Goal: Transaction & Acquisition: Book appointment/travel/reservation

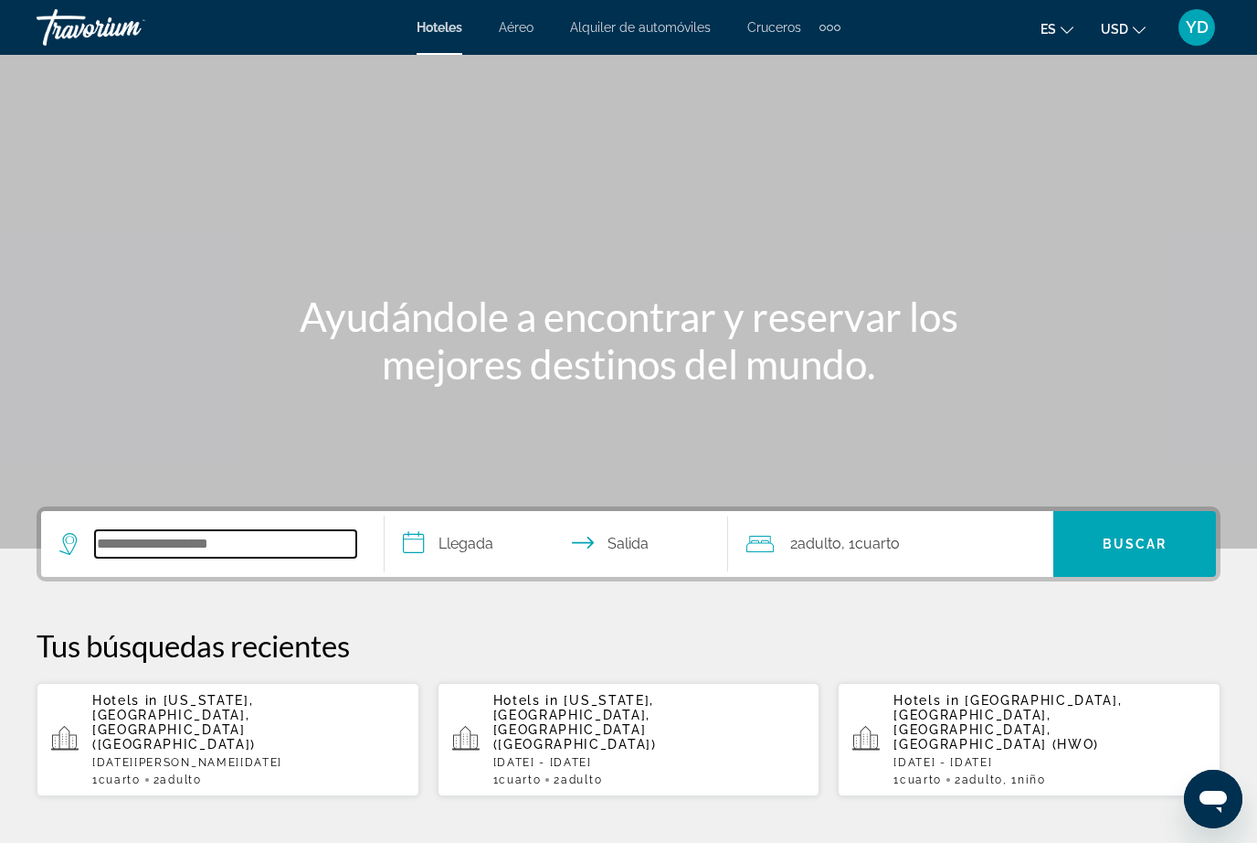
click at [226, 557] on input "Search widget" at bounding box center [225, 543] width 261 height 27
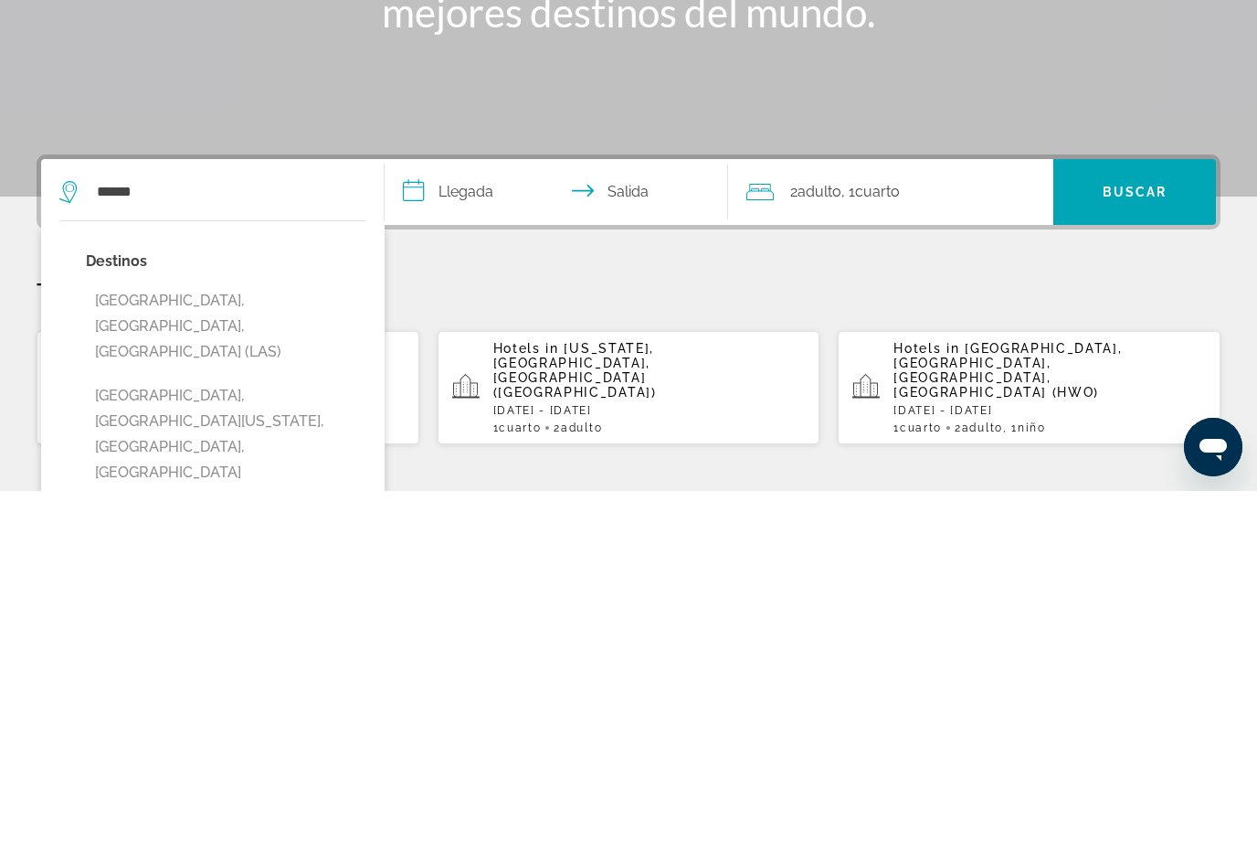
click at [255, 635] on button "Las Vegas, NV, United States (LAS)" at bounding box center [226, 678] width 281 height 86
type input "**********"
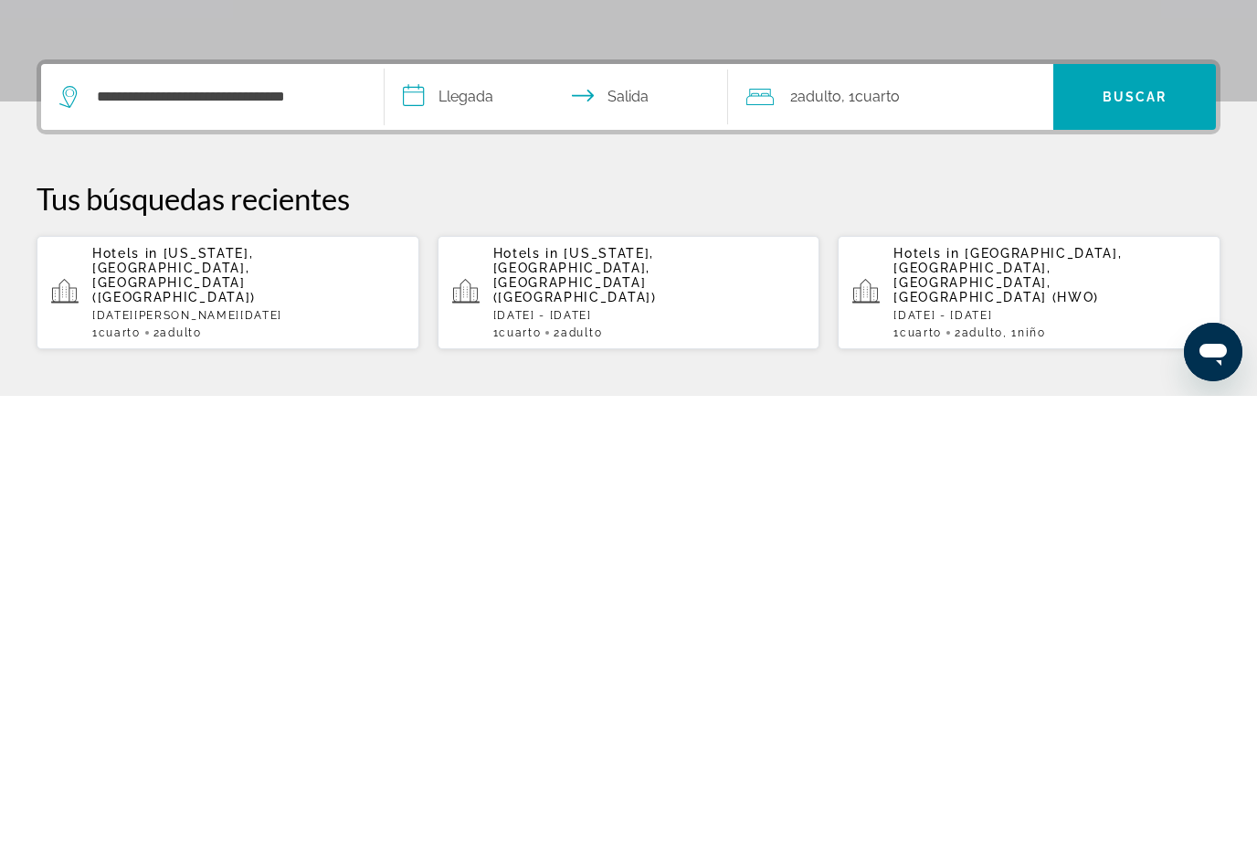
click at [473, 511] on input "**********" at bounding box center [560, 546] width 351 height 71
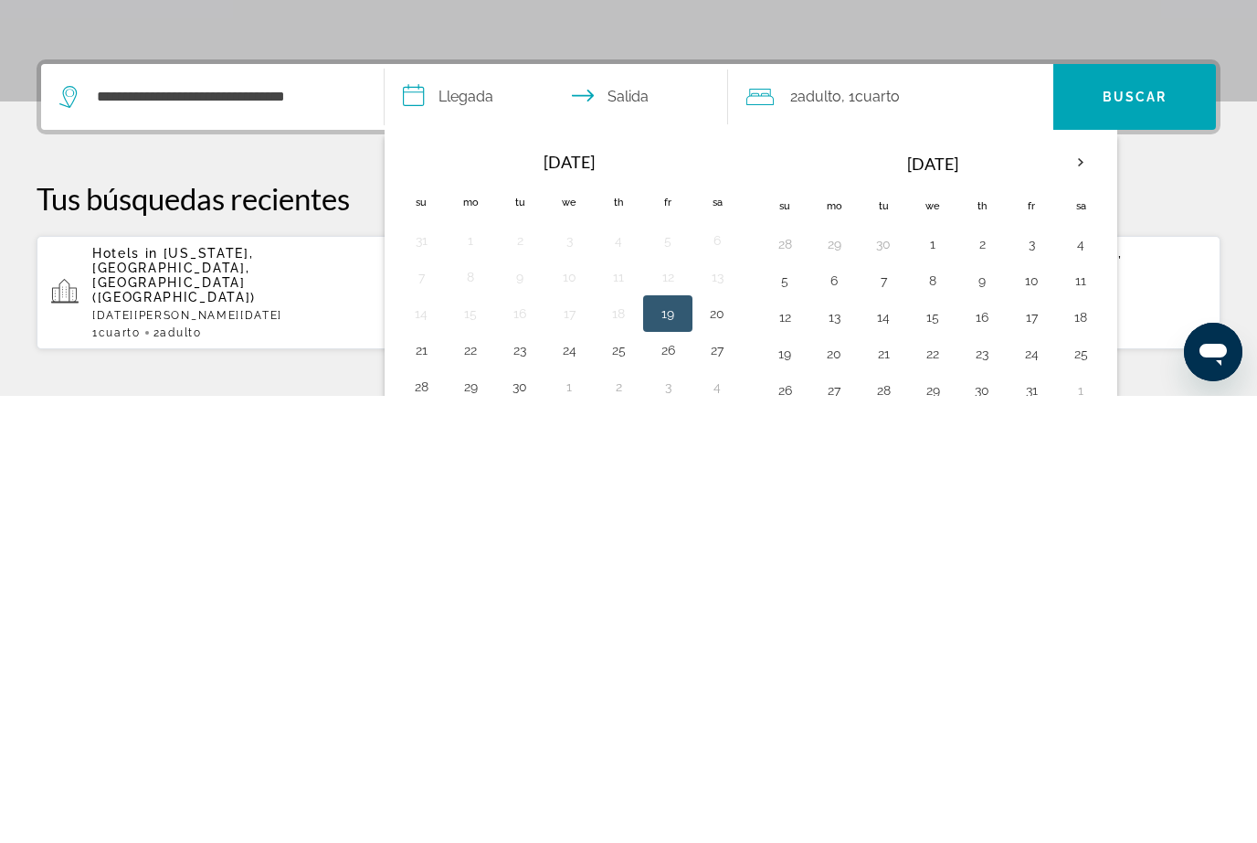
scroll to position [447, 0]
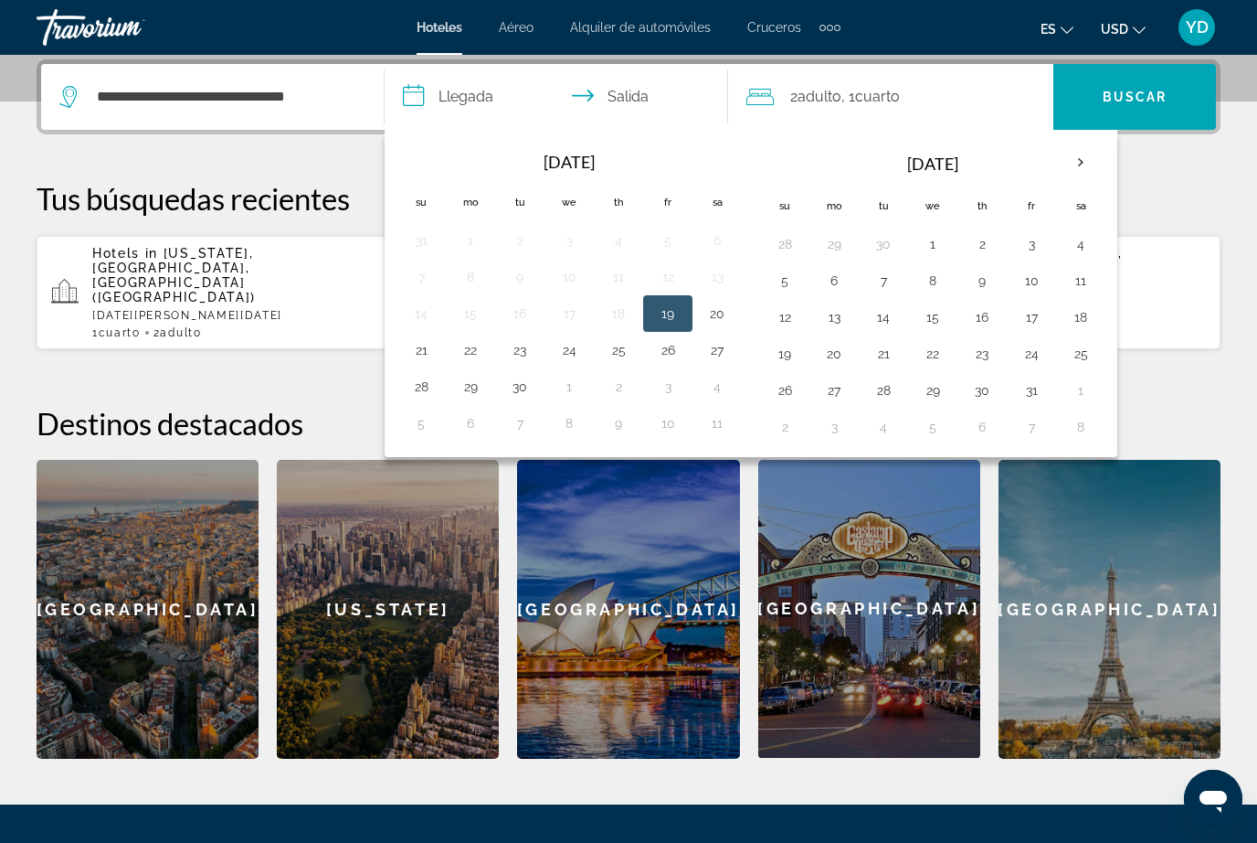
click at [982, 292] on button "9" at bounding box center [982, 281] width 29 height 26
click at [835, 342] on button "20" at bounding box center [834, 354] width 29 height 26
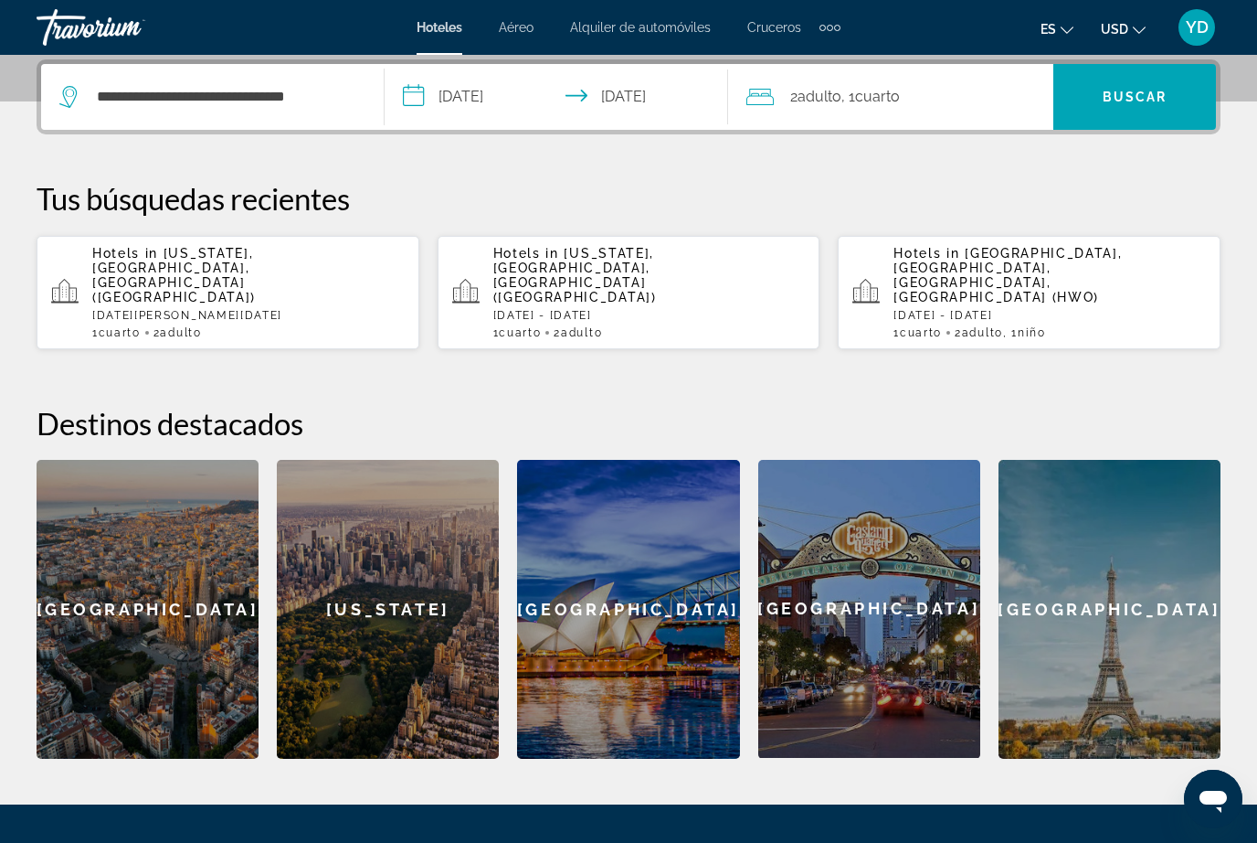
click at [636, 103] on input "**********" at bounding box center [560, 99] width 351 height 71
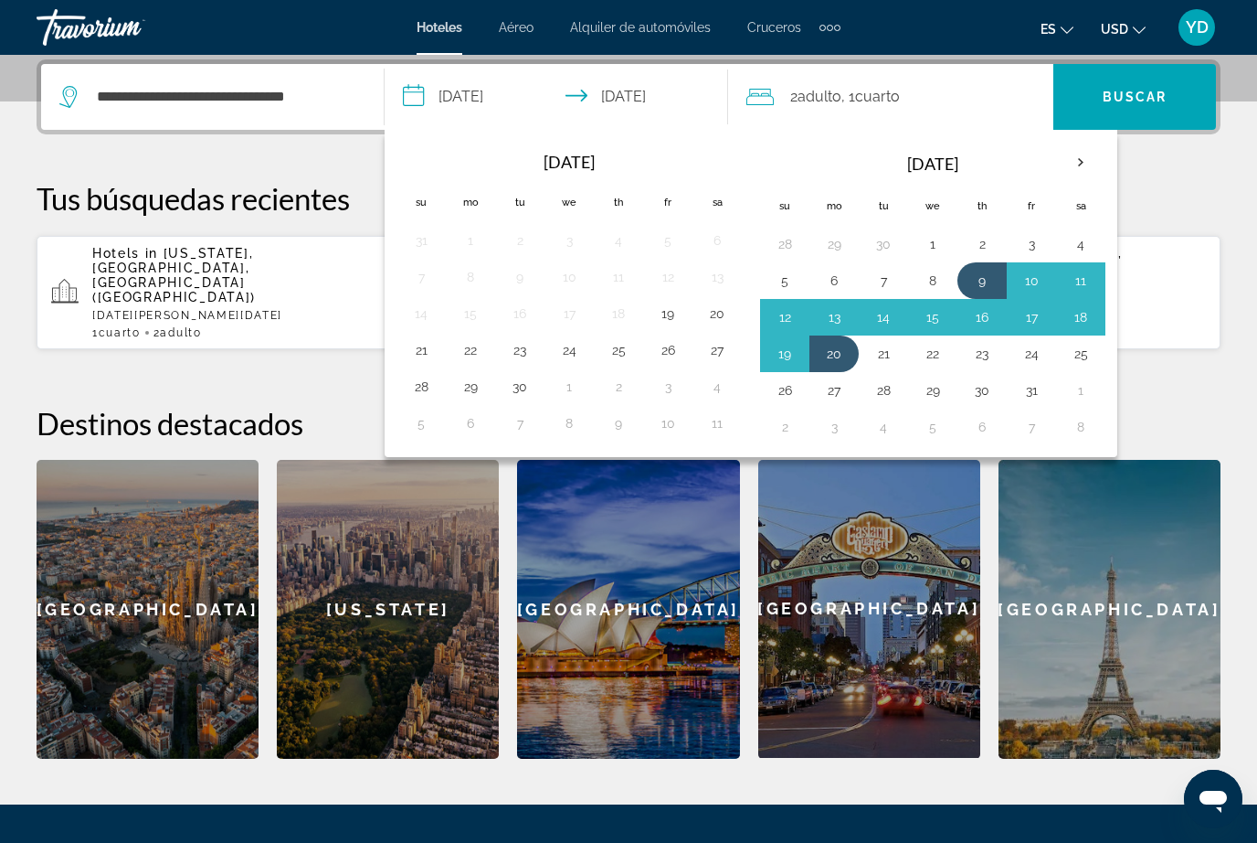
click at [831, 326] on button "13" at bounding box center [834, 317] width 29 height 26
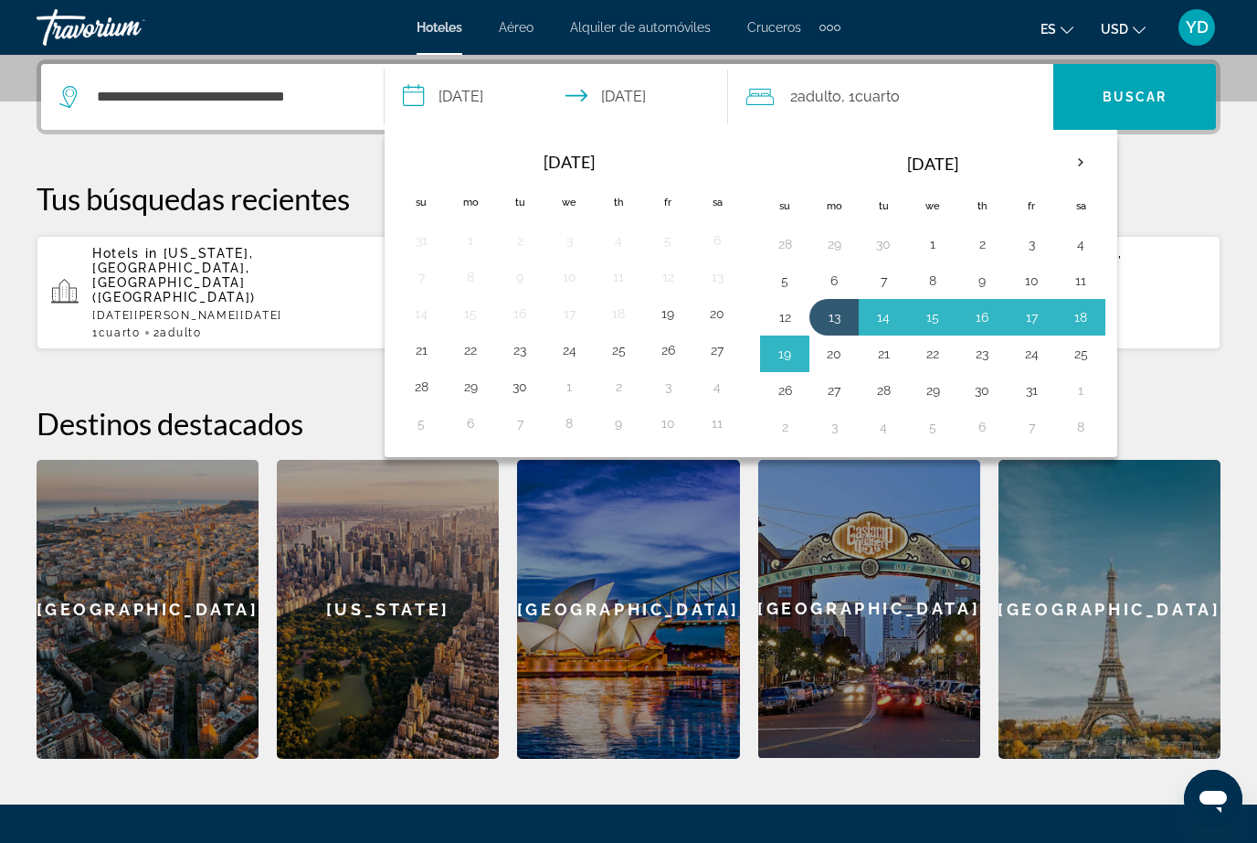
click at [1033, 283] on button "10" at bounding box center [1031, 281] width 29 height 26
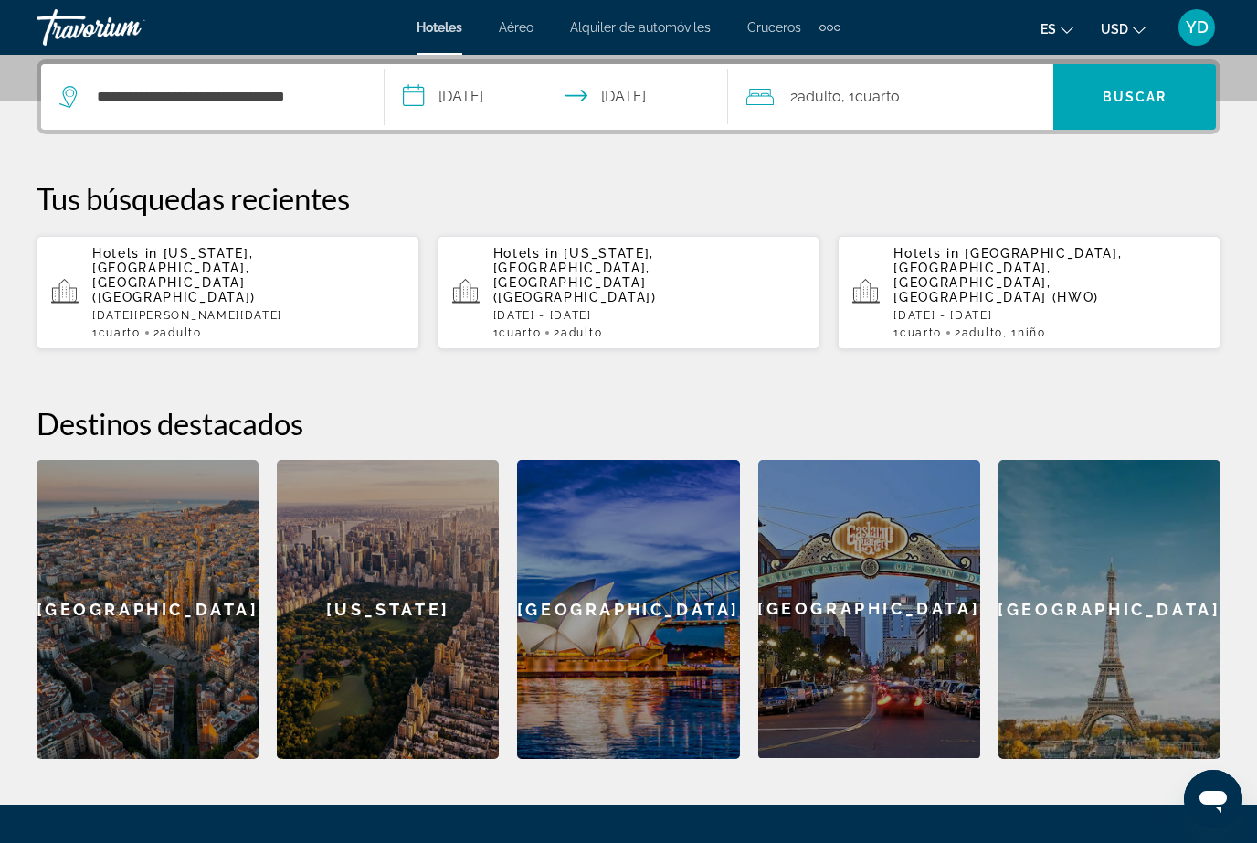
click at [648, 113] on input "**********" at bounding box center [560, 99] width 351 height 71
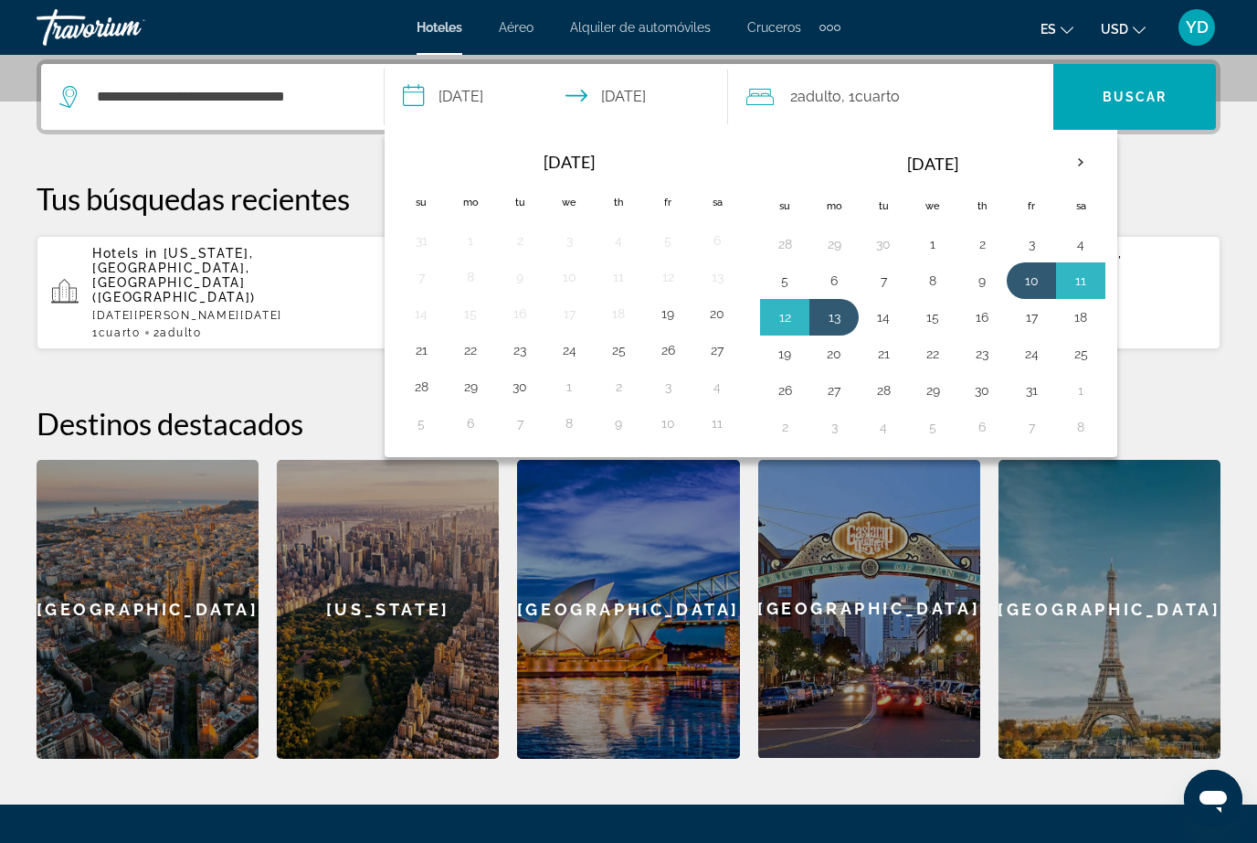
click at [982, 281] on button "9" at bounding box center [982, 281] width 29 height 26
click at [834, 320] on button "13" at bounding box center [834, 317] width 29 height 26
type input "**********"
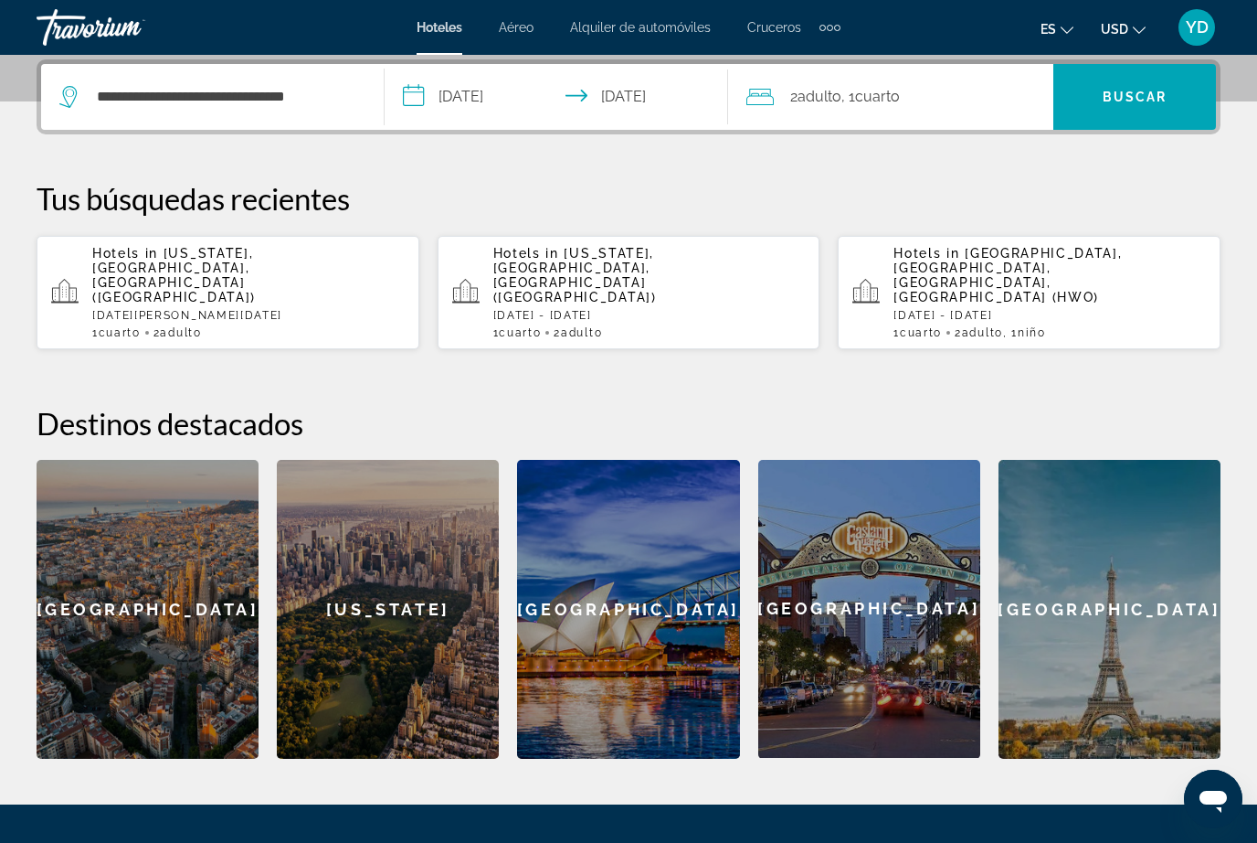
click at [1140, 111] on span "Search widget" at bounding box center [1135, 97] width 163 height 44
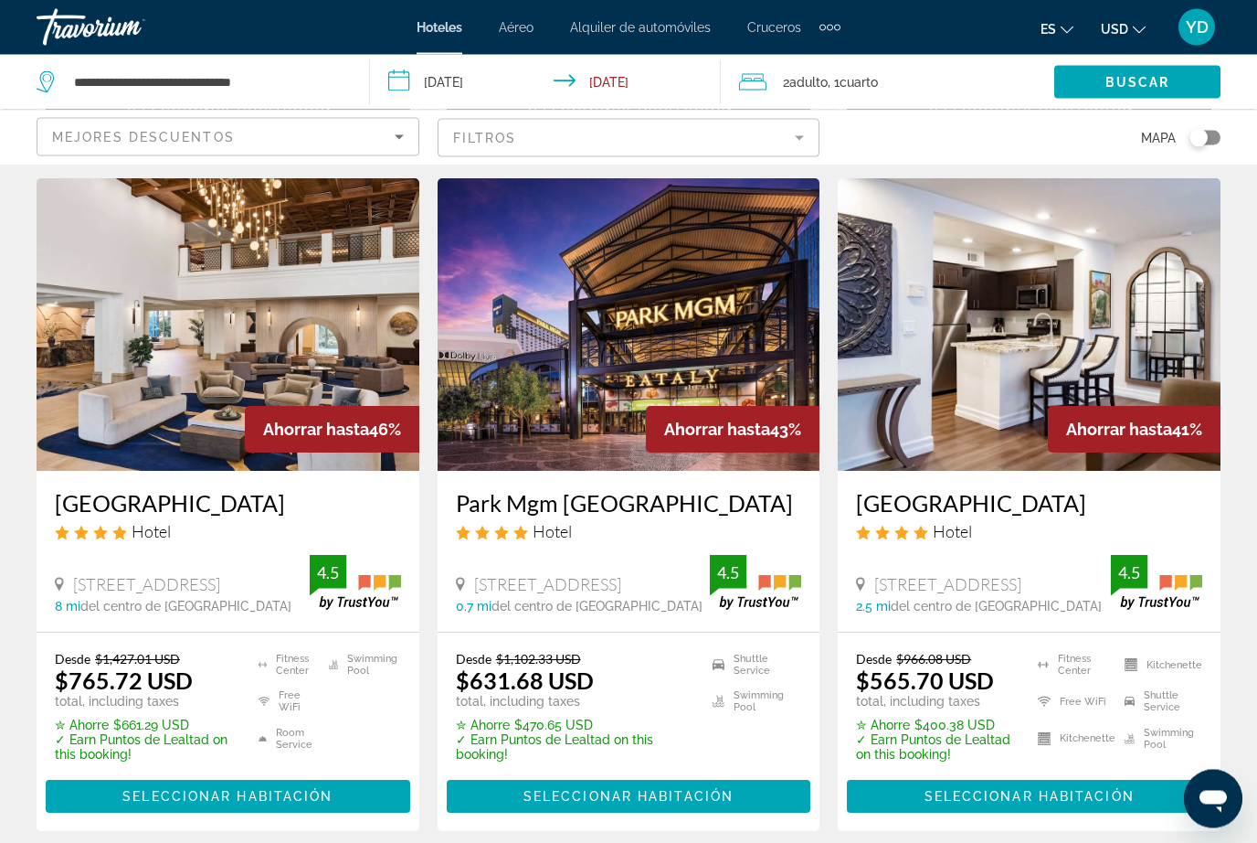
scroll to position [738, 0]
click at [785, 442] on div "Ahorrar hasta 43%" at bounding box center [733, 429] width 174 height 47
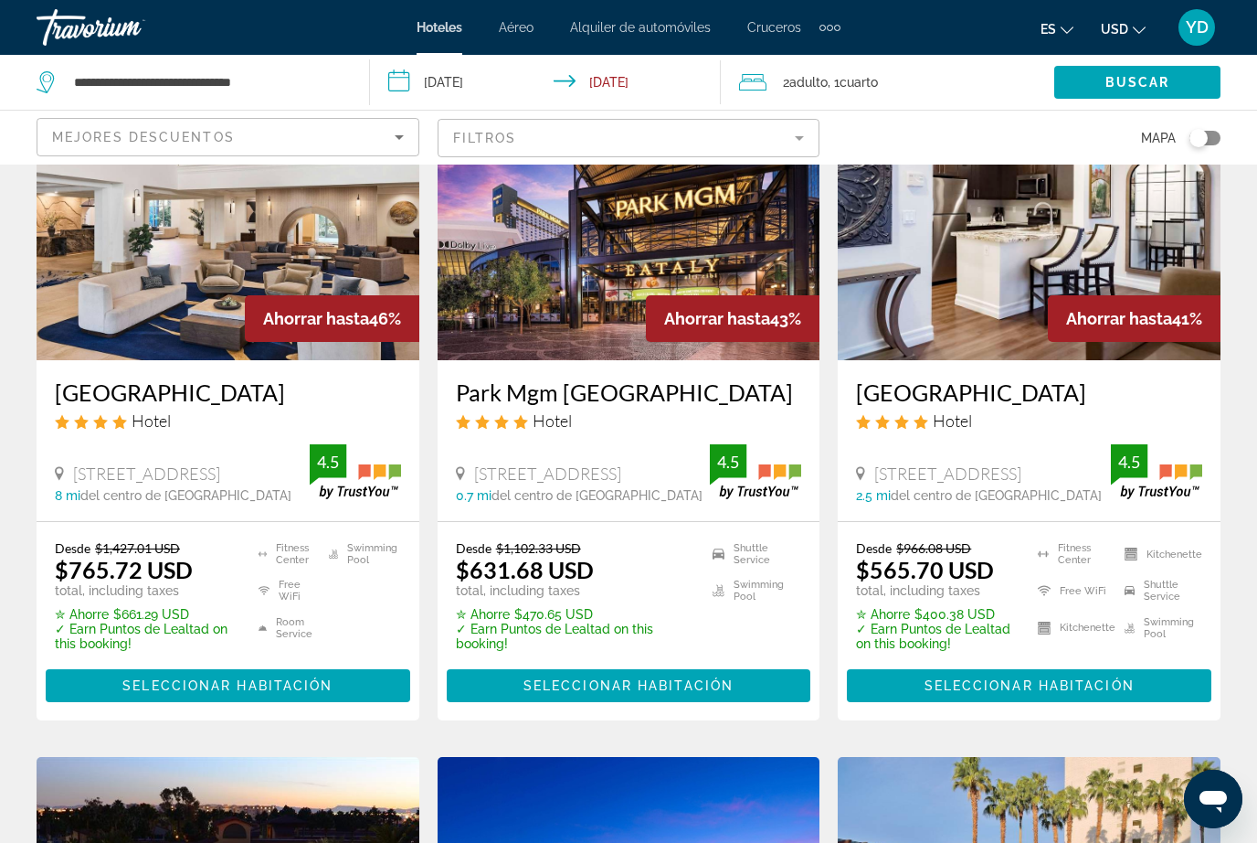
scroll to position [853, 0]
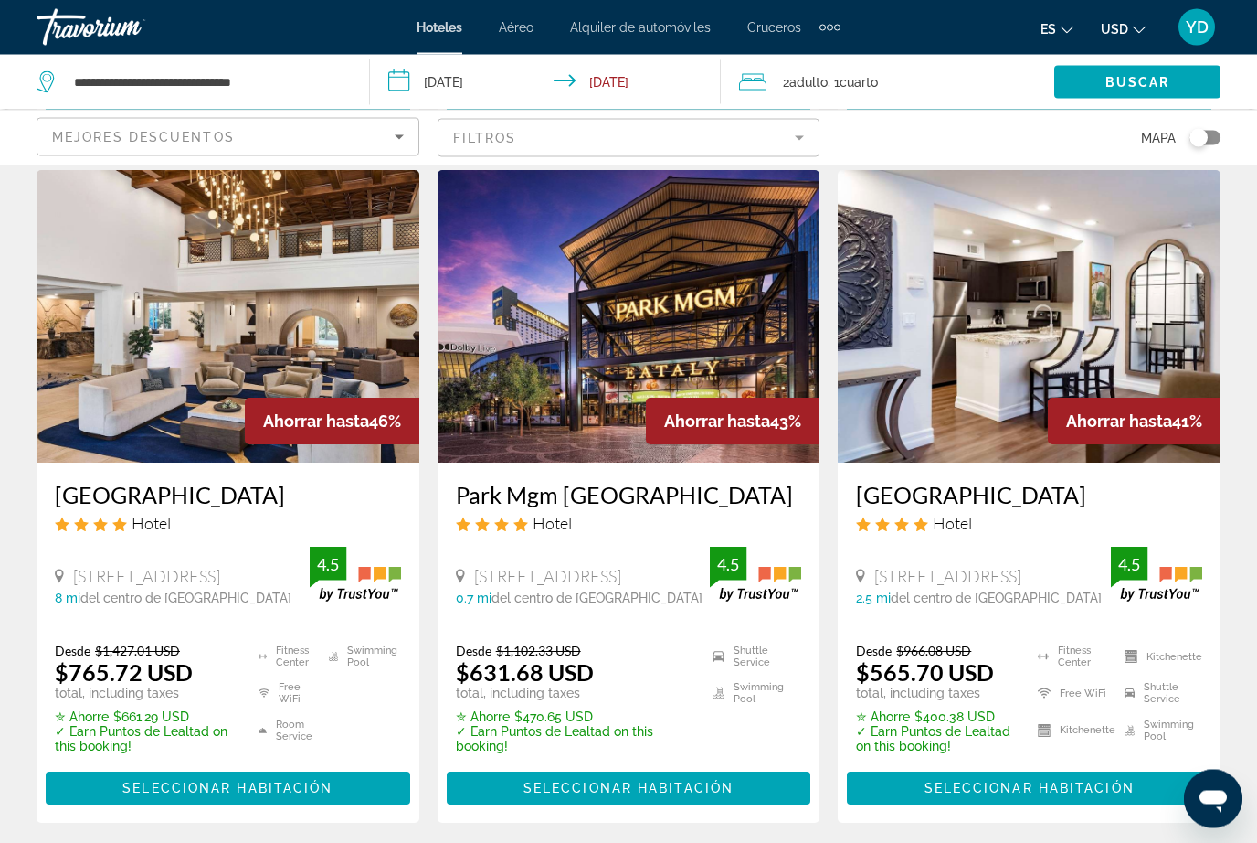
click at [710, 410] on img "Main content" at bounding box center [629, 317] width 383 height 292
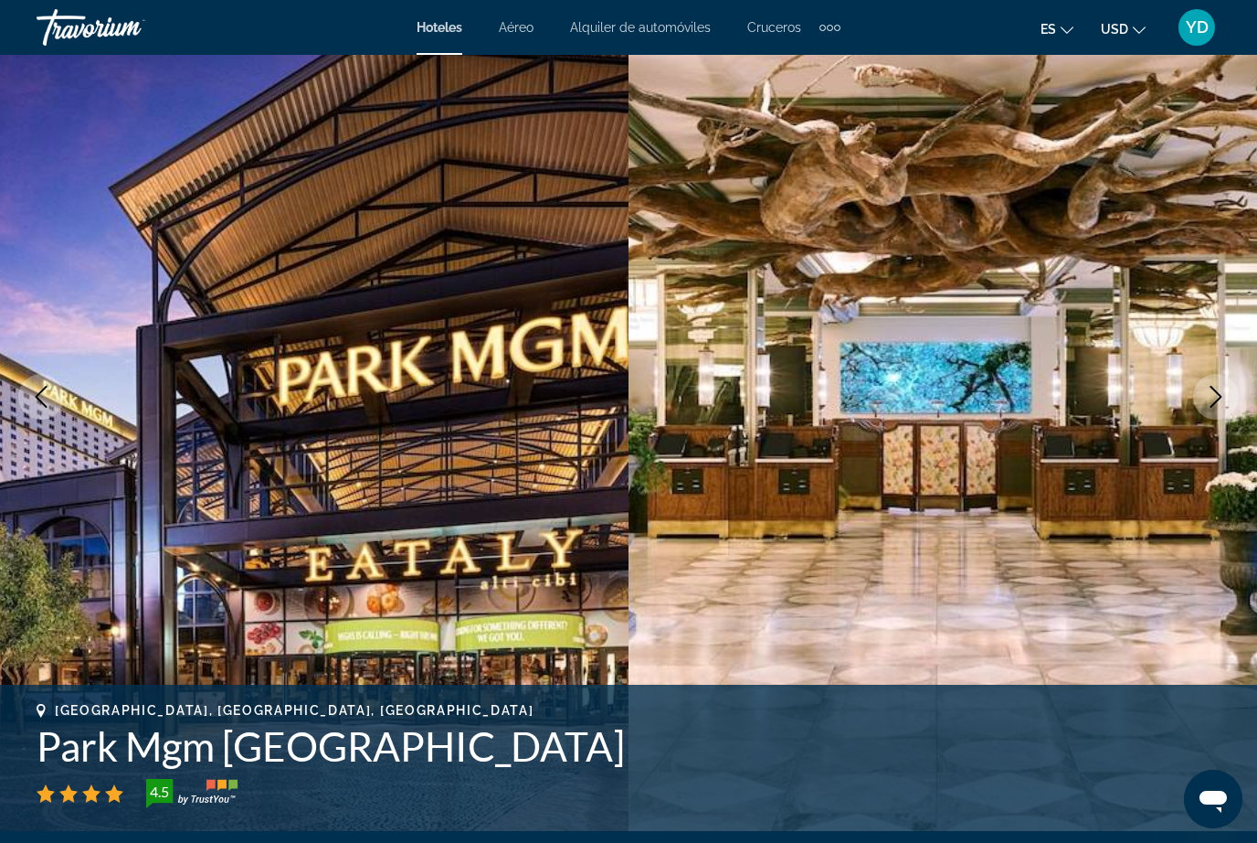
scroll to position [93, 0]
click at [1213, 401] on icon "Next image" at bounding box center [1216, 396] width 22 height 22
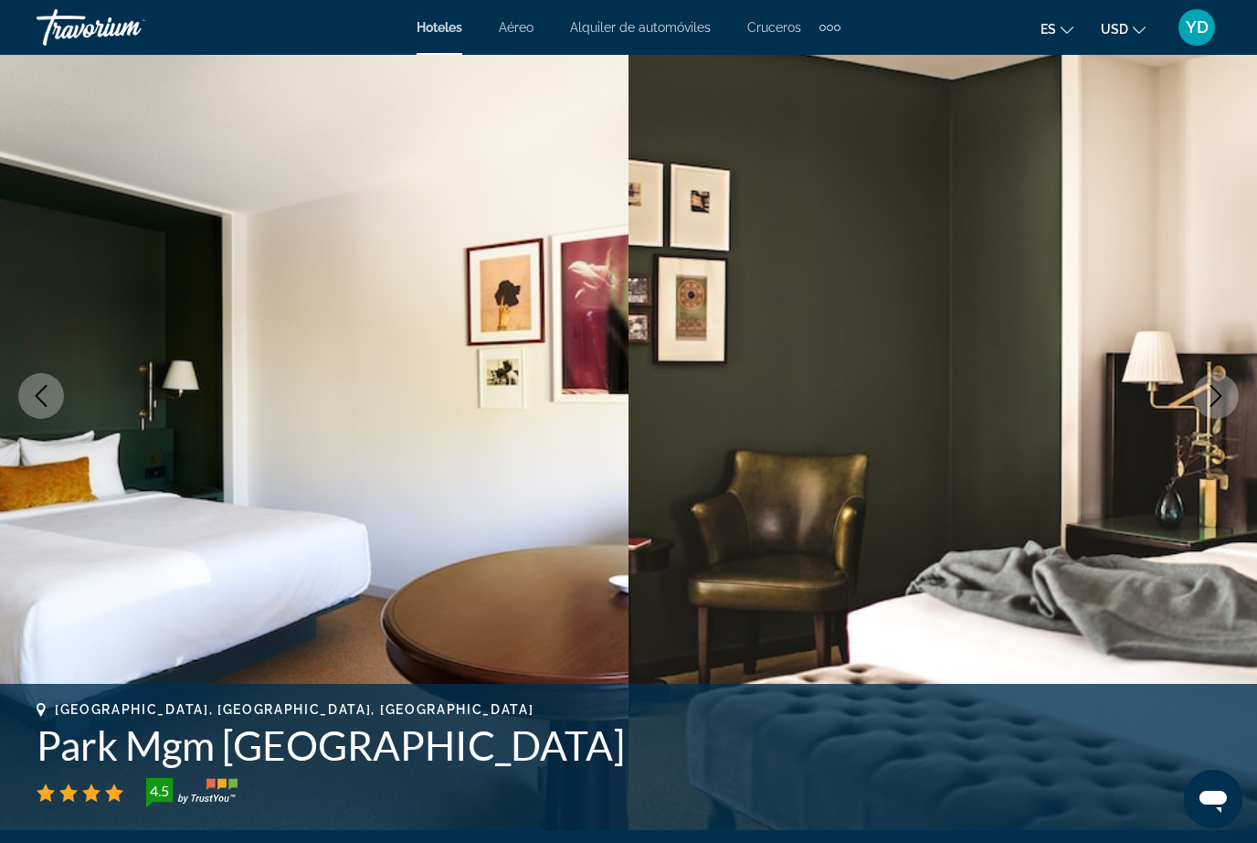
click at [1203, 403] on button "Next image" at bounding box center [1216, 396] width 46 height 46
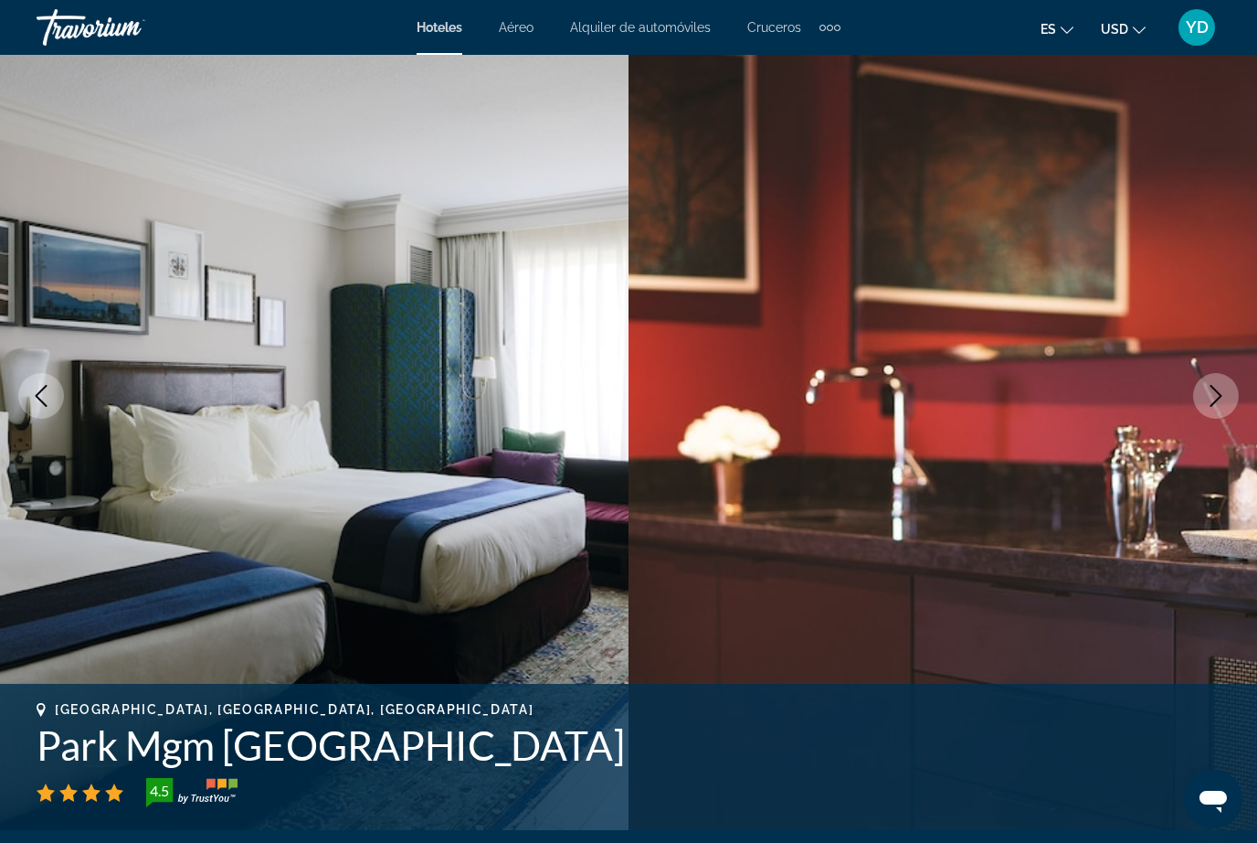
click at [1195, 421] on img "Main content" at bounding box center [943, 396] width 629 height 868
click at [1211, 394] on icon "Next image" at bounding box center [1216, 396] width 22 height 22
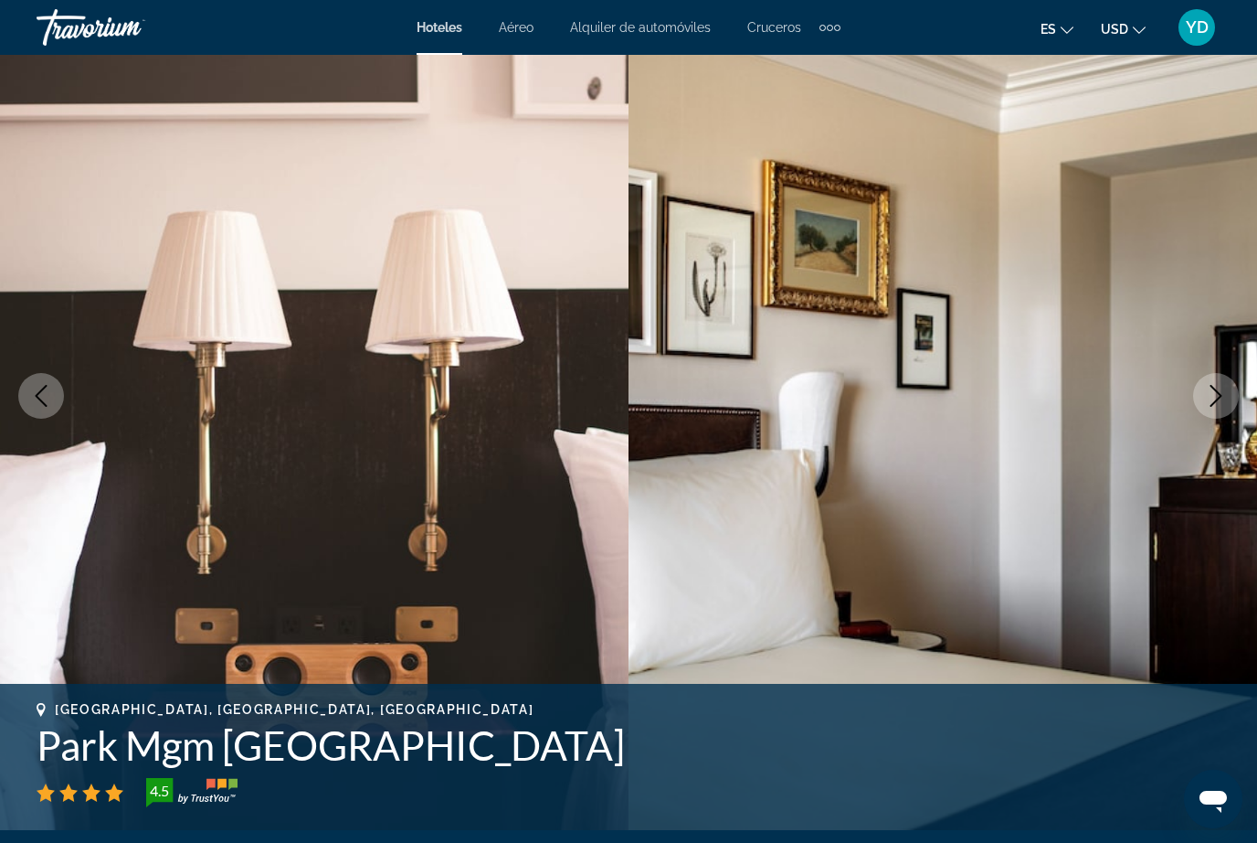
click at [1217, 402] on icon "Next image" at bounding box center [1216, 396] width 22 height 22
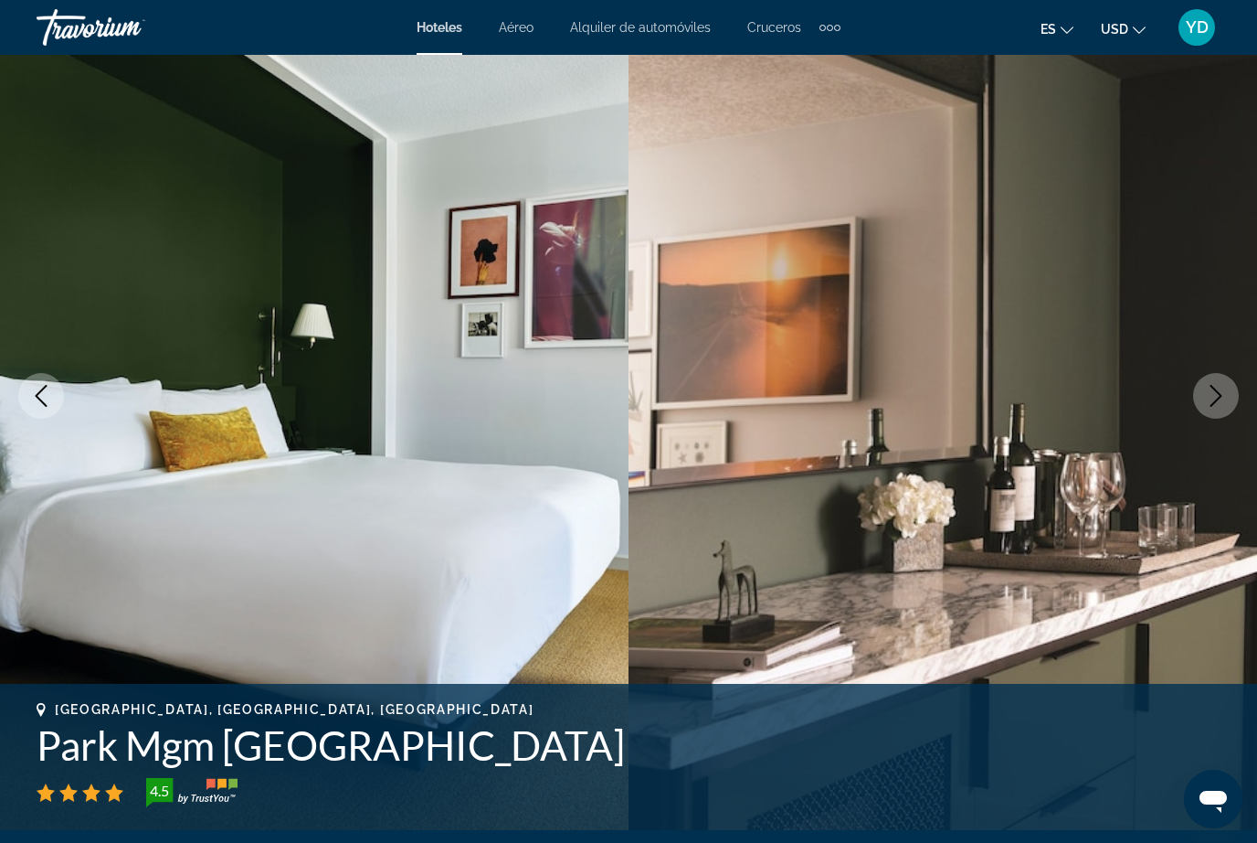
click at [1223, 405] on icon "Next image" at bounding box center [1216, 396] width 22 height 22
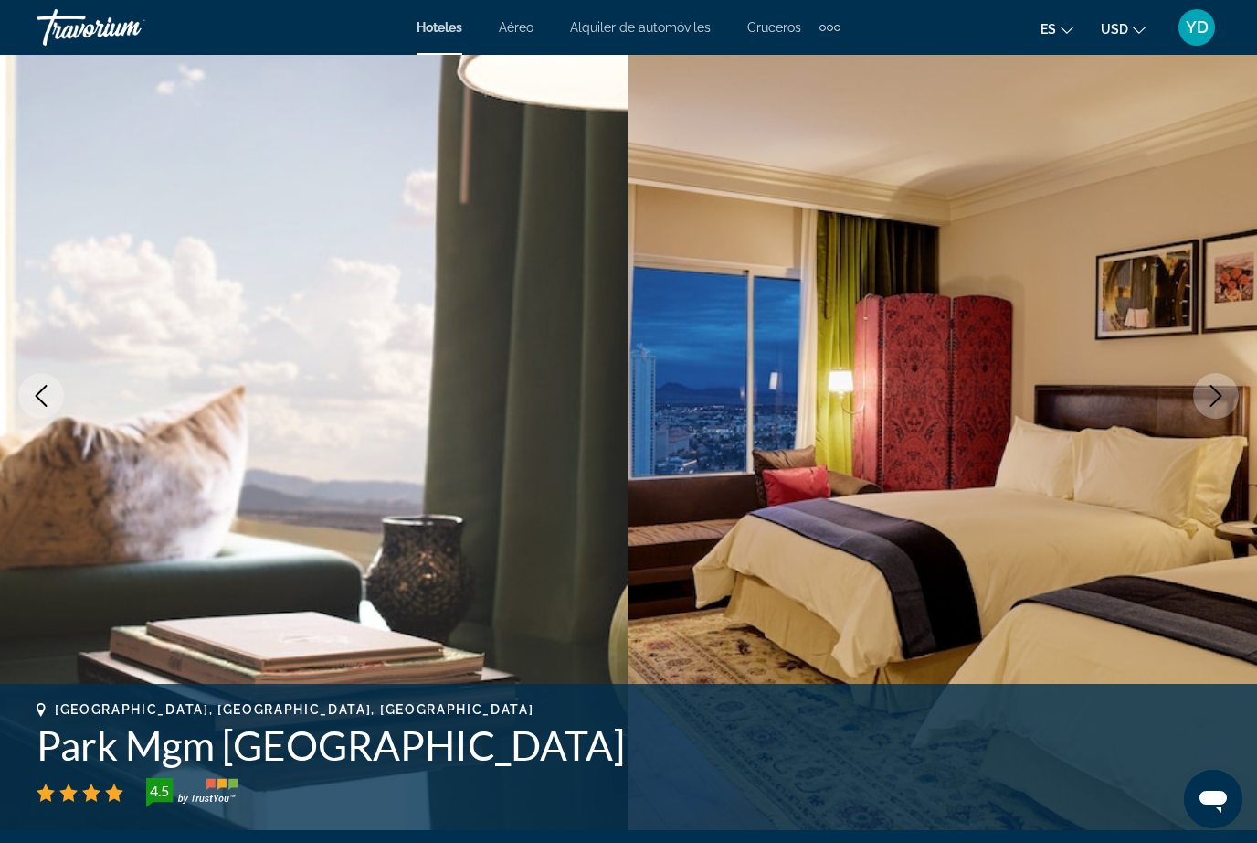
click at [1213, 408] on button "Next image" at bounding box center [1216, 396] width 46 height 46
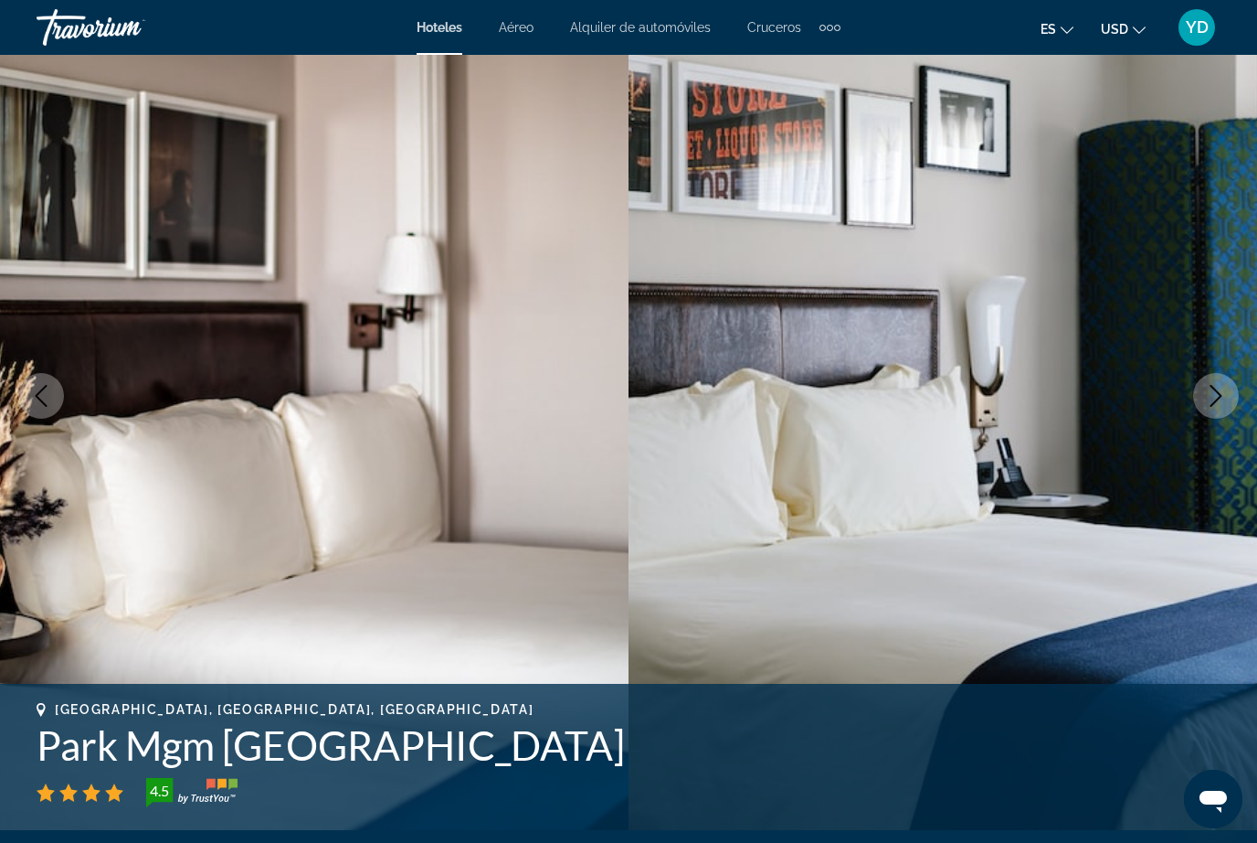
click at [1216, 397] on icon "Next image" at bounding box center [1216, 396] width 22 height 22
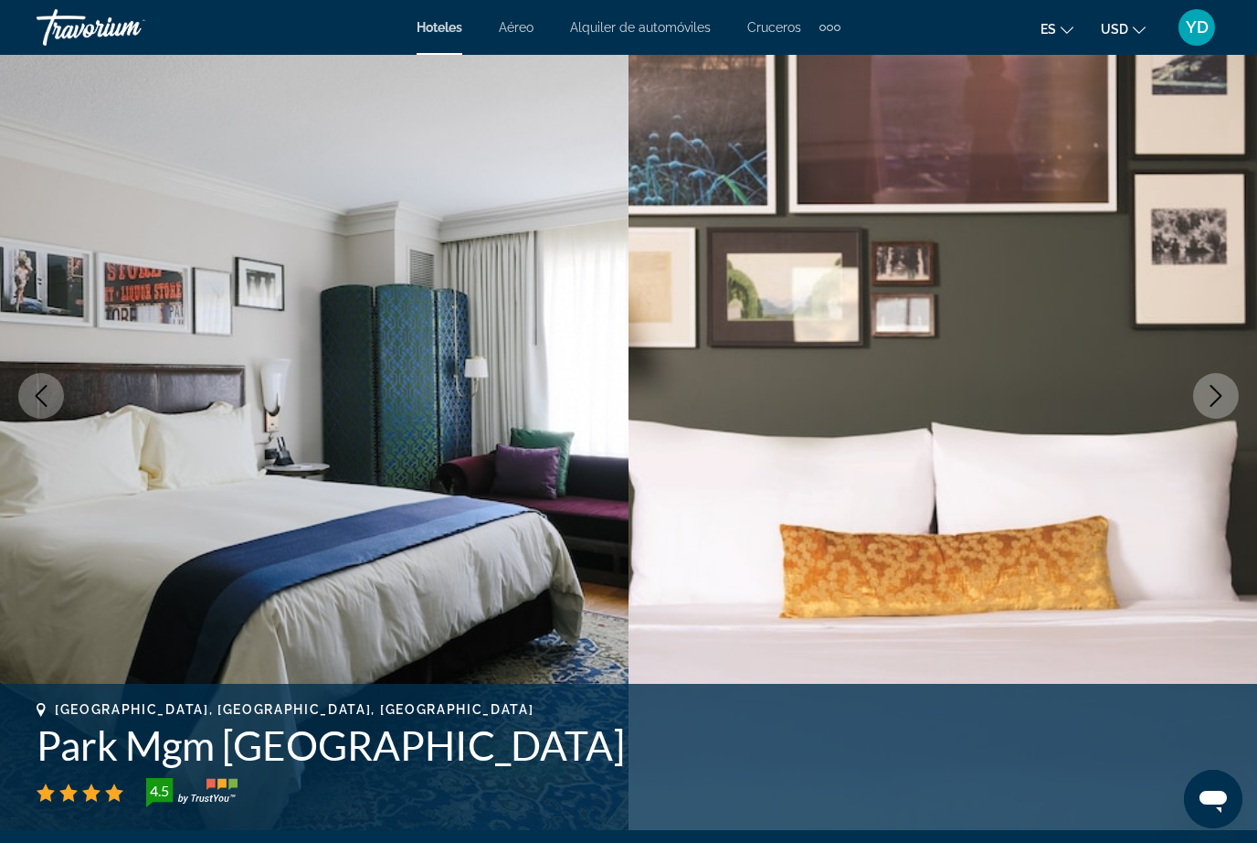
click at [1214, 408] on button "Next image" at bounding box center [1216, 396] width 46 height 46
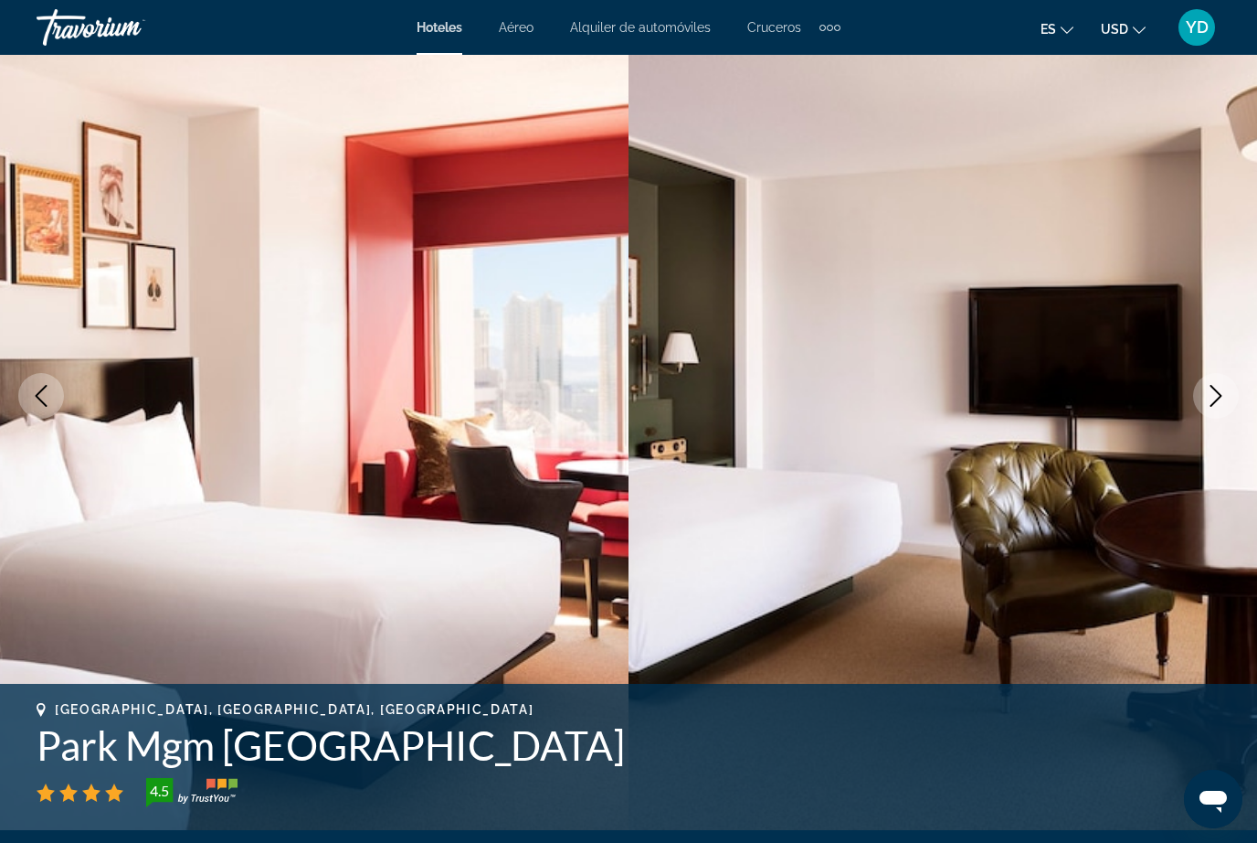
click at [1210, 418] on button "Next image" at bounding box center [1216, 396] width 46 height 46
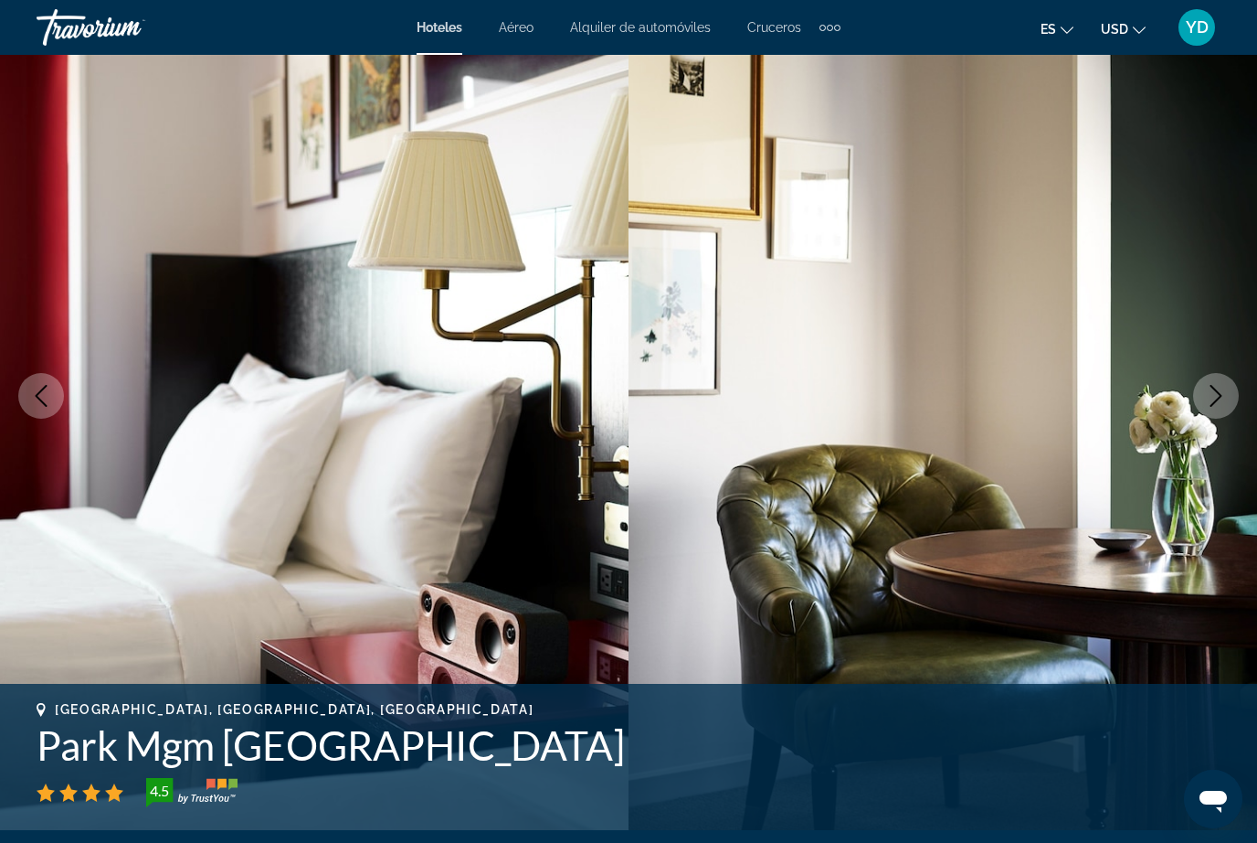
click at [1206, 423] on img "Main content" at bounding box center [943, 396] width 629 height 868
click at [1224, 393] on icon "Next image" at bounding box center [1216, 396] width 22 height 22
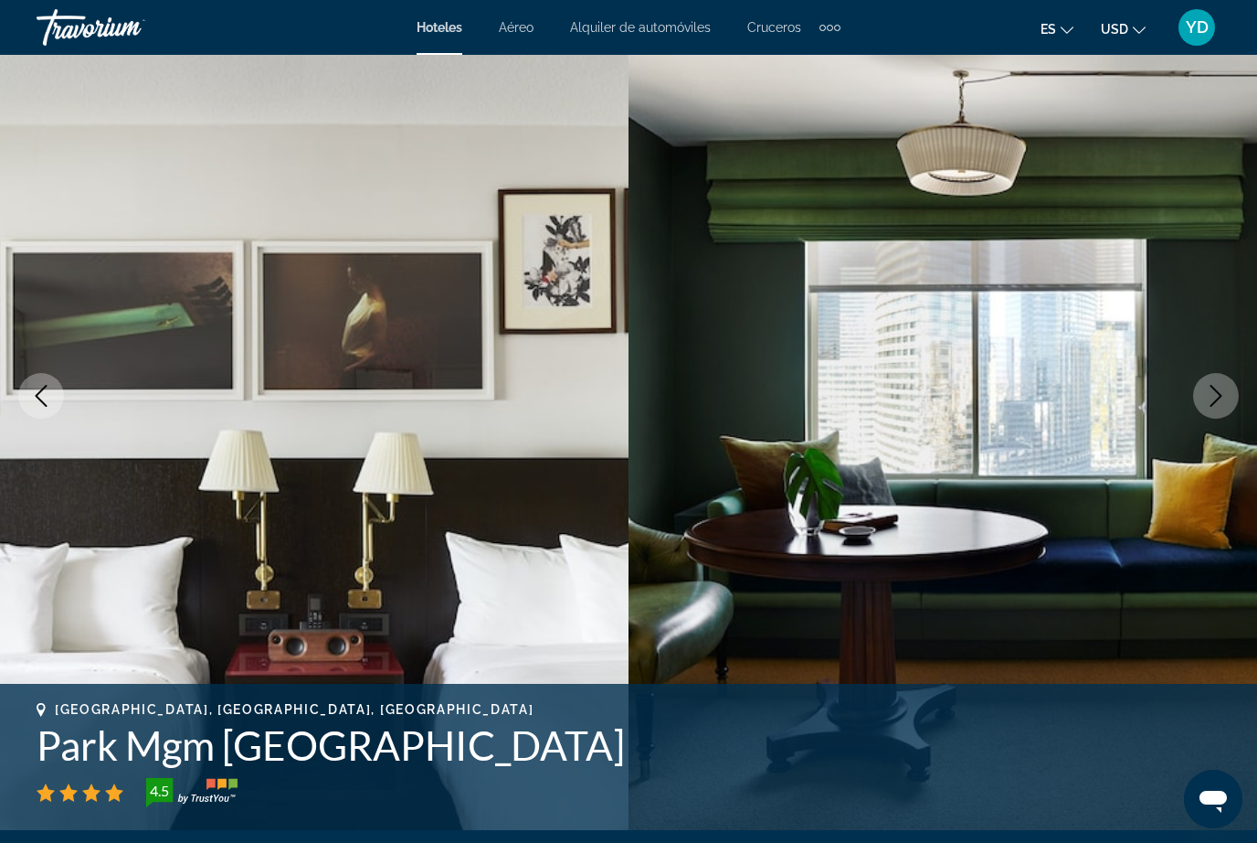
click at [1214, 401] on icon "Next image" at bounding box center [1216, 396] width 22 height 22
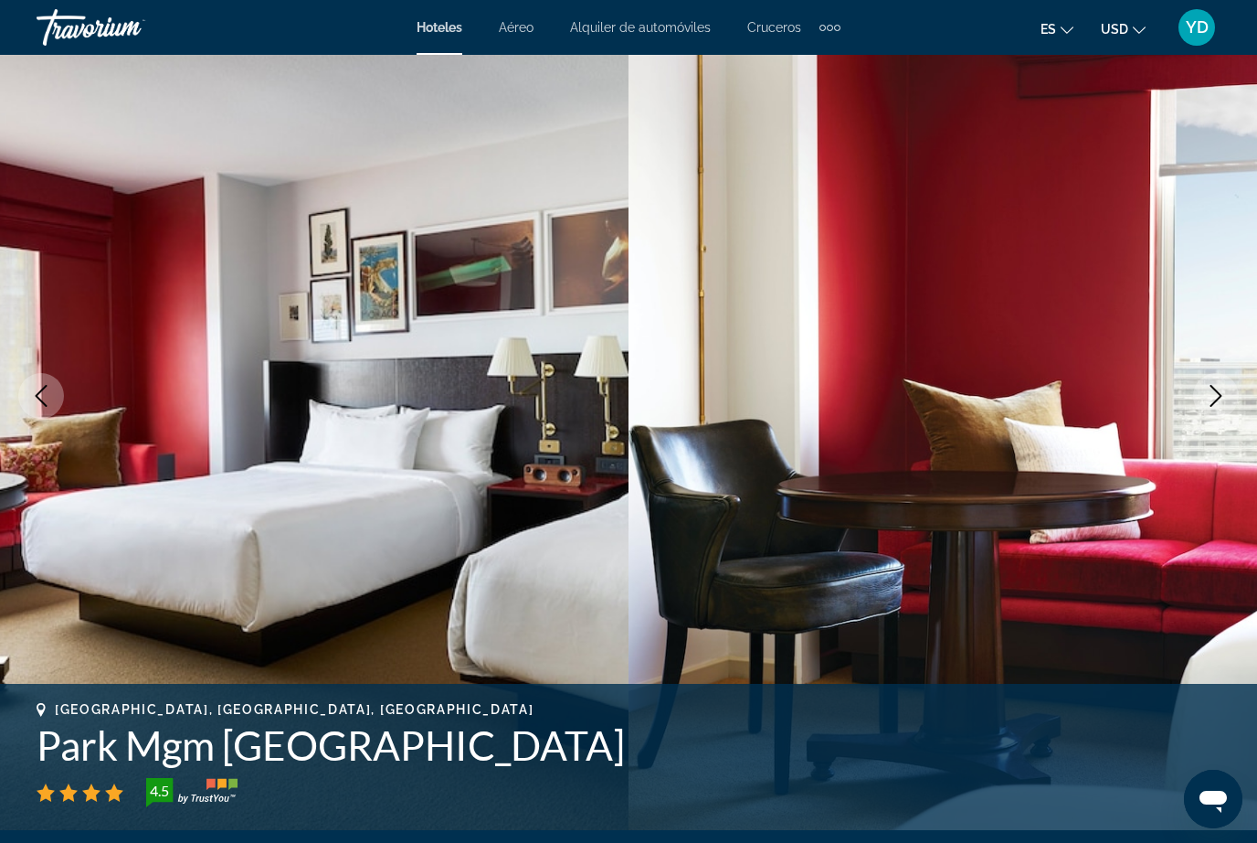
click at [1206, 408] on button "Next image" at bounding box center [1216, 396] width 46 height 46
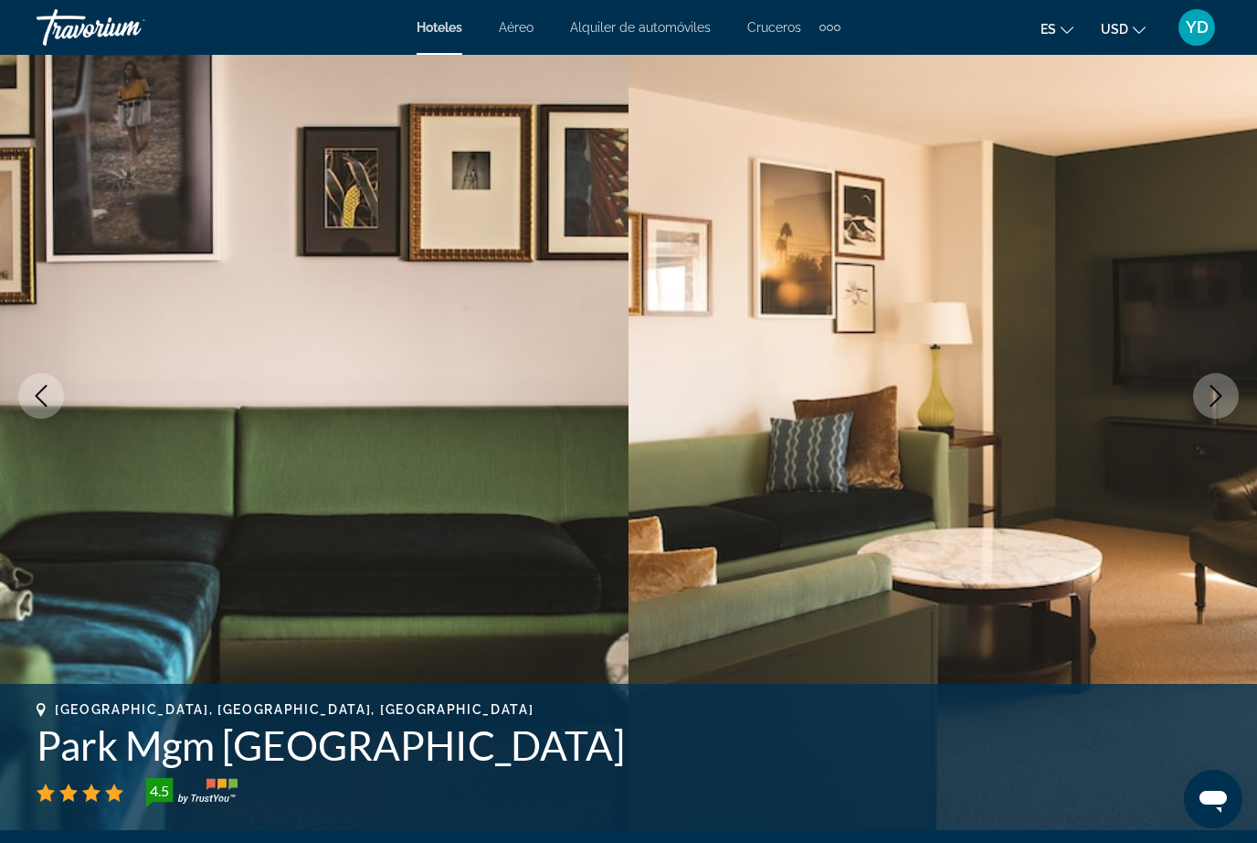
click at [1204, 413] on button "Next image" at bounding box center [1216, 396] width 46 height 46
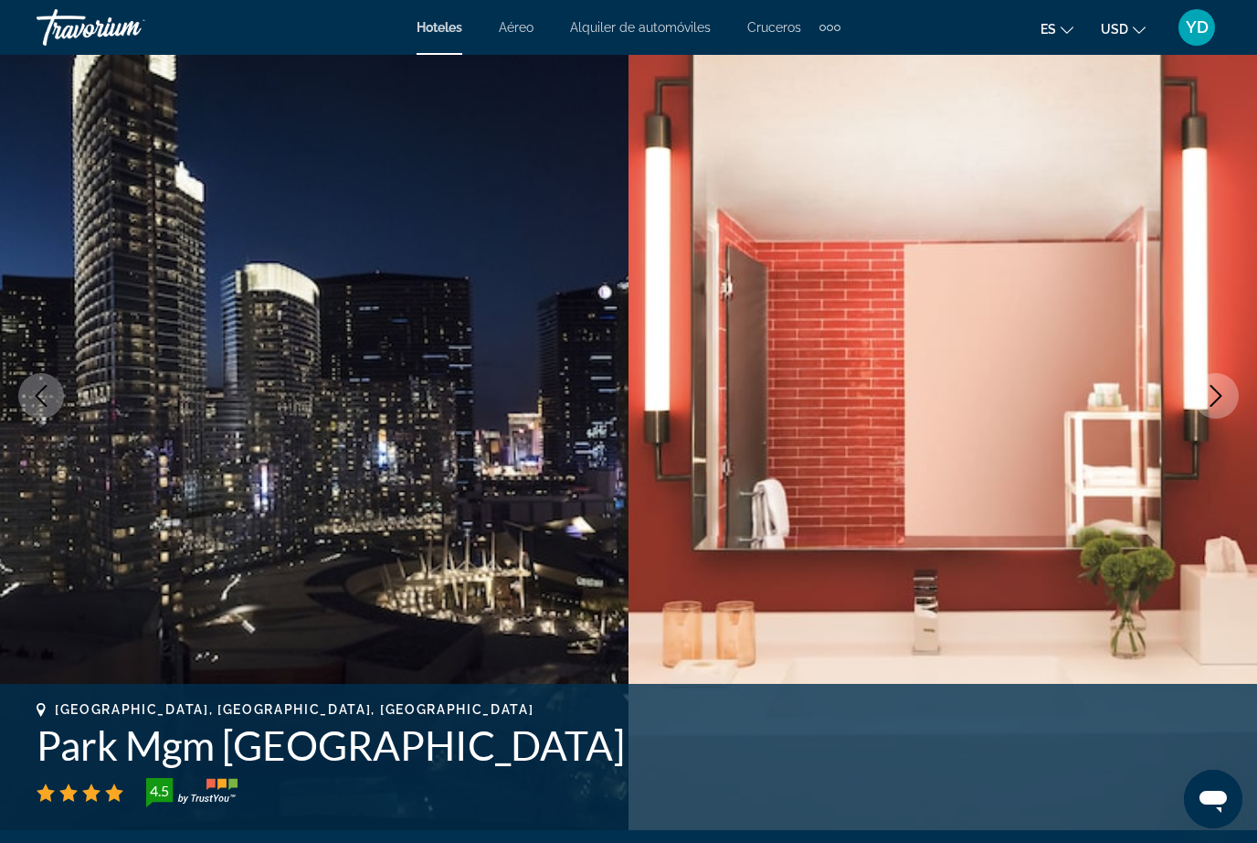
click at [1219, 405] on icon "Next image" at bounding box center [1216, 396] width 22 height 22
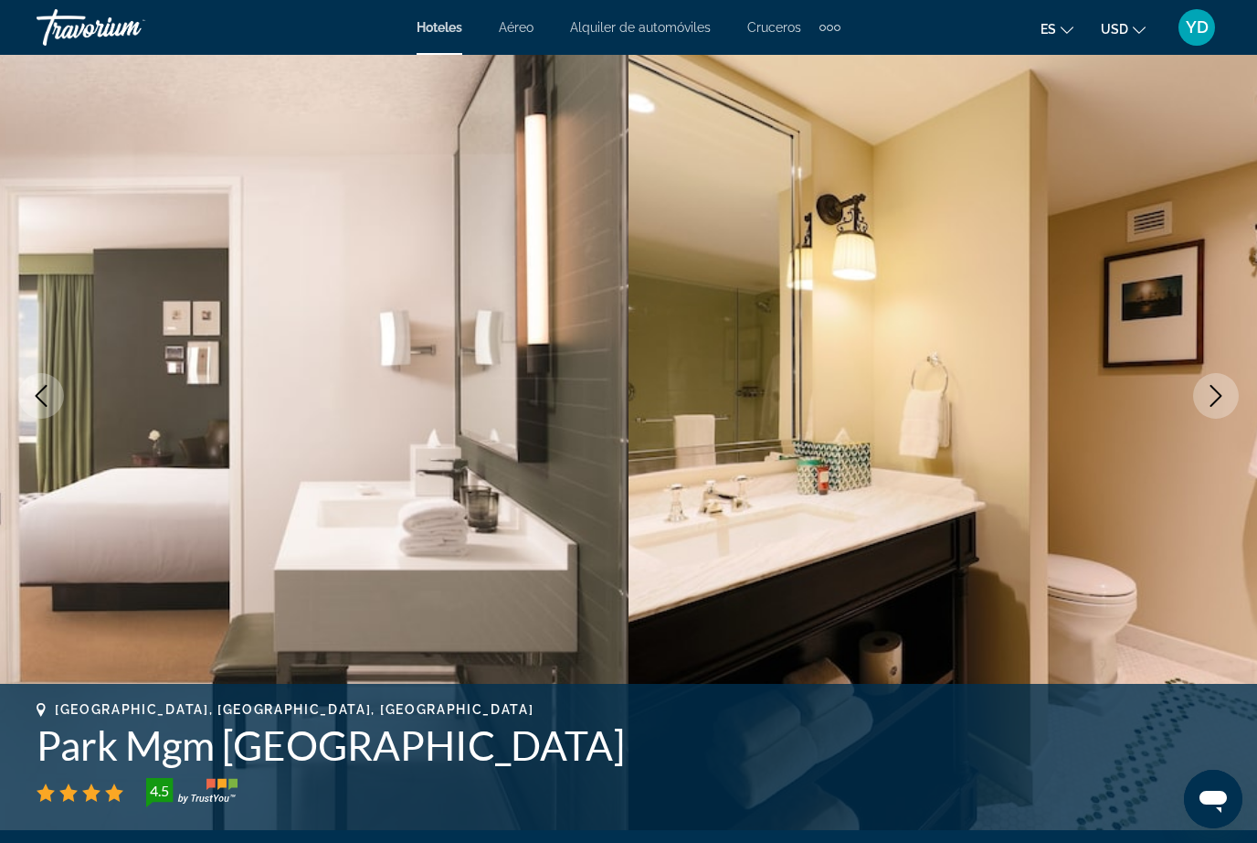
click at [1215, 409] on button "Next image" at bounding box center [1216, 396] width 46 height 46
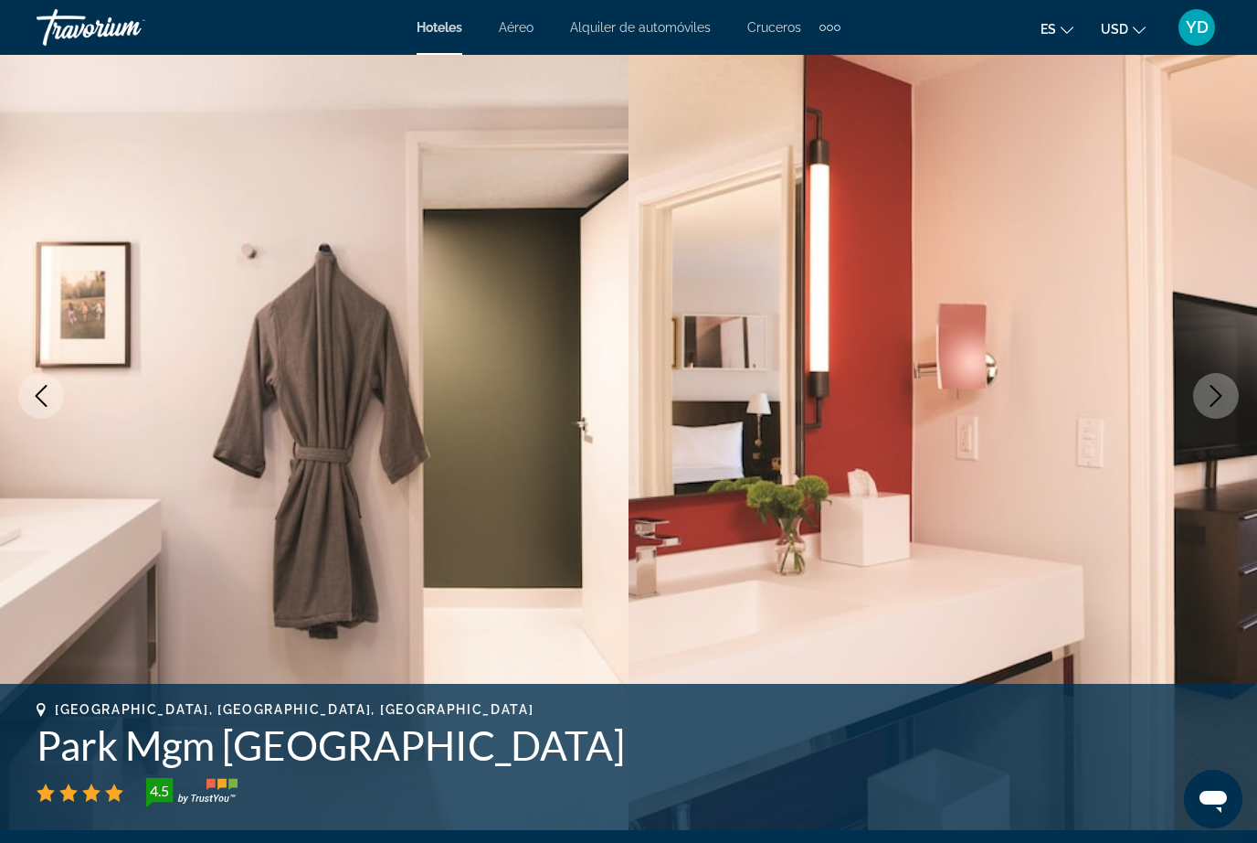
click at [1216, 413] on button "Next image" at bounding box center [1216, 396] width 46 height 46
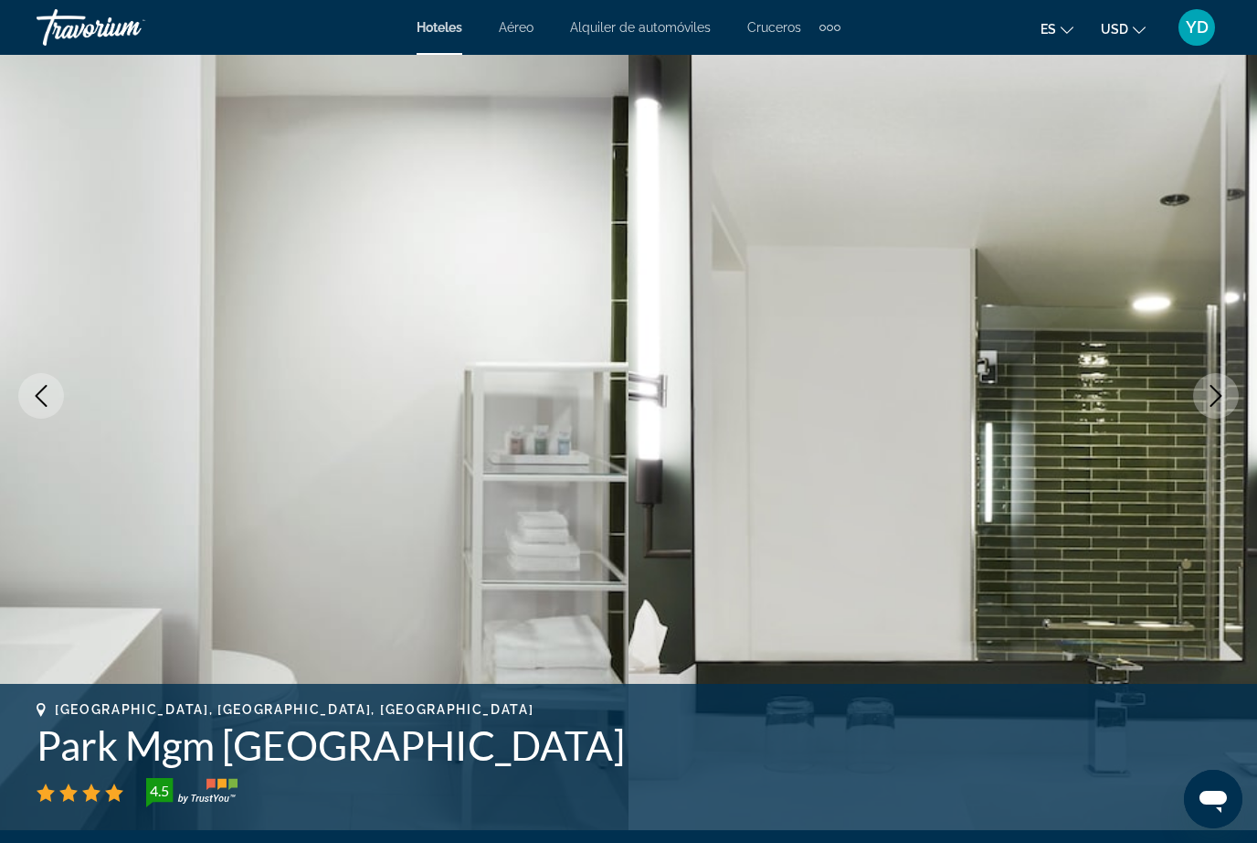
click at [1212, 414] on button "Next image" at bounding box center [1216, 396] width 46 height 46
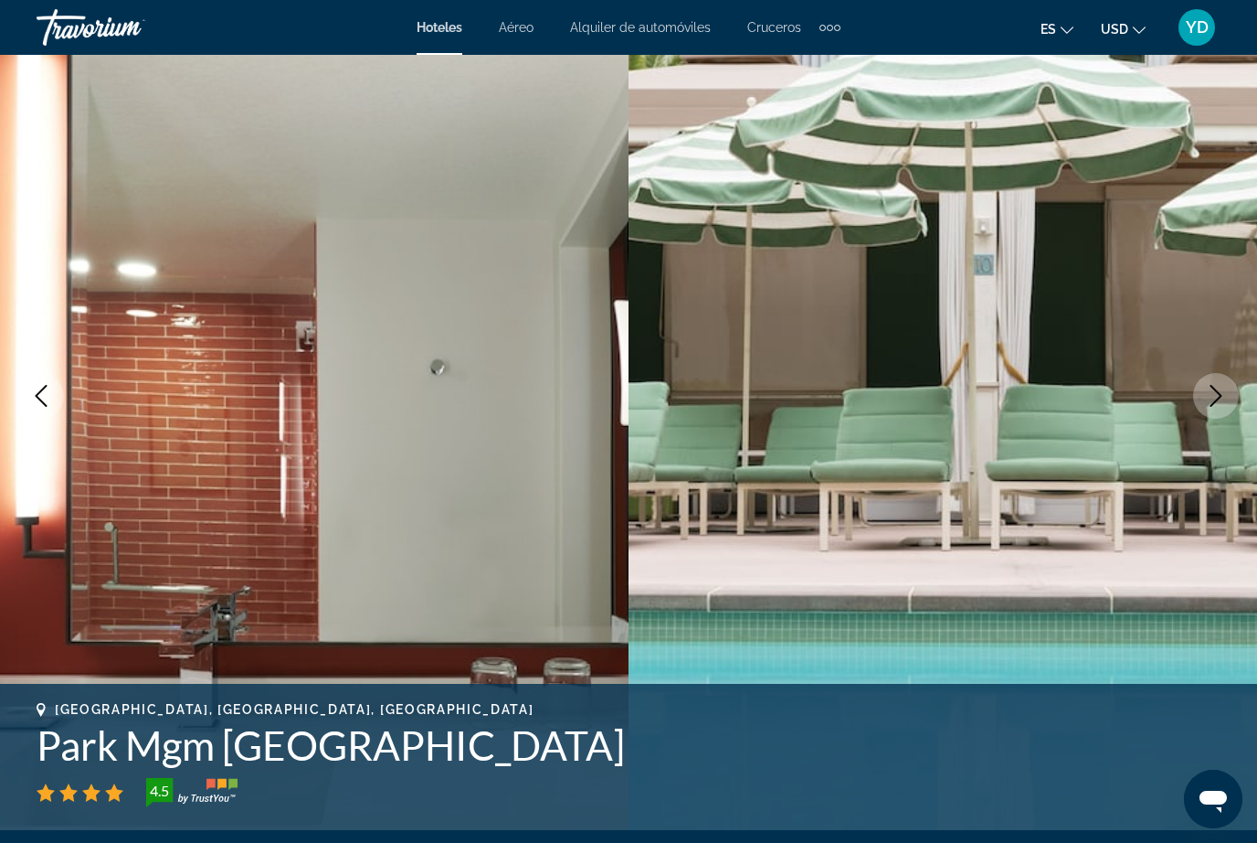
click at [1212, 412] on button "Next image" at bounding box center [1216, 396] width 46 height 46
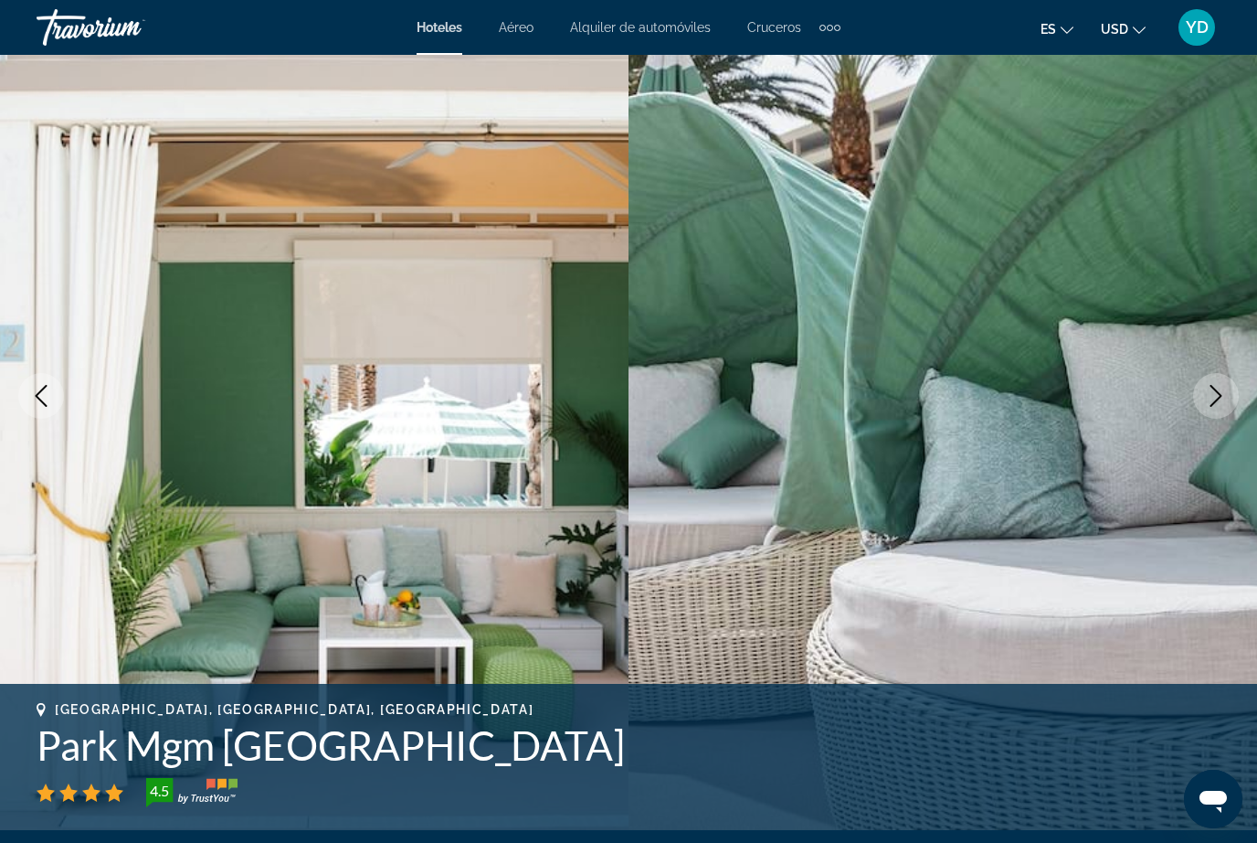
click at [1209, 416] on button "Next image" at bounding box center [1216, 396] width 46 height 46
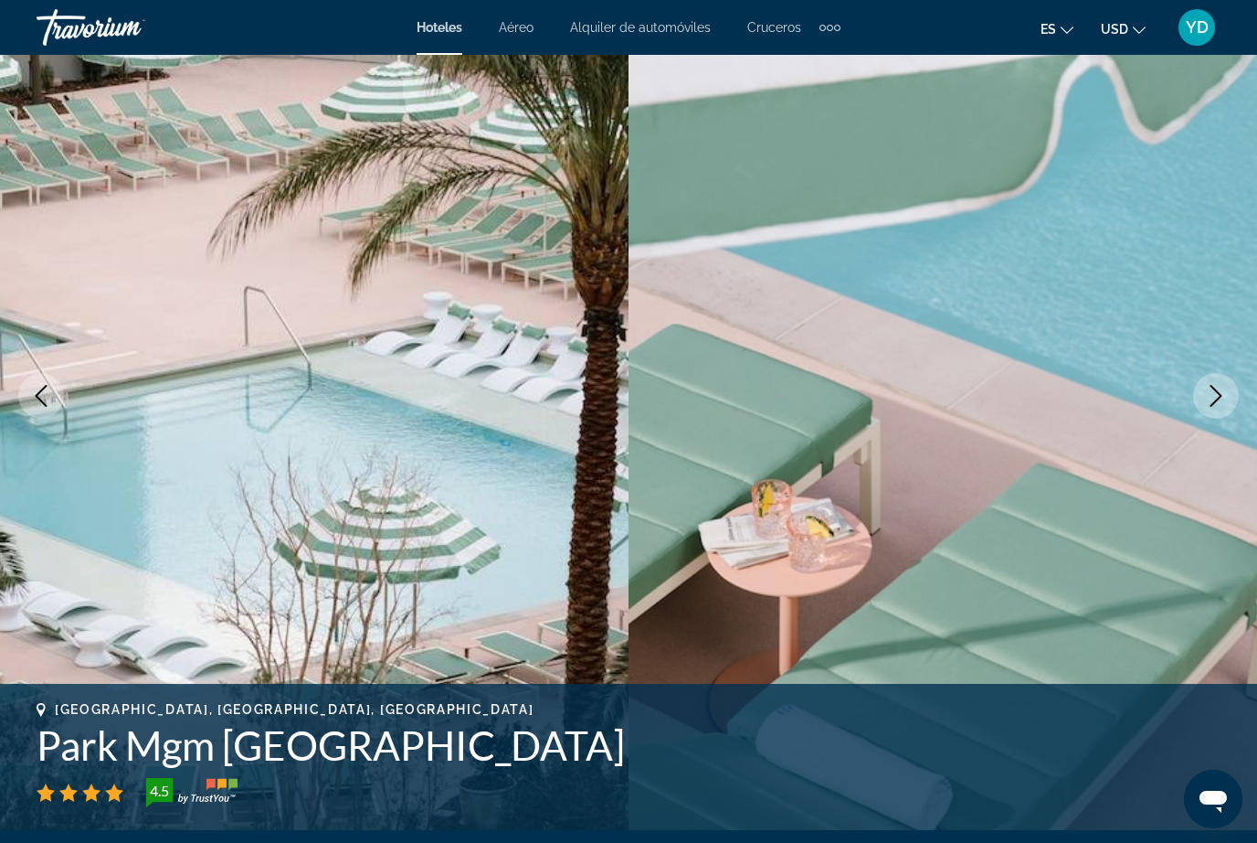
click at [1218, 404] on icon "Next image" at bounding box center [1216, 396] width 22 height 22
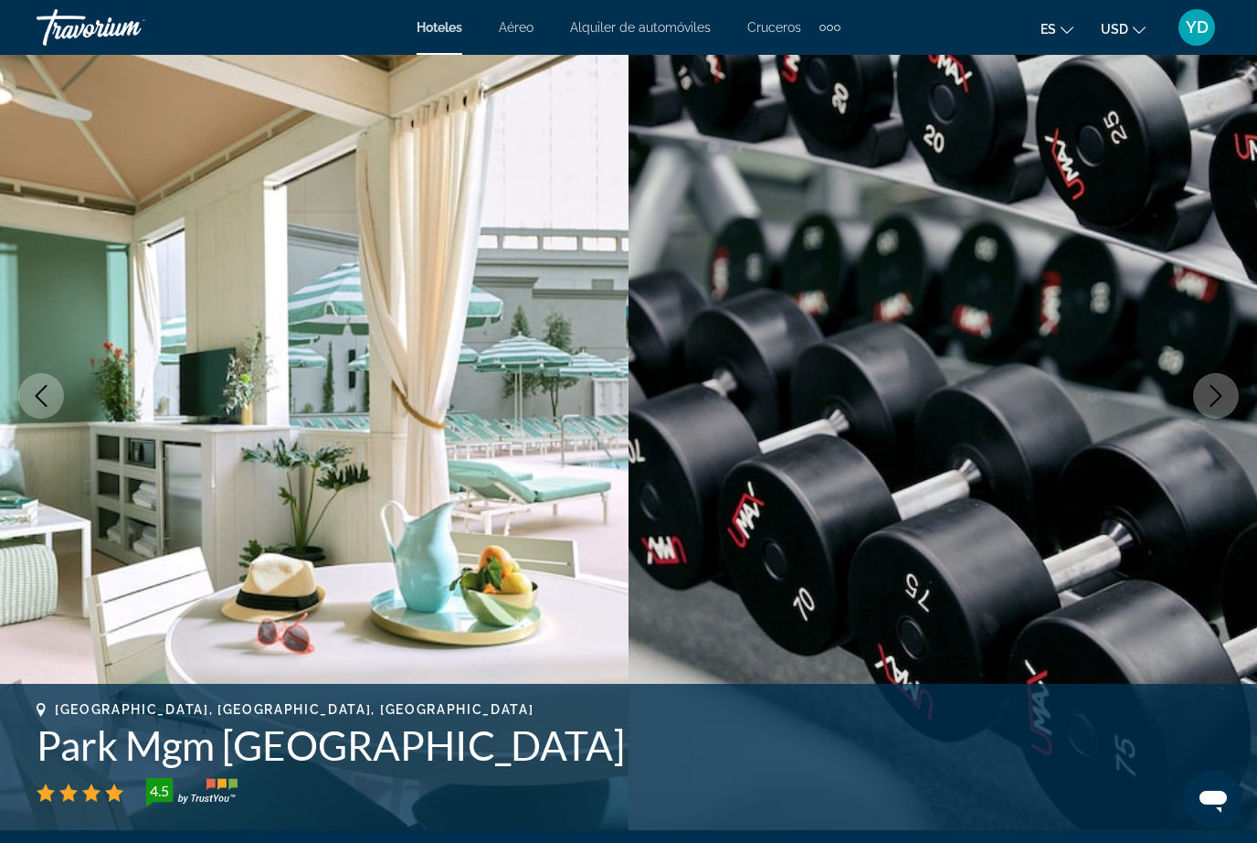
click at [1211, 407] on button "Next image" at bounding box center [1216, 396] width 46 height 46
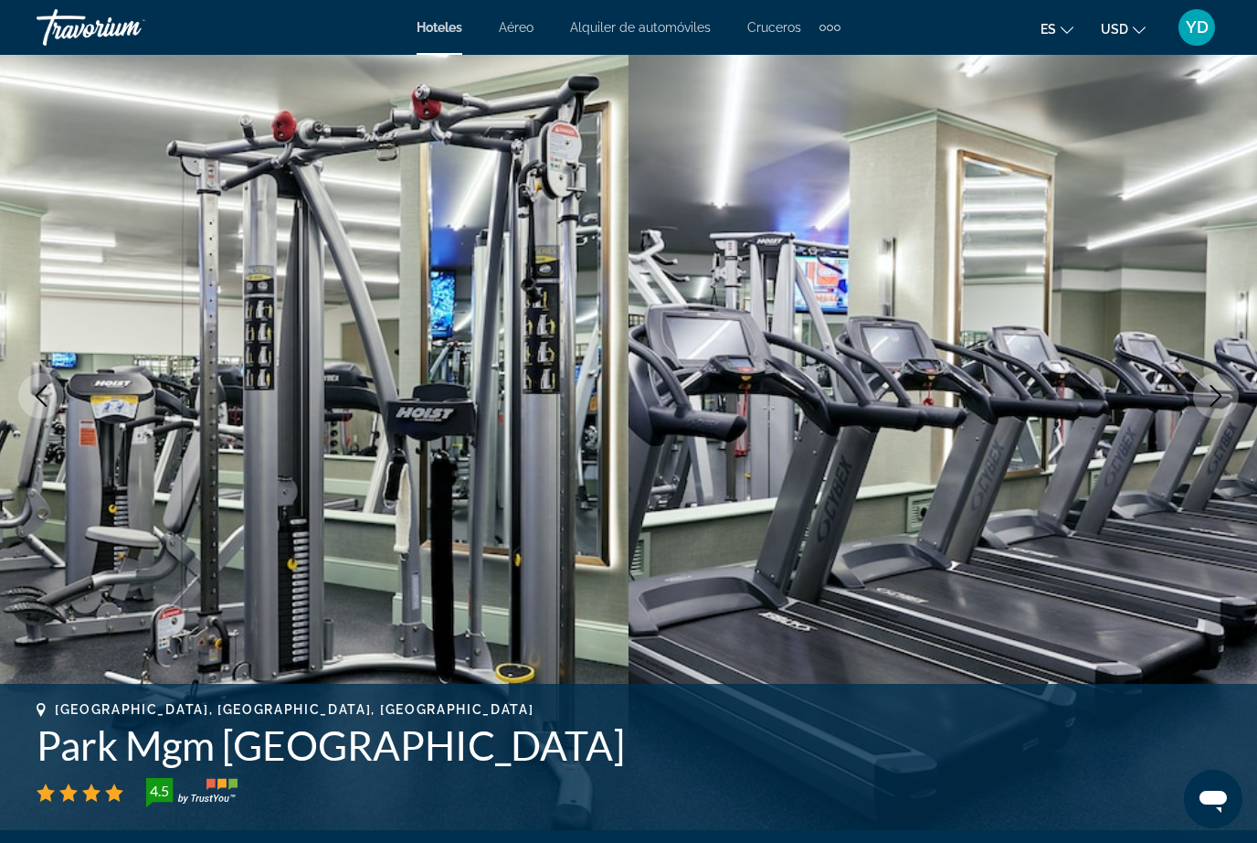
click at [1206, 411] on button "Next image" at bounding box center [1216, 396] width 46 height 46
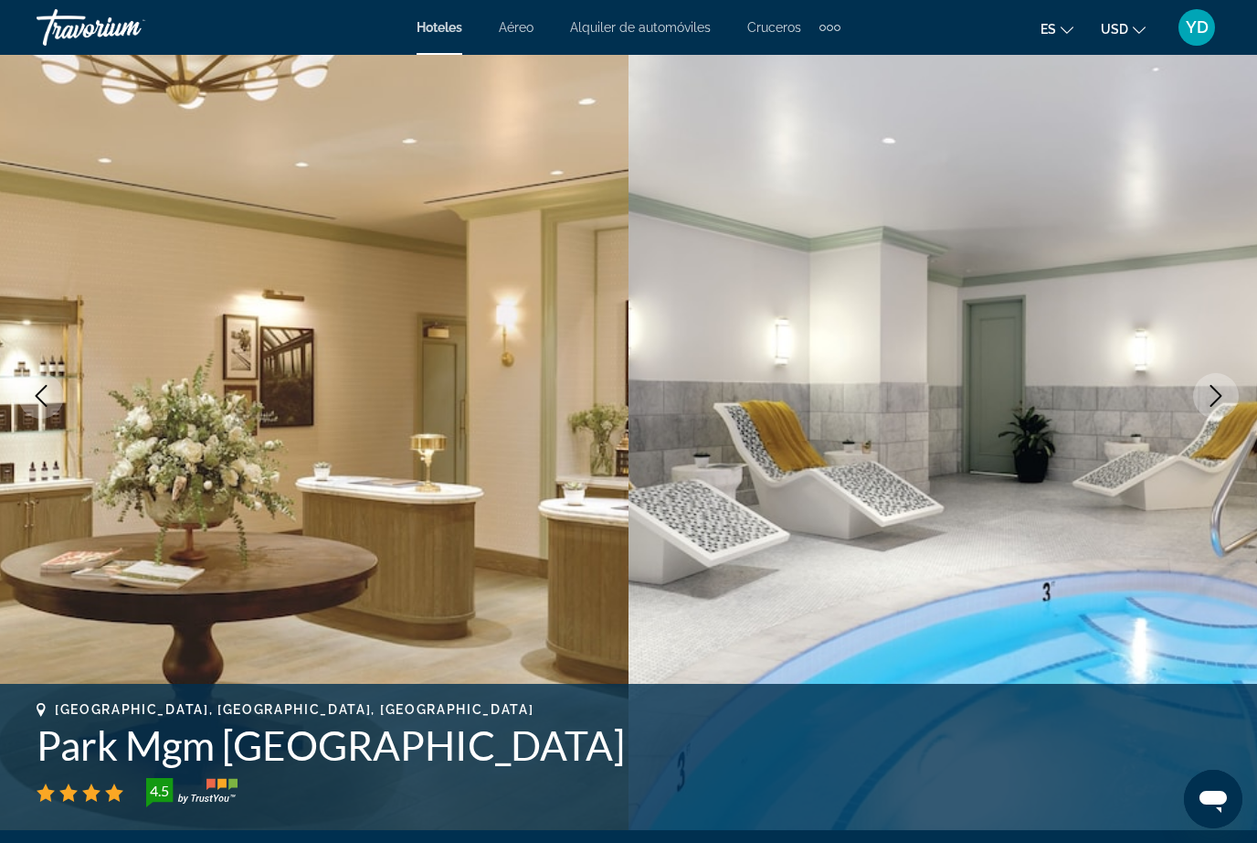
click at [1221, 394] on icon "Next image" at bounding box center [1216, 396] width 22 height 22
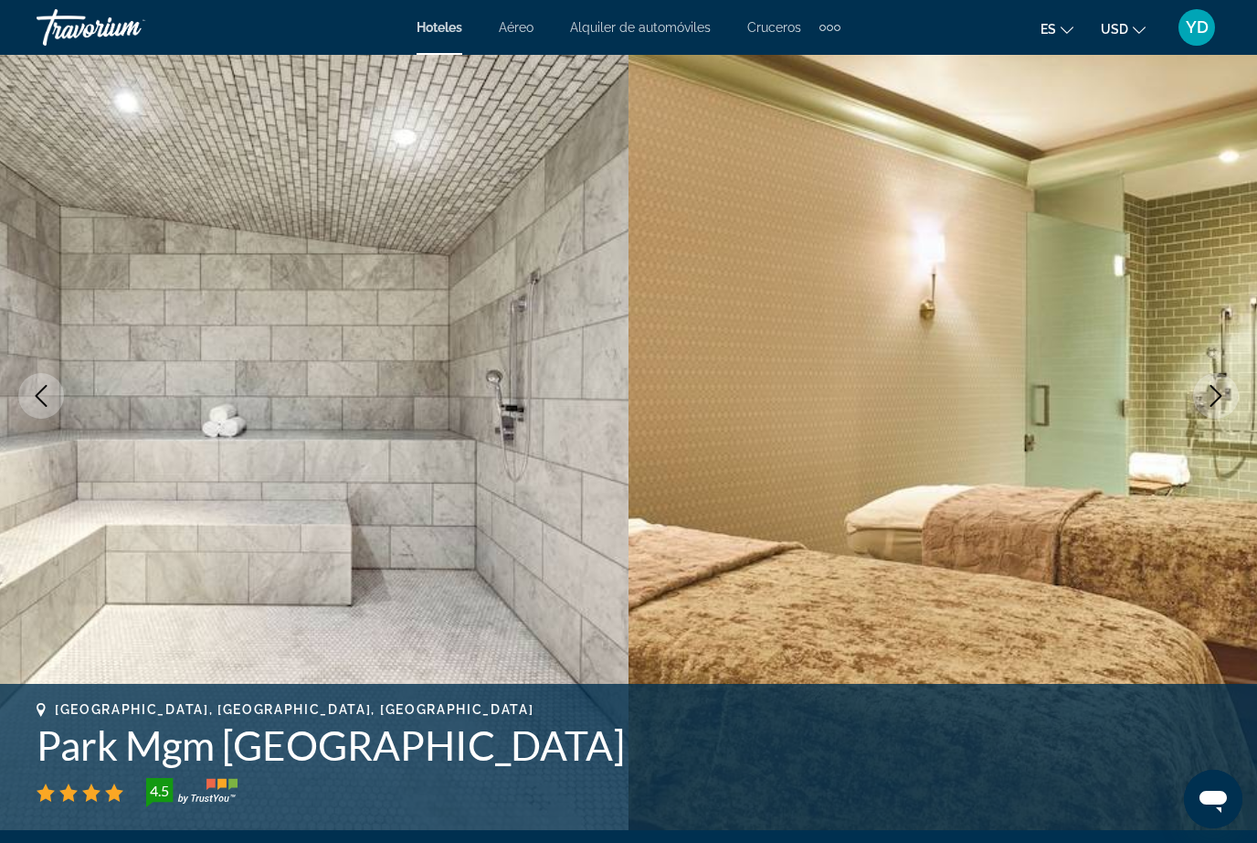
click at [1216, 401] on icon "Next image" at bounding box center [1217, 396] width 12 height 22
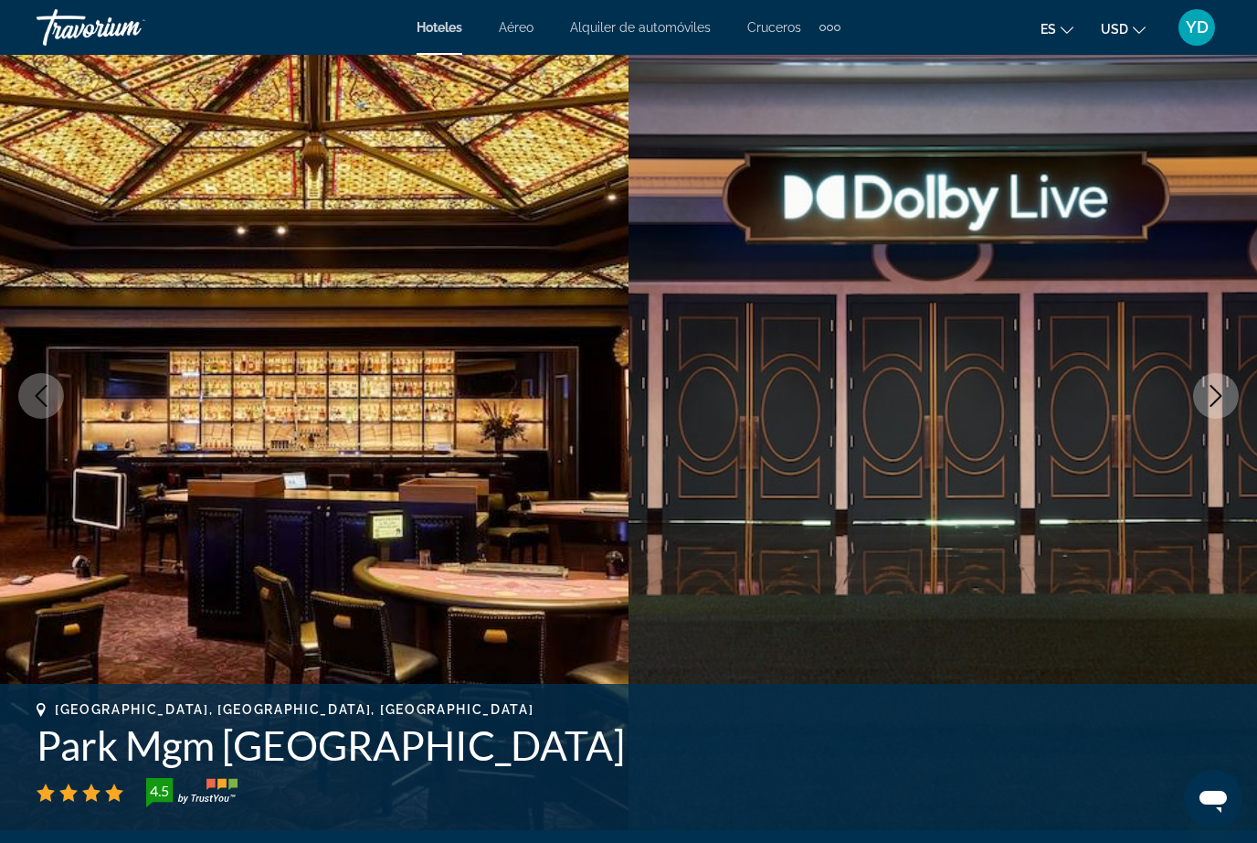
click at [1214, 405] on icon "Next image" at bounding box center [1216, 396] width 22 height 22
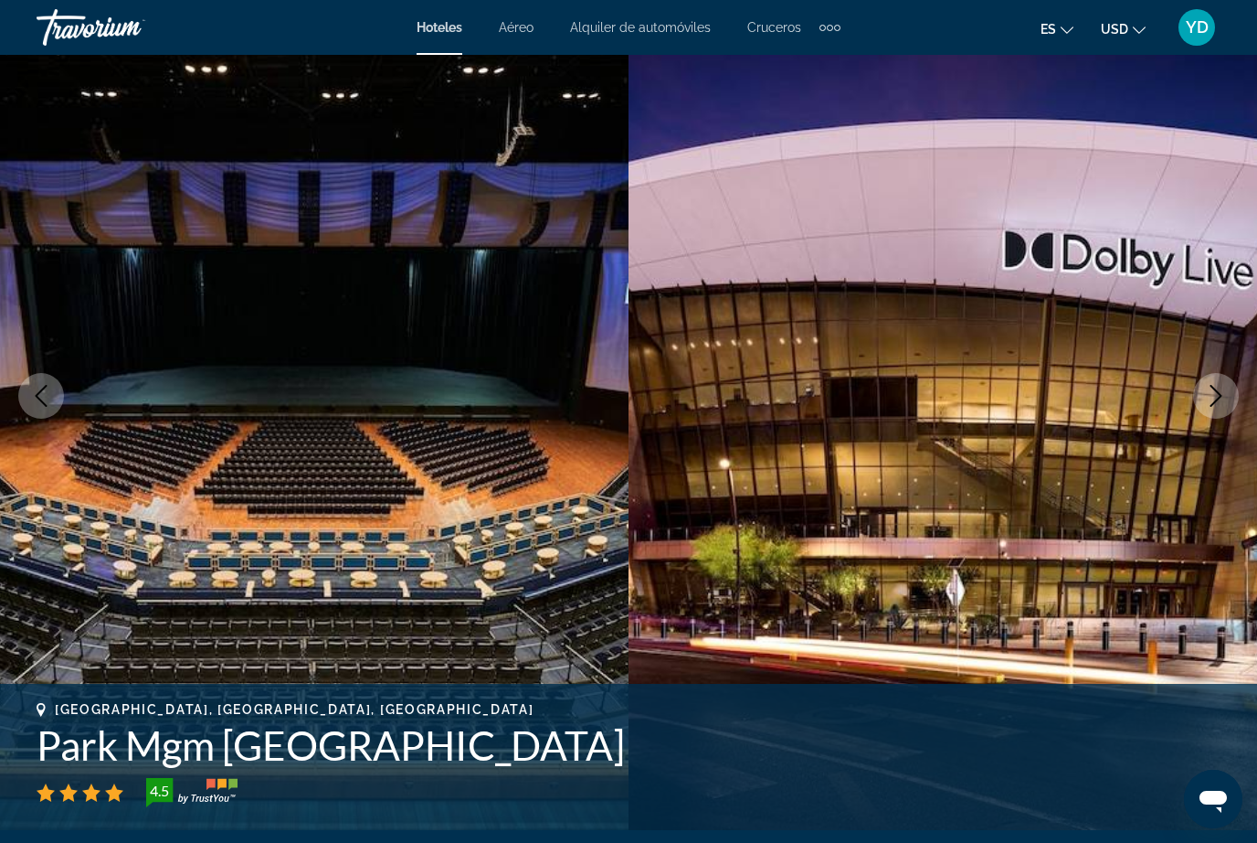
click at [1213, 405] on icon "Next image" at bounding box center [1217, 396] width 12 height 22
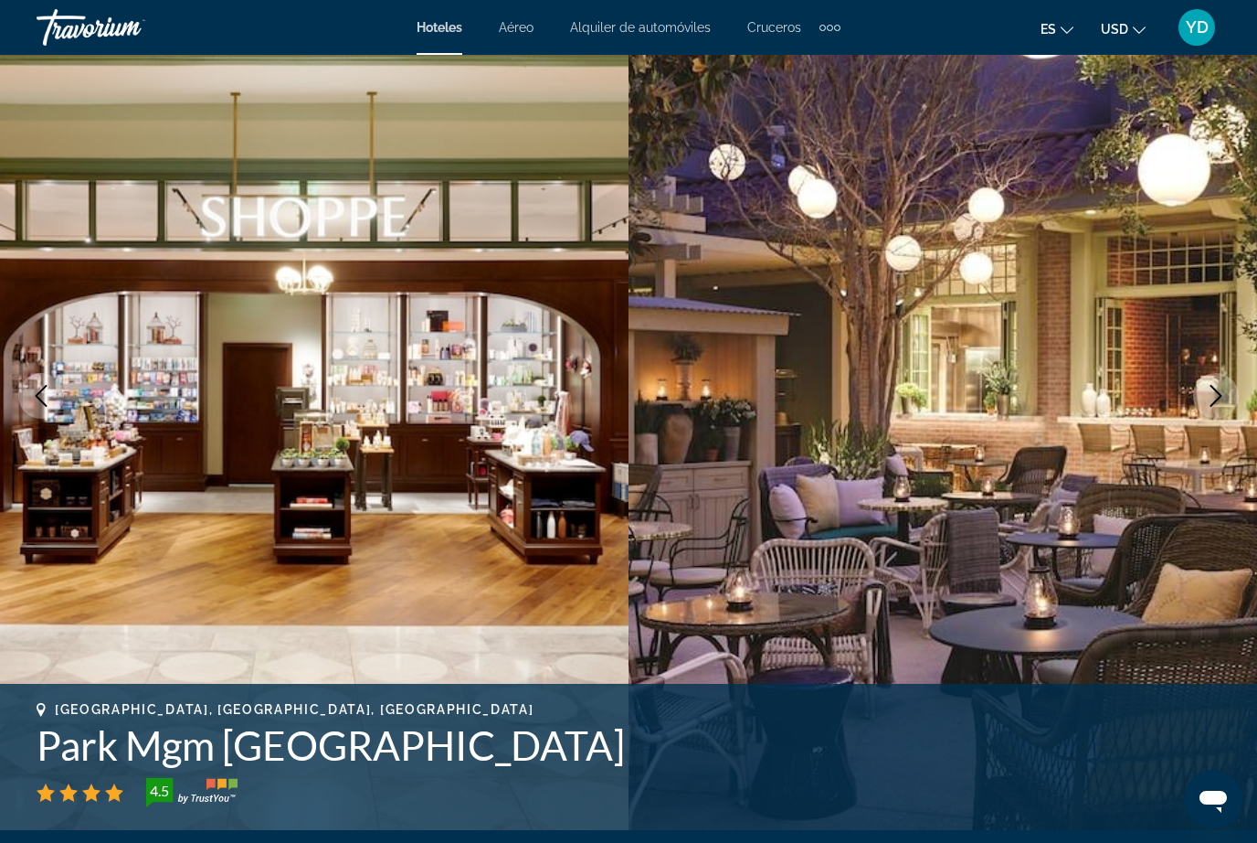
click at [1212, 408] on button "Next image" at bounding box center [1216, 396] width 46 height 46
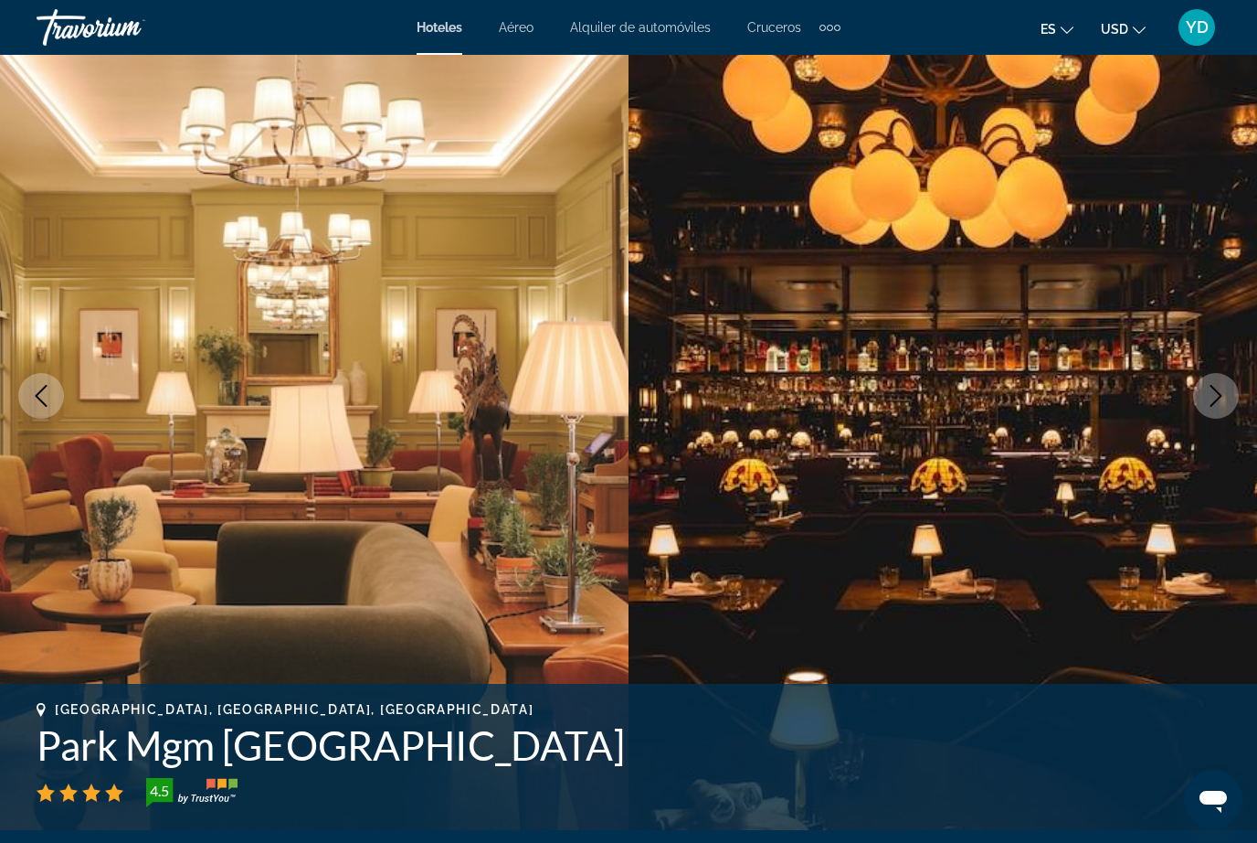
click at [1217, 398] on icon "Next image" at bounding box center [1216, 396] width 22 height 22
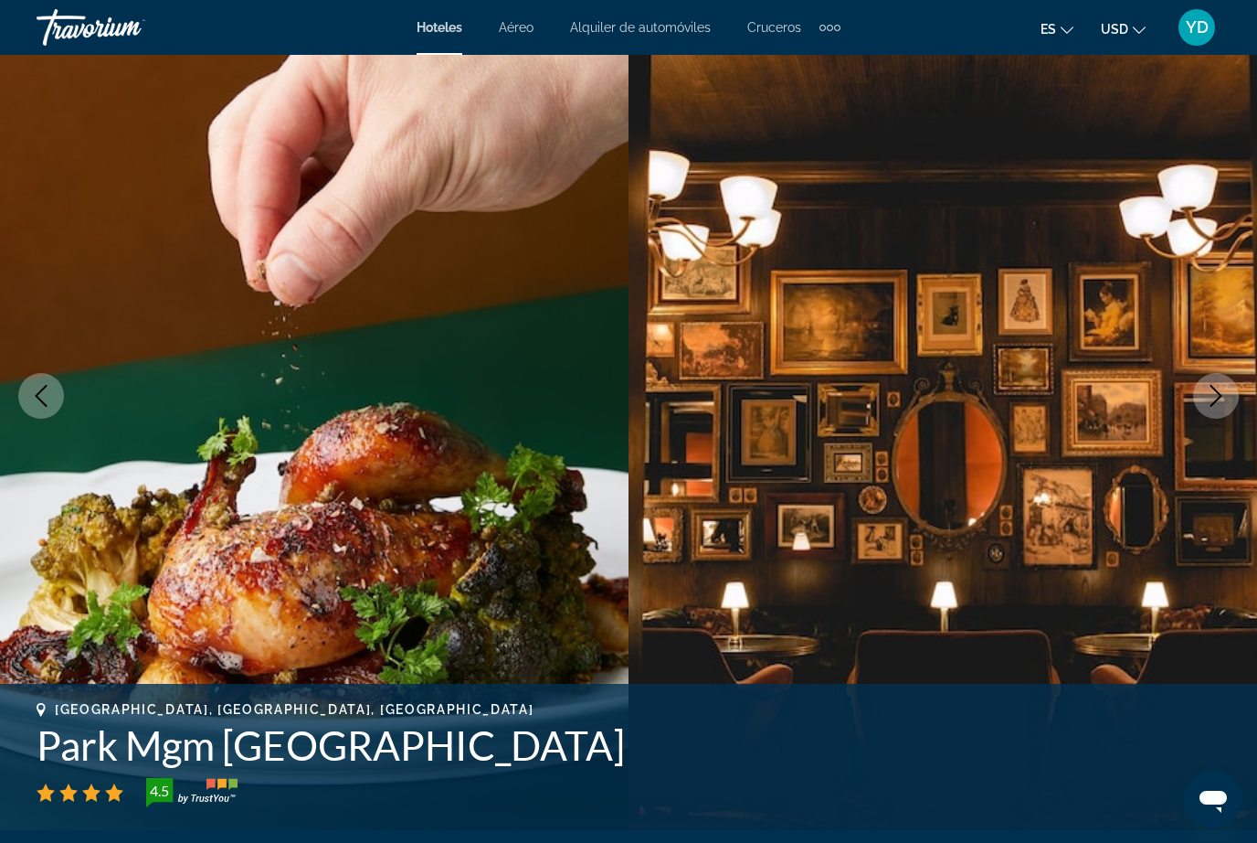
click at [1216, 398] on icon "Next image" at bounding box center [1216, 396] width 22 height 22
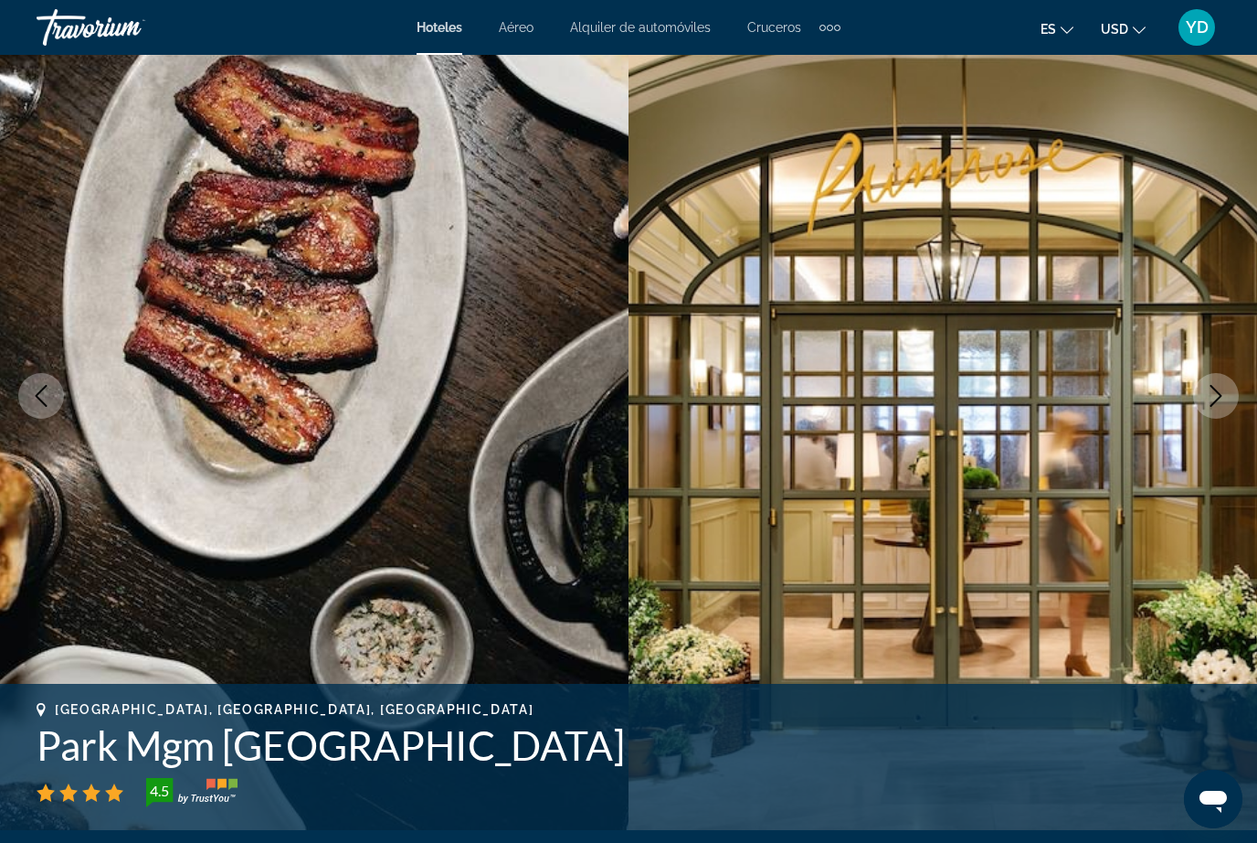
click at [1215, 398] on icon "Next image" at bounding box center [1216, 396] width 22 height 22
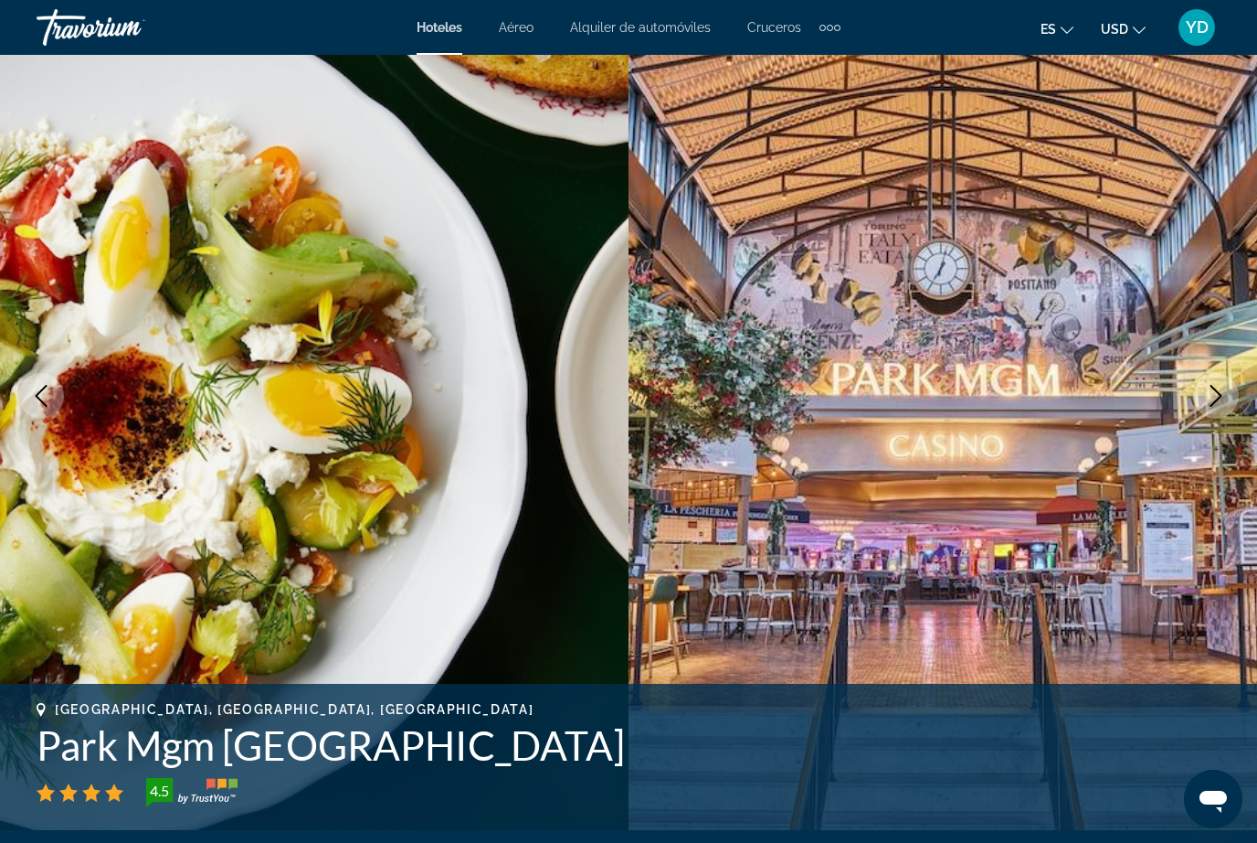
click at [1212, 402] on icon "Next image" at bounding box center [1216, 396] width 22 height 22
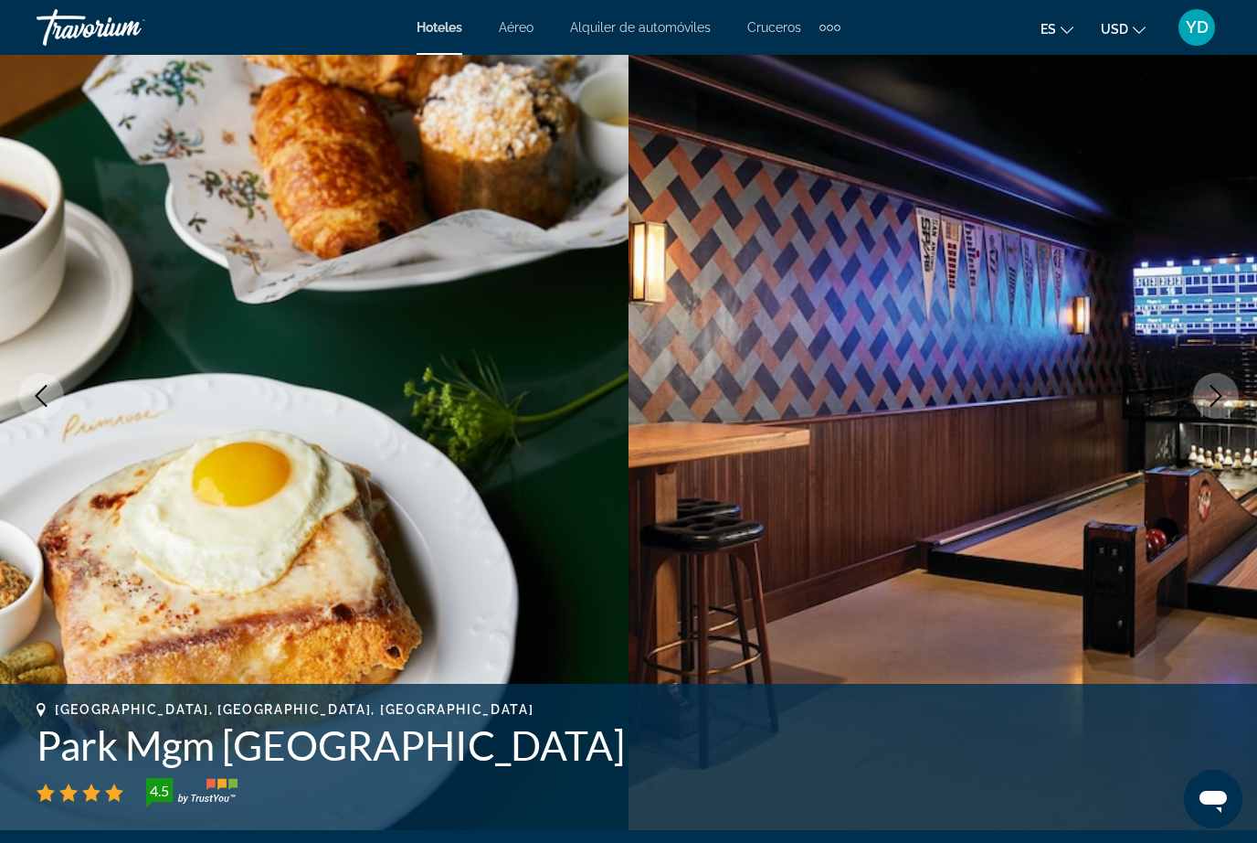
click at [1211, 404] on icon "Next image" at bounding box center [1216, 396] width 22 height 22
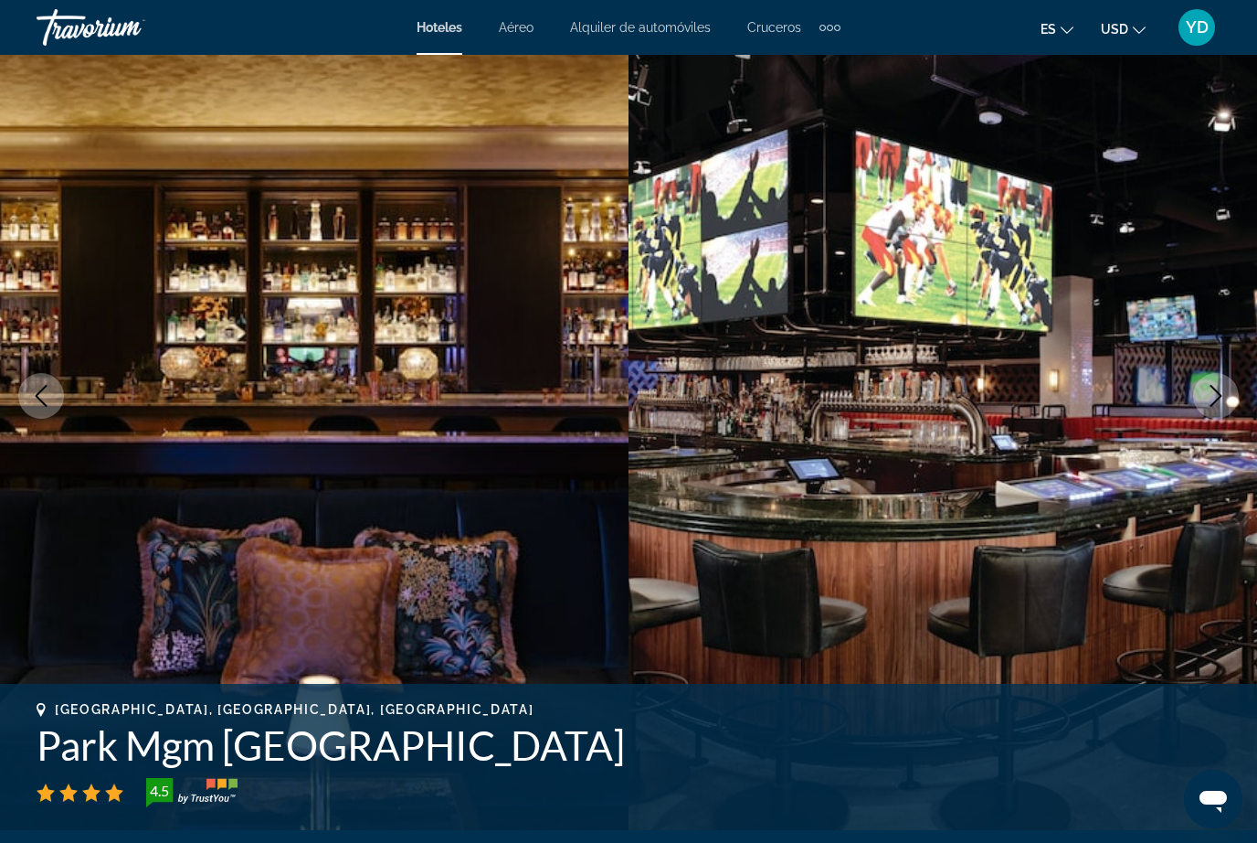
click at [1211, 407] on button "Next image" at bounding box center [1216, 396] width 46 height 46
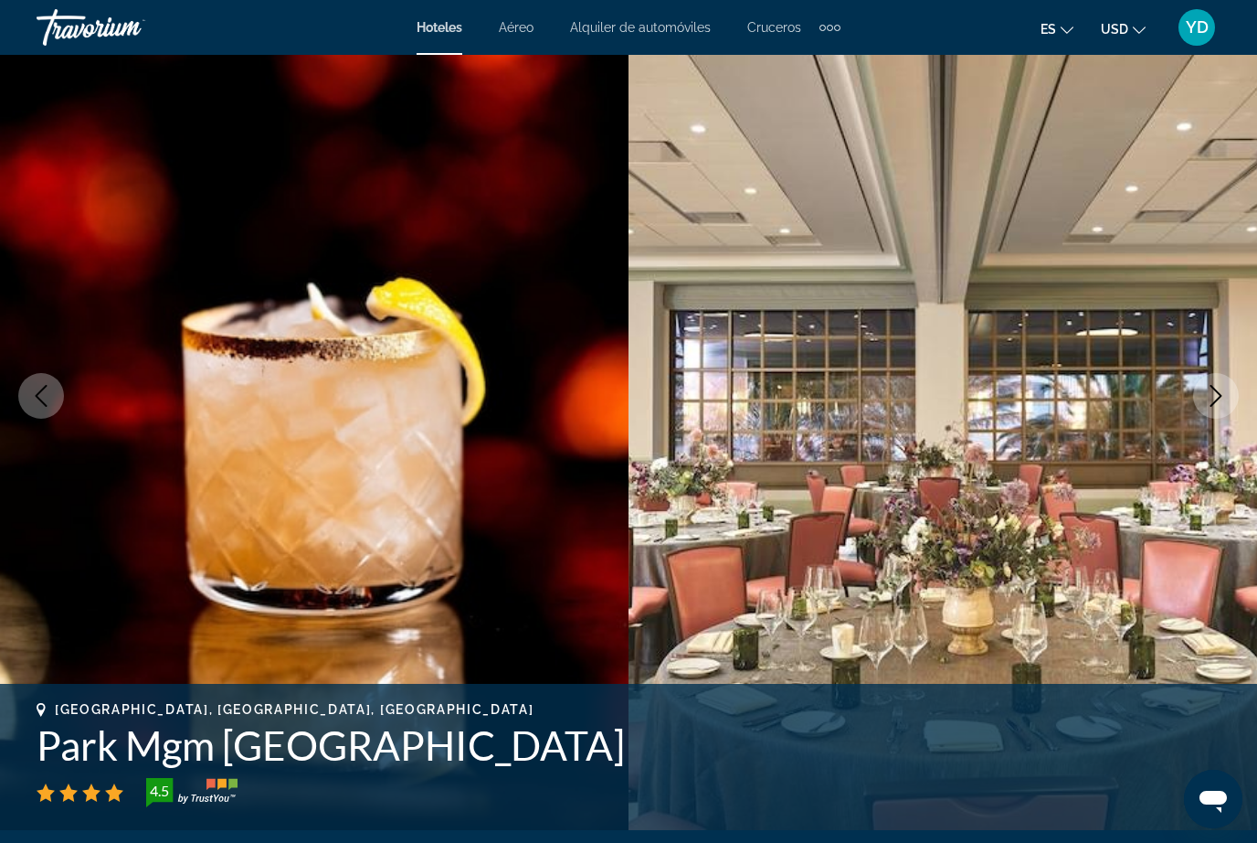
click at [1213, 400] on icon "Next image" at bounding box center [1216, 396] width 22 height 22
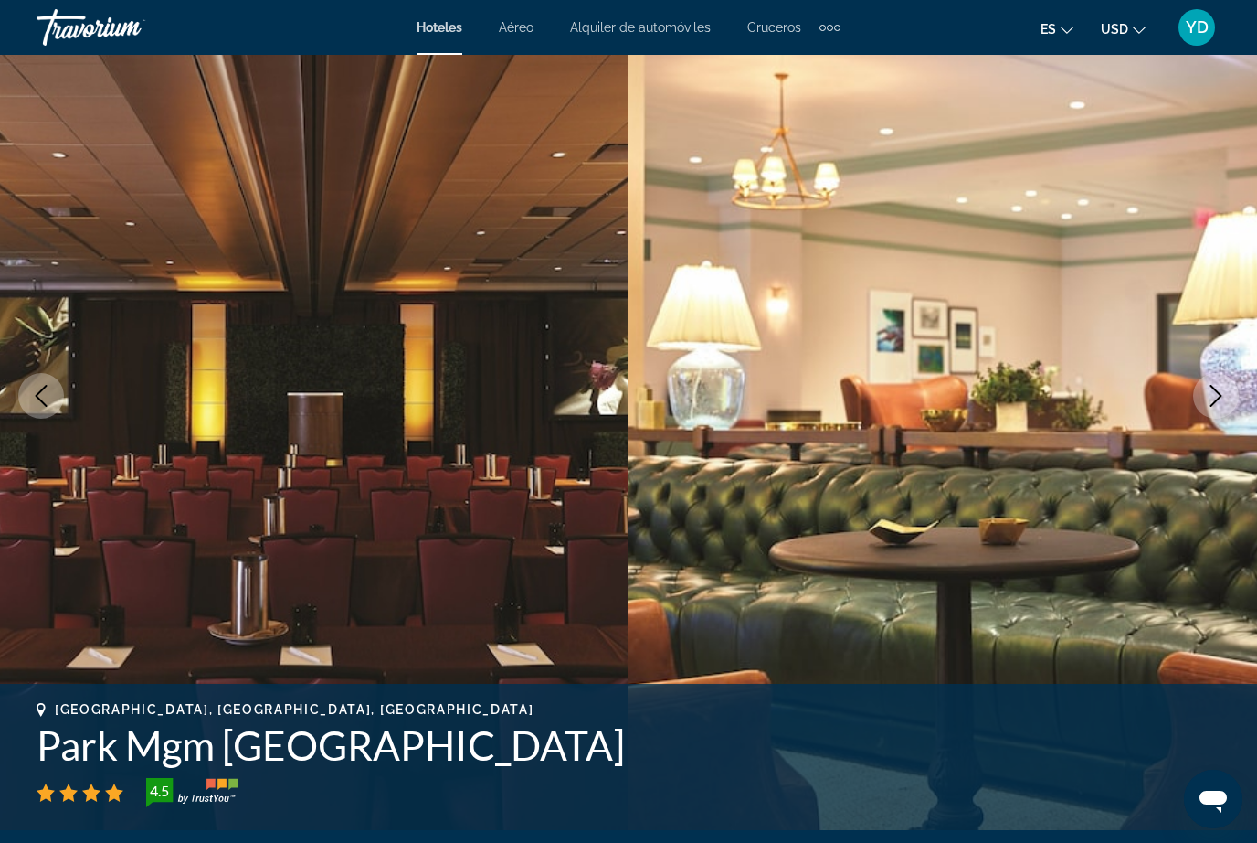
click at [1209, 404] on icon "Next image" at bounding box center [1216, 396] width 22 height 22
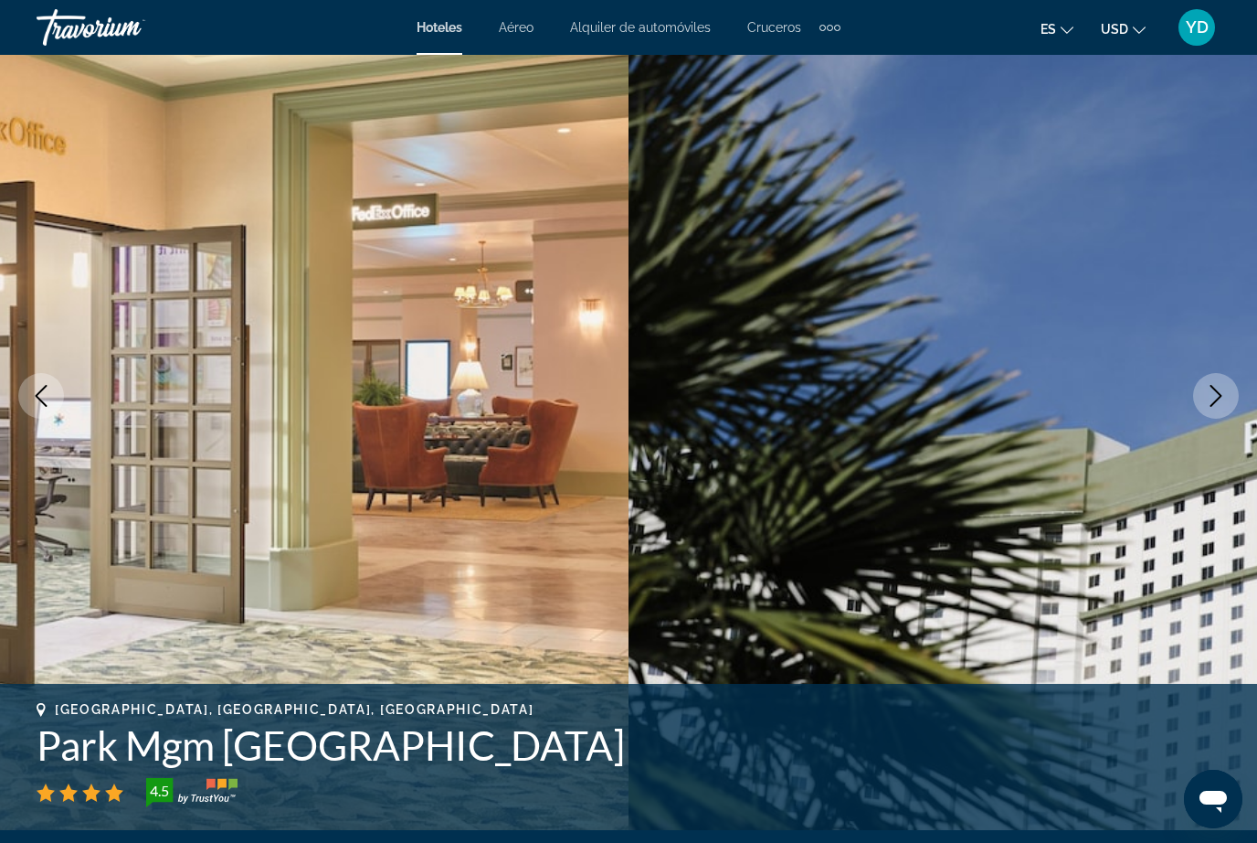
click at [1206, 404] on icon "Next image" at bounding box center [1216, 396] width 22 height 22
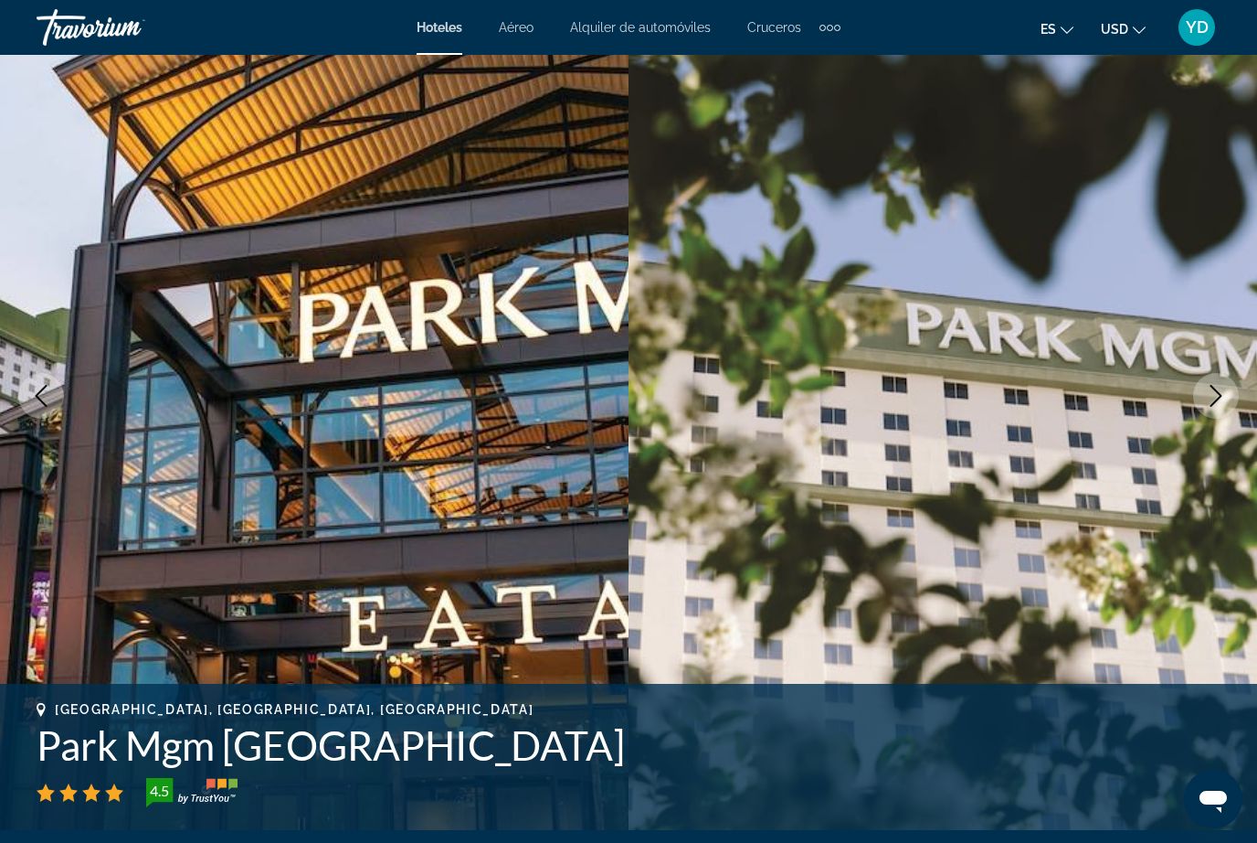
click at [1208, 404] on icon "Next image" at bounding box center [1216, 396] width 22 height 22
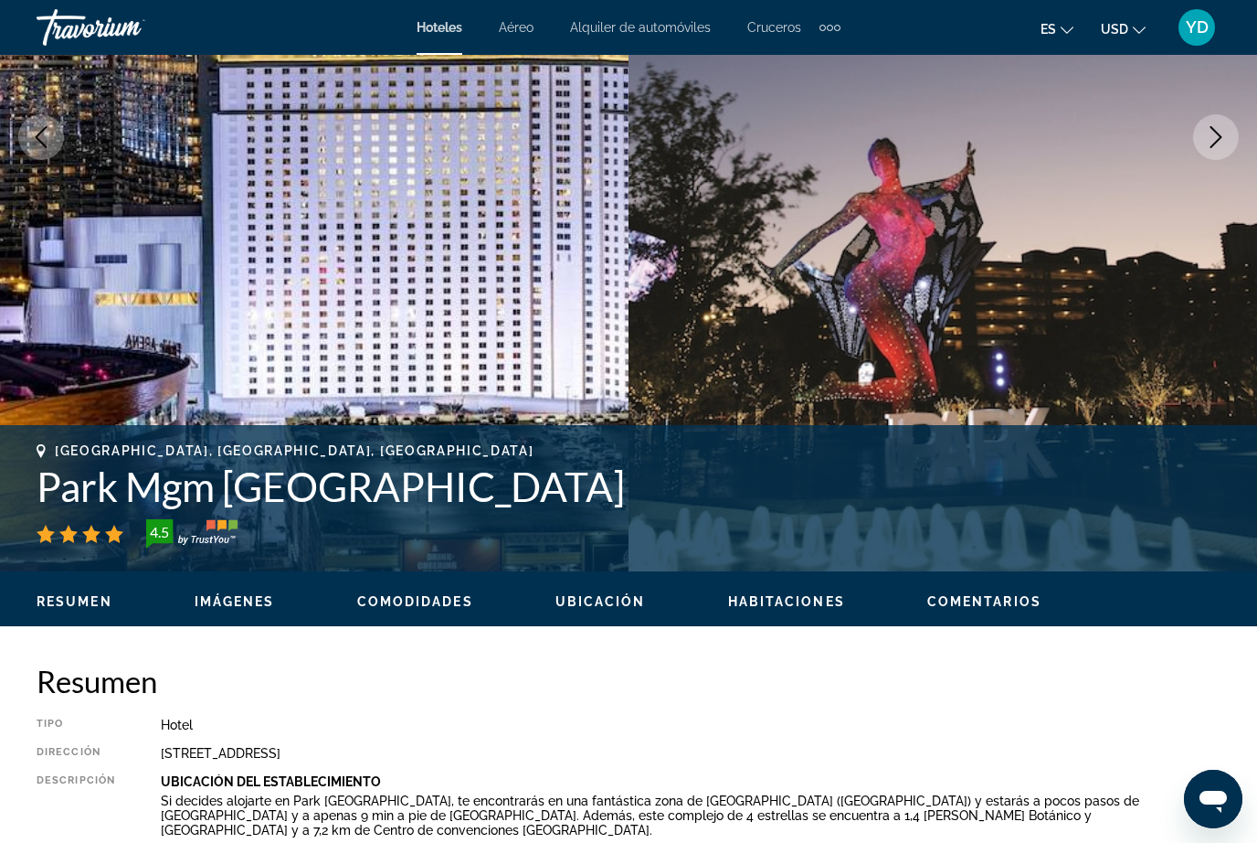
scroll to position [284, 0]
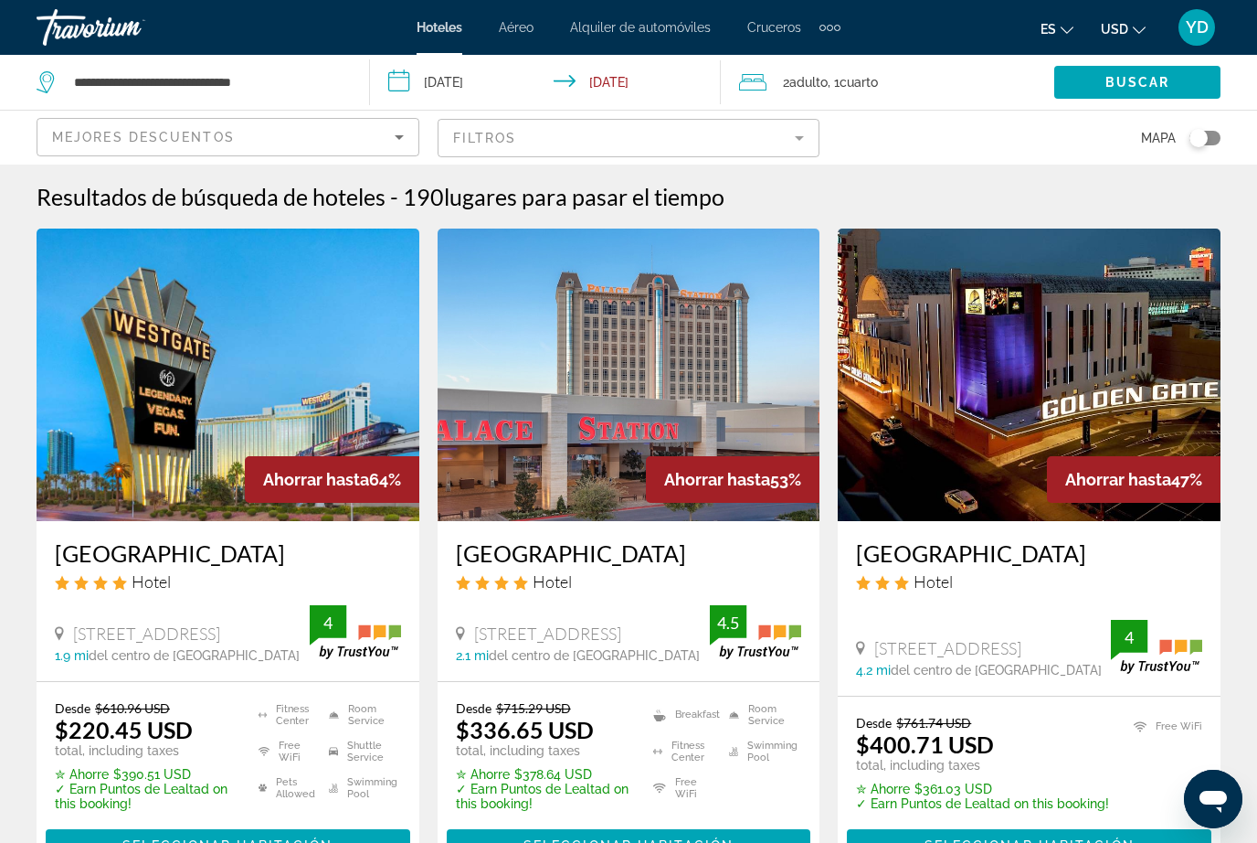
click at [362, 472] on span "Ahorrar hasta" at bounding box center [316, 479] width 106 height 19
click at [286, 387] on img "Main content" at bounding box center [228, 374] width 383 height 292
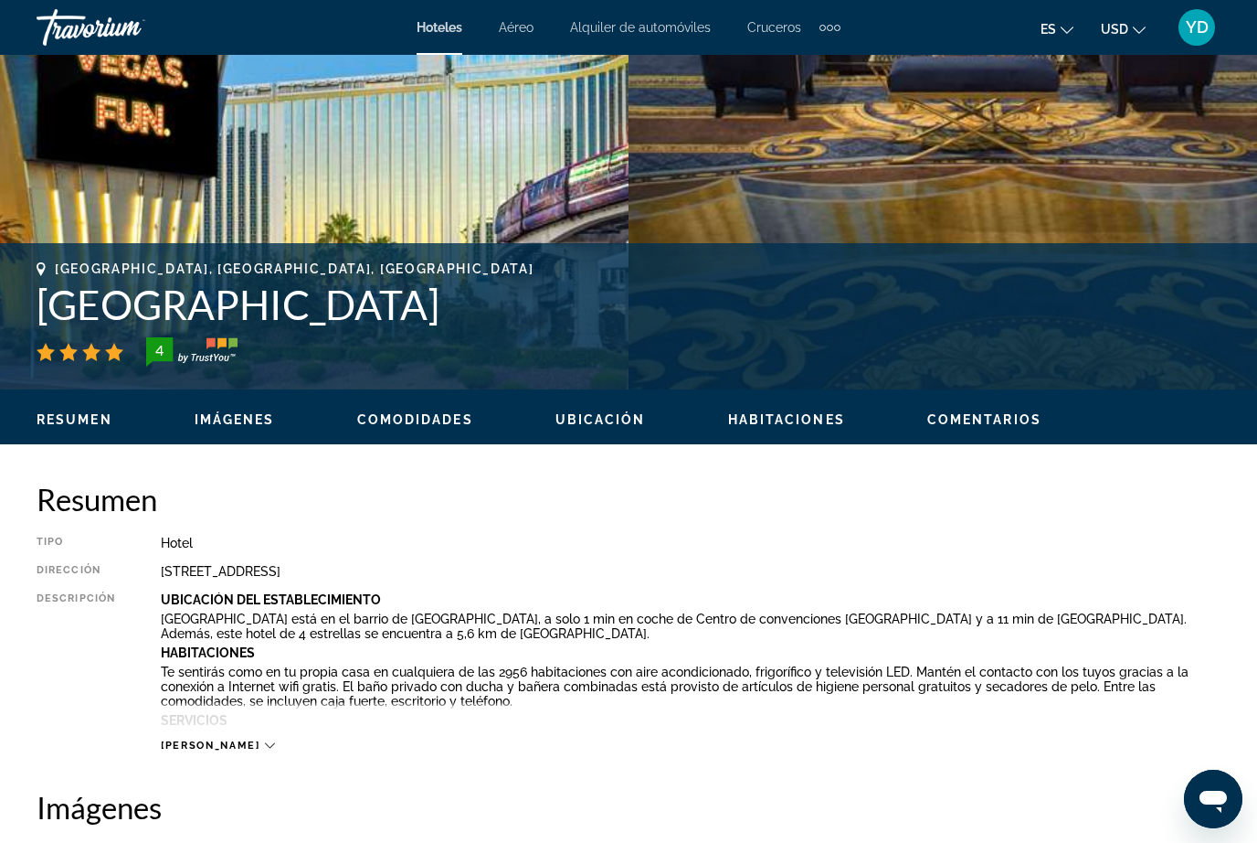
scroll to position [467, 0]
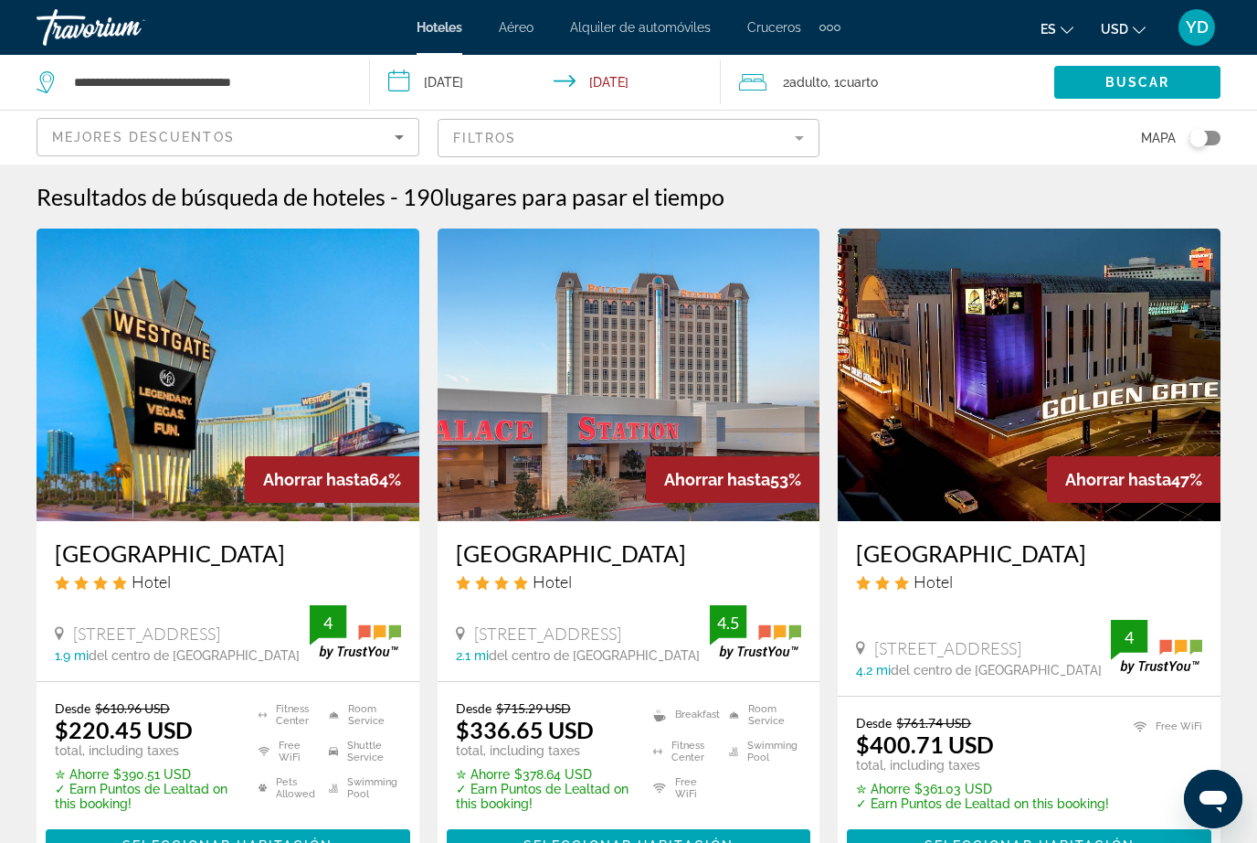
click at [465, 89] on input "**********" at bounding box center [549, 85] width 359 height 60
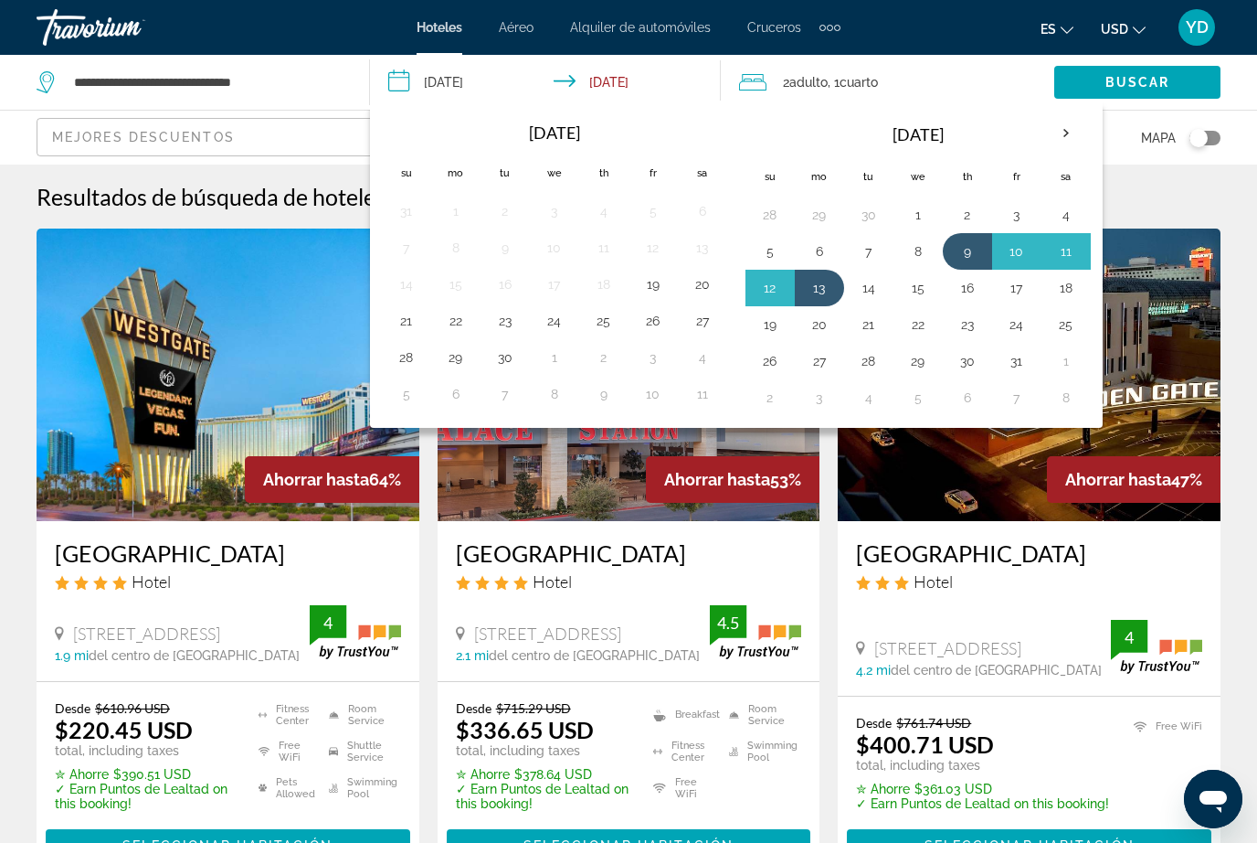
click at [969, 298] on button "16" at bounding box center [967, 288] width 29 height 26
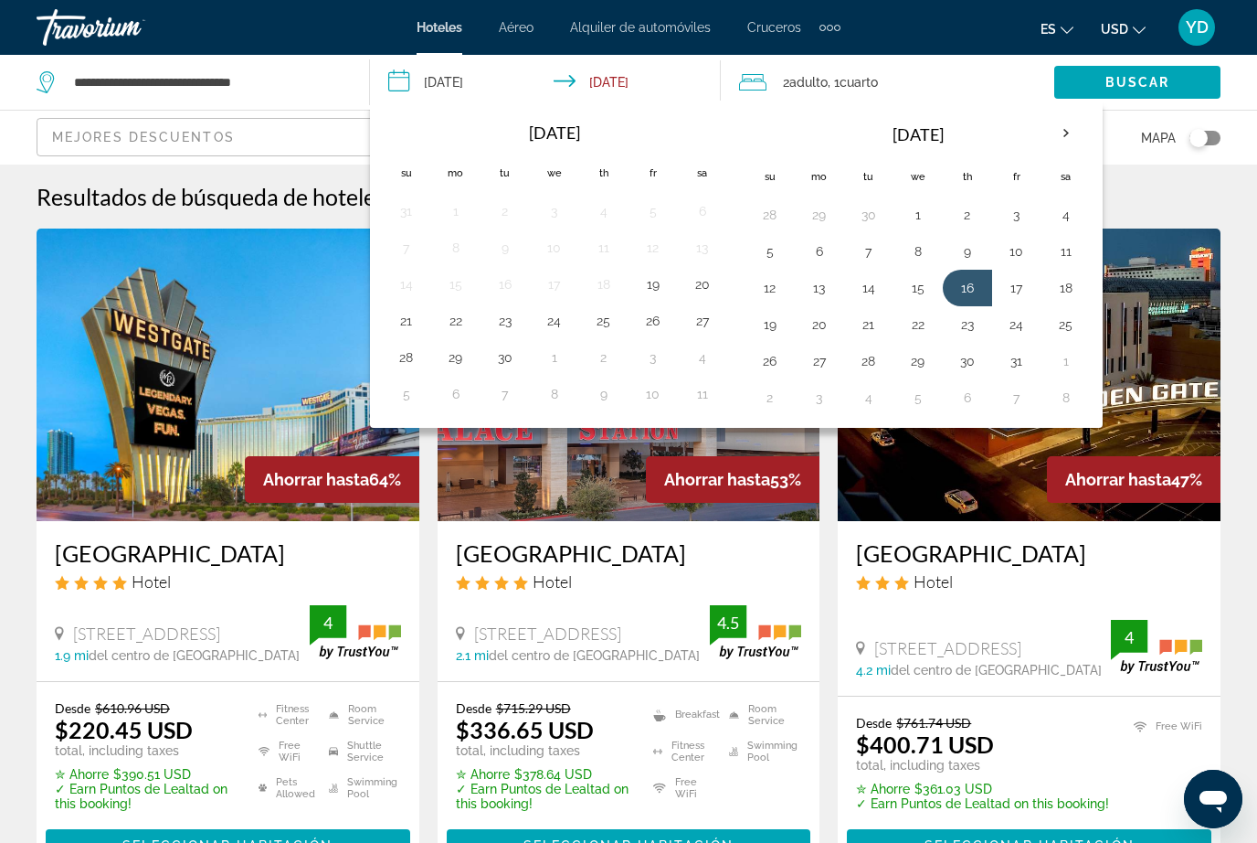
click at [819, 325] on button "20" at bounding box center [819, 325] width 29 height 26
type input "**********"
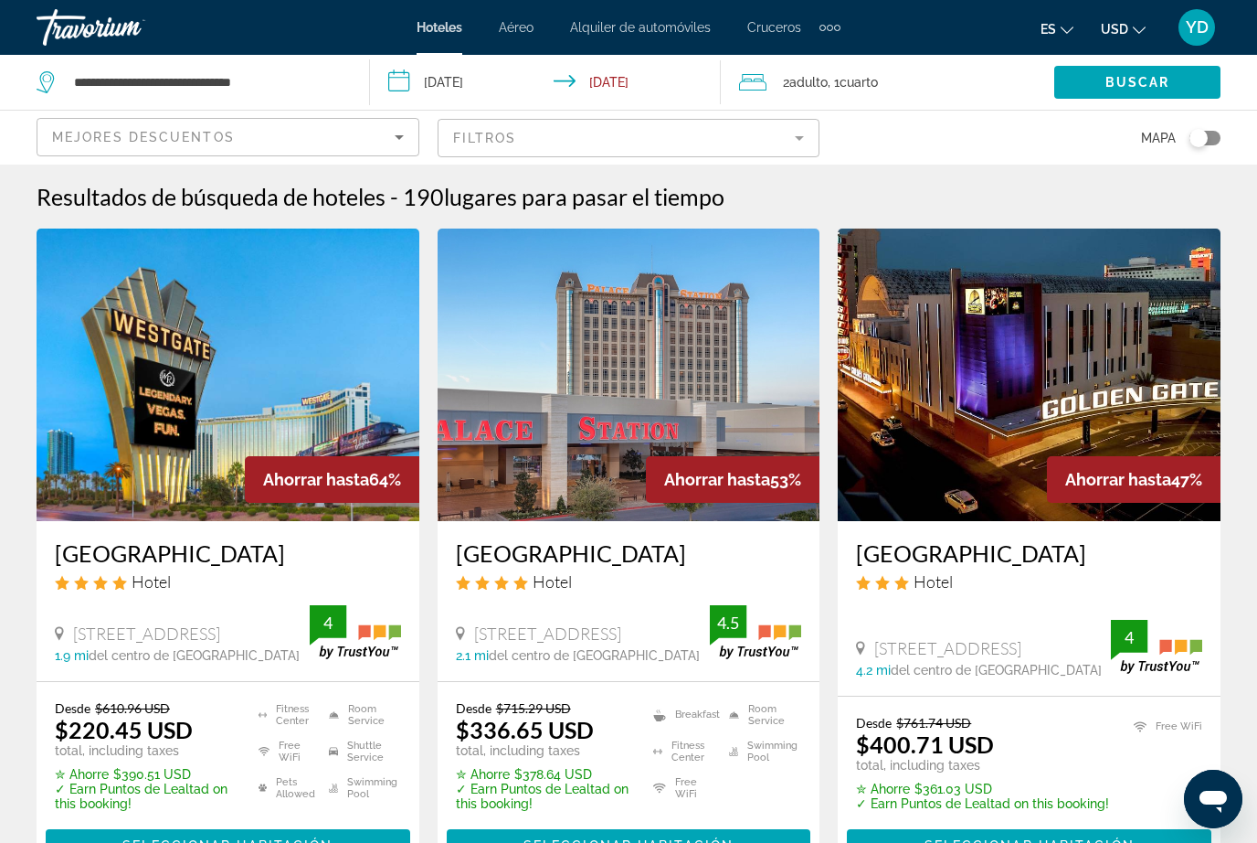
click at [1150, 94] on span "Search widget" at bounding box center [1138, 82] width 166 height 44
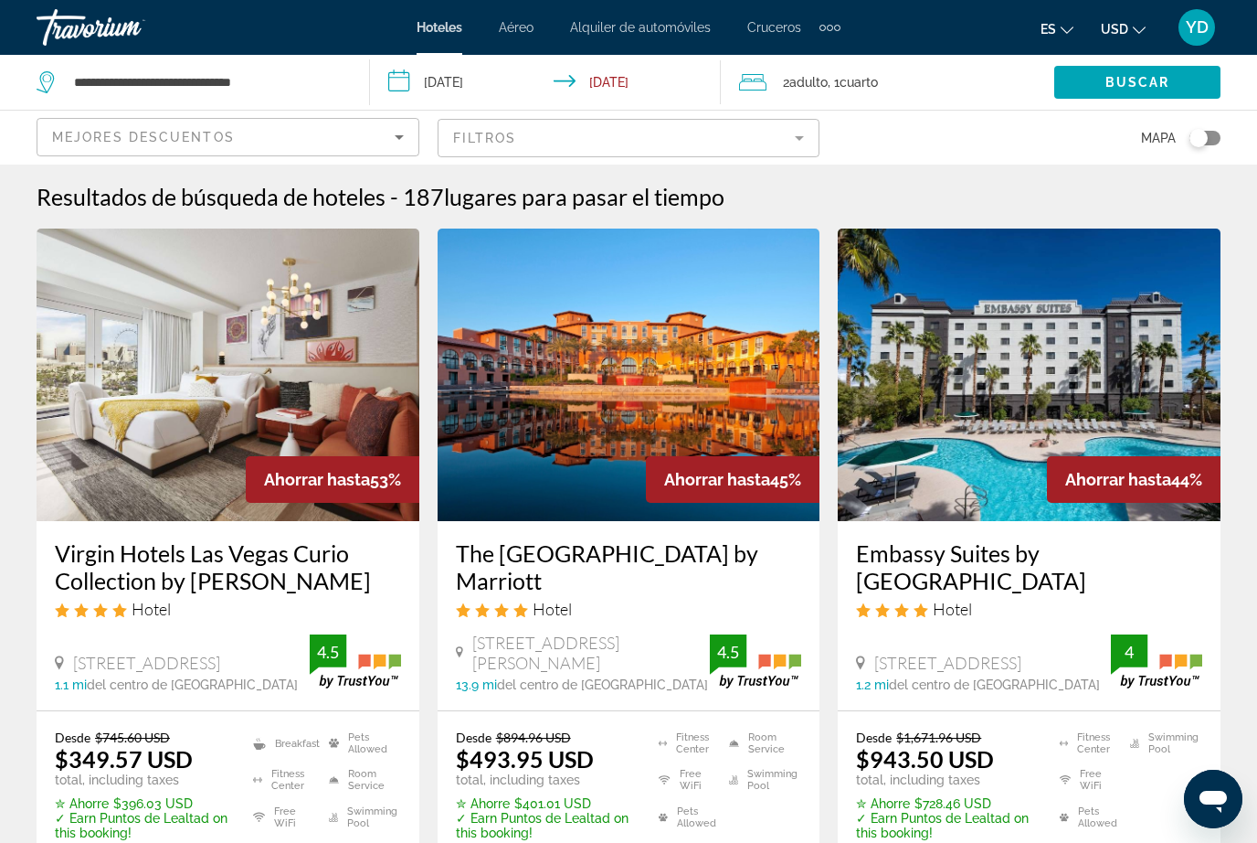
click at [349, 386] on img "Main content" at bounding box center [228, 374] width 383 height 292
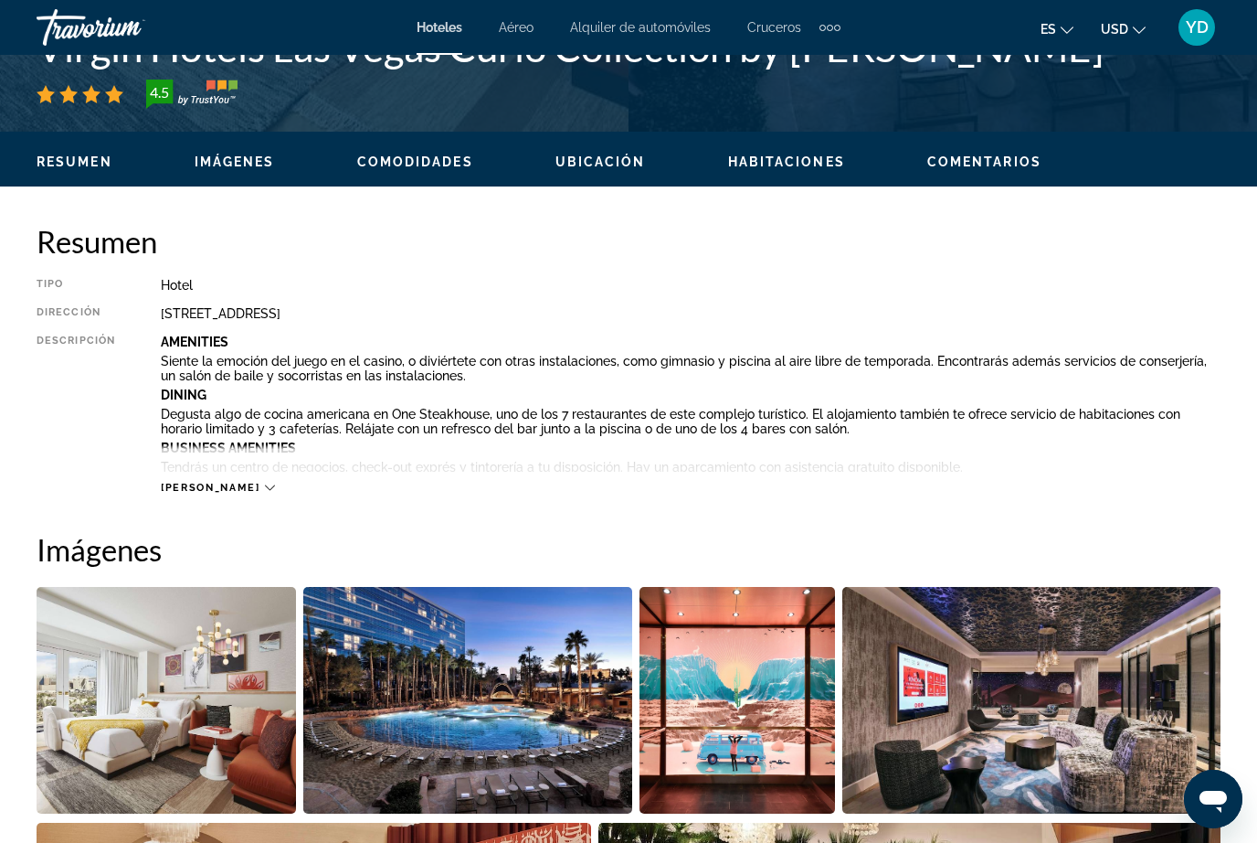
scroll to position [970, 0]
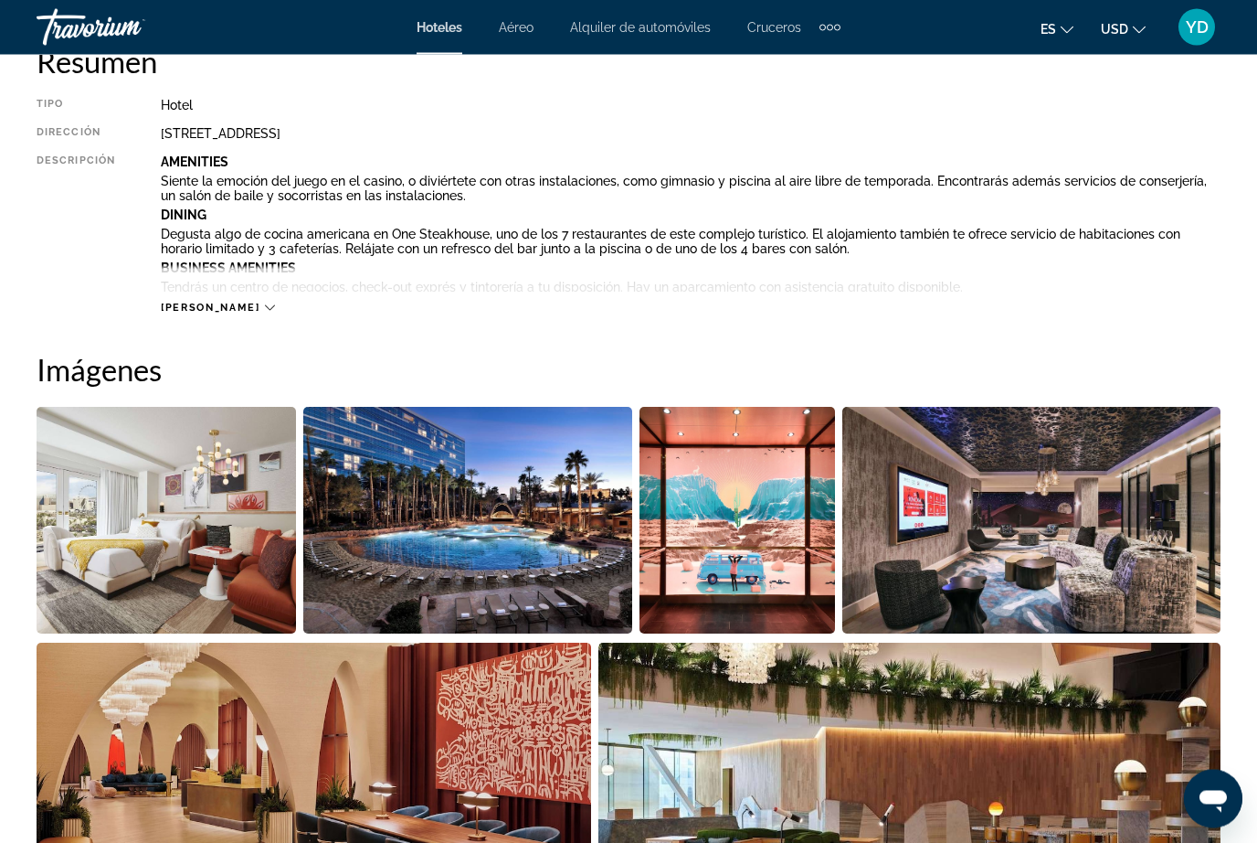
click at [497, 567] on img "Open full-screen image slider" at bounding box center [467, 521] width 328 height 227
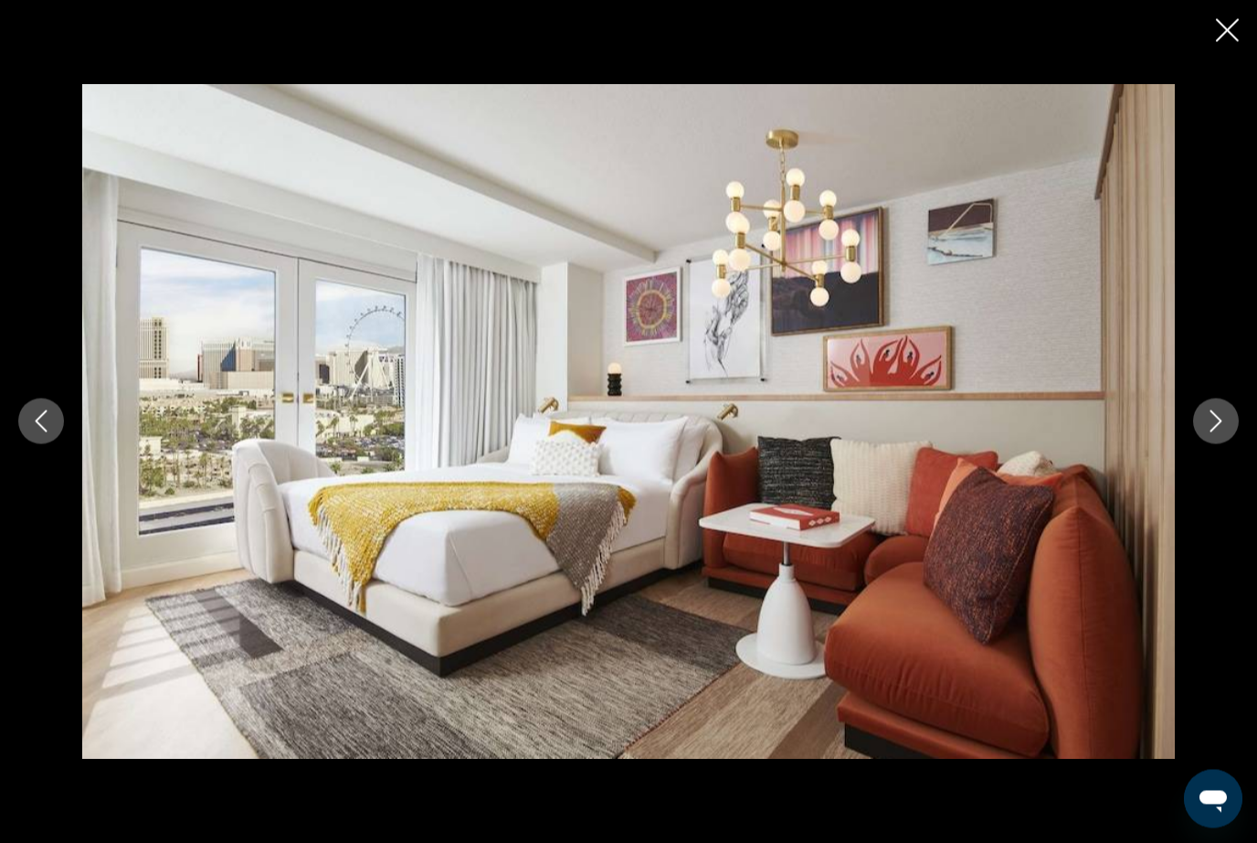
scroll to position [971, 0]
click at [1198, 482] on div "prev next" at bounding box center [628, 421] width 1257 height 674
click at [1215, 444] on button "Next image" at bounding box center [1216, 421] width 46 height 46
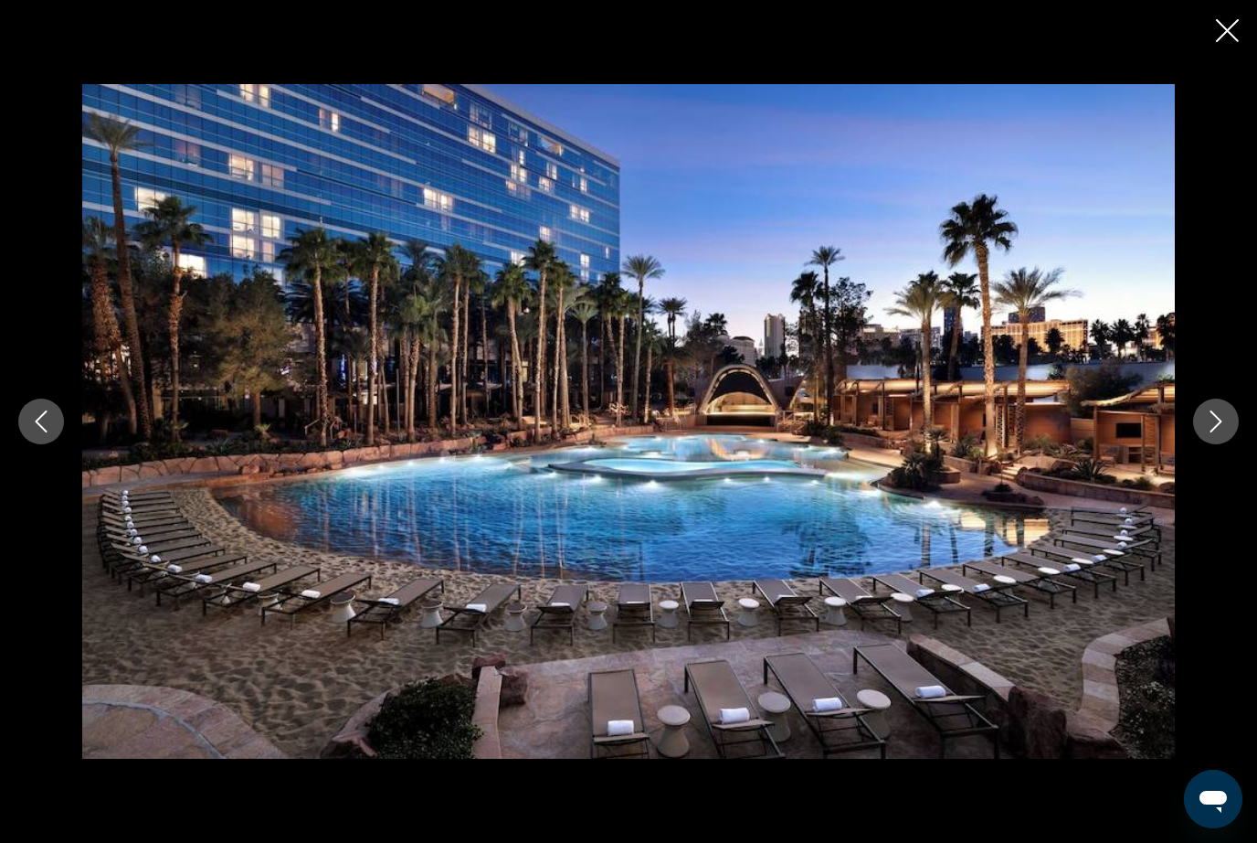
click at [1224, 444] on button "Next image" at bounding box center [1216, 421] width 46 height 46
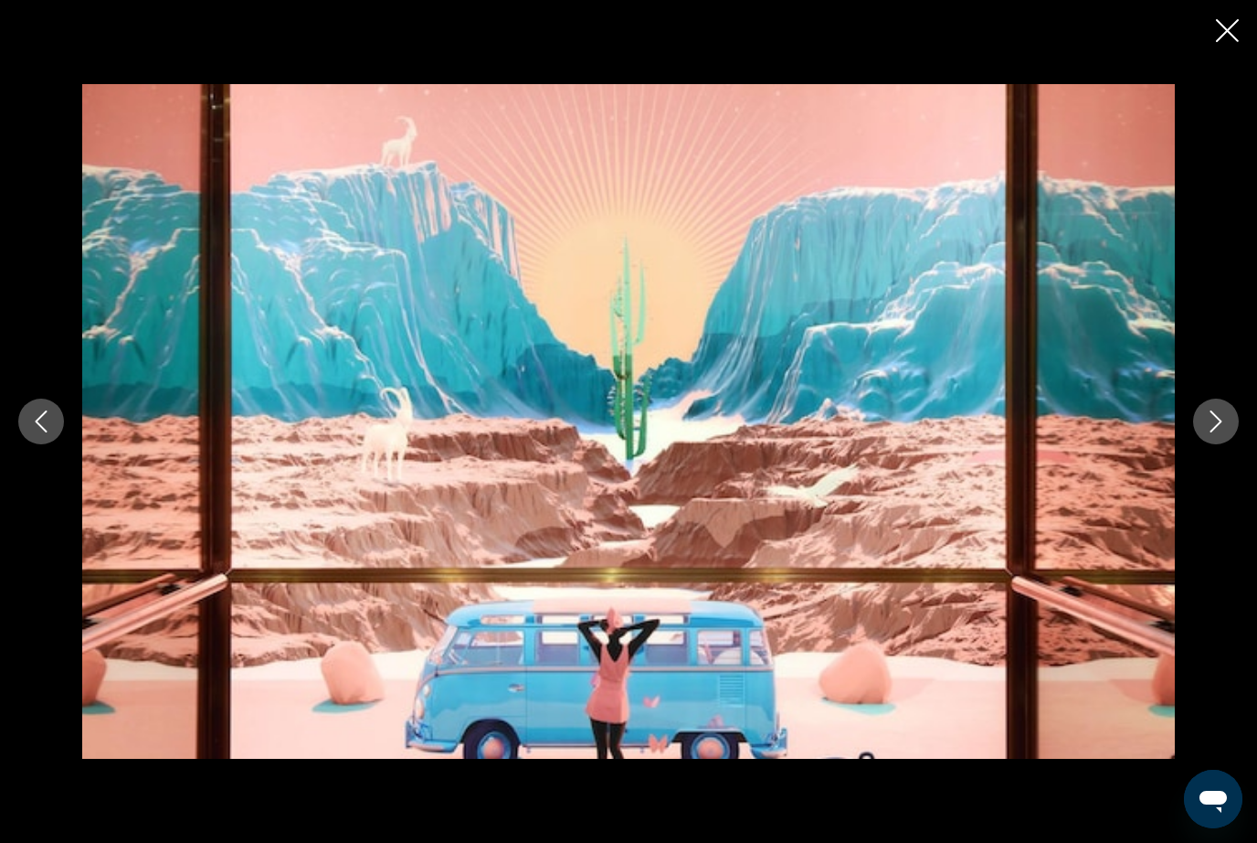
click at [1228, 444] on button "Next image" at bounding box center [1216, 421] width 46 height 46
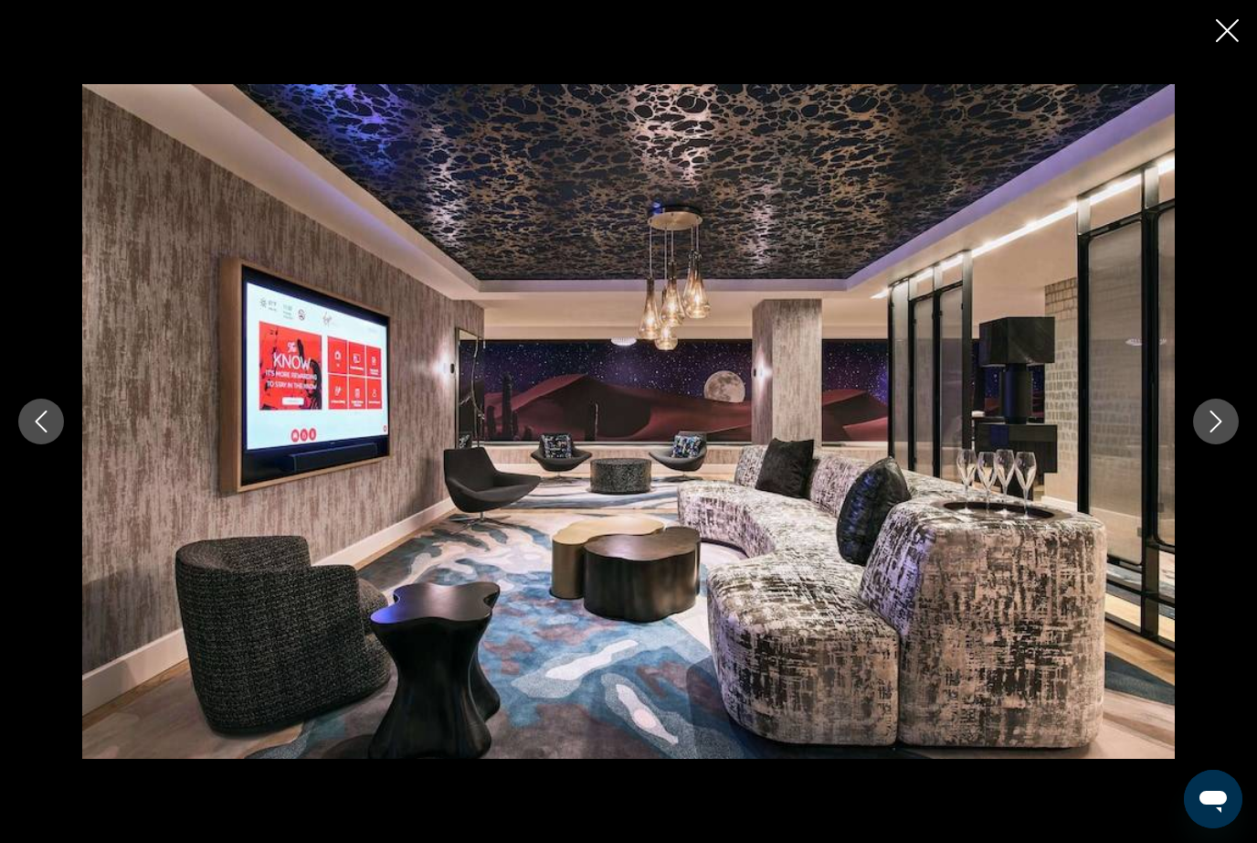
scroll to position [1327, 0]
